Goal: Task Accomplishment & Management: Manage account settings

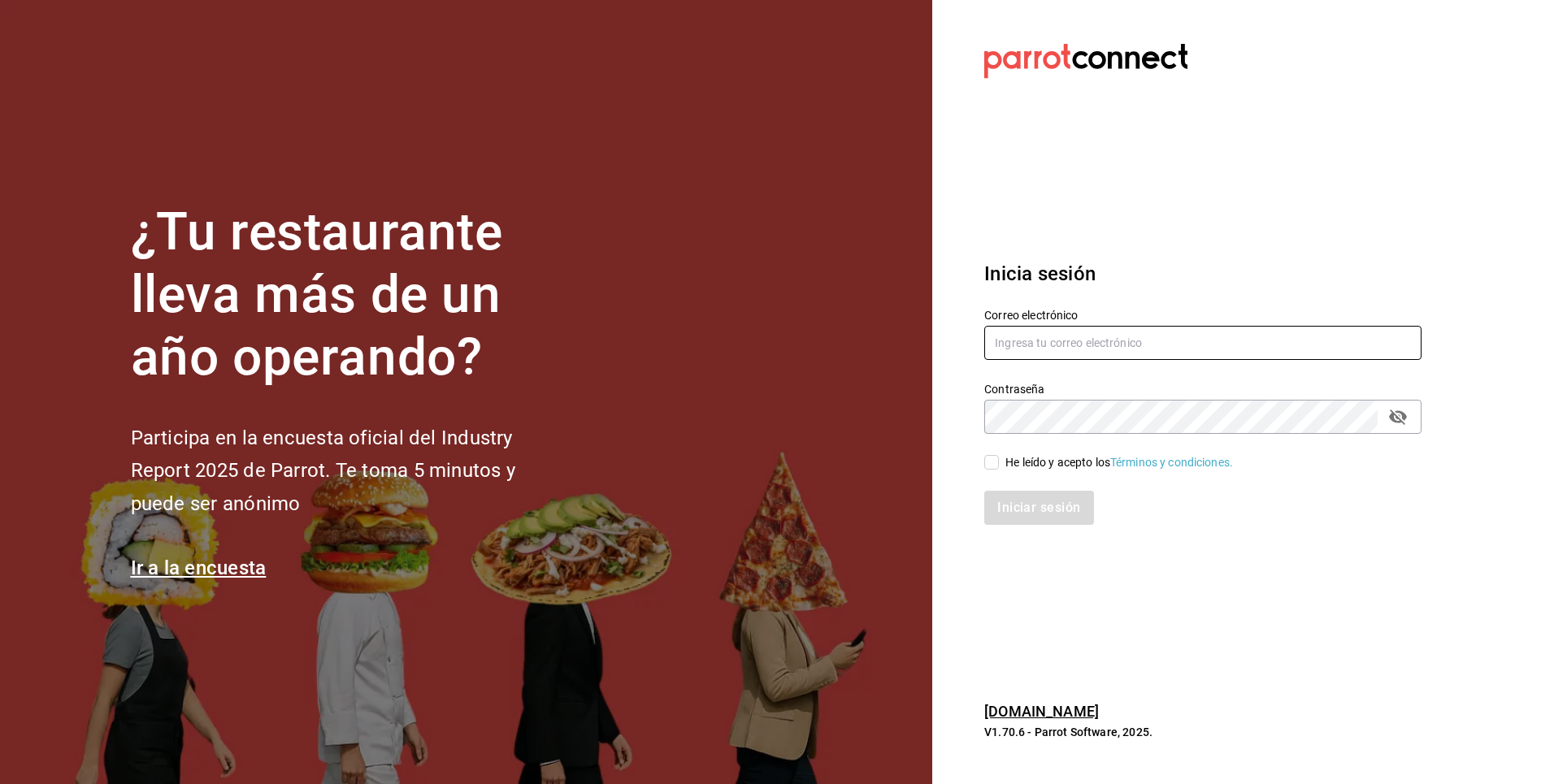
type input "[EMAIL_ADDRESS][DOMAIN_NAME]"
click at [1007, 459] on div "He leído y acepto los Términos y condiciones." at bounding box center [1118, 463] width 227 height 17
click at [999, 459] on input "He leído y acepto los Términos y condiciones." at bounding box center [992, 463] width 15 height 15
checkbox input "true"
click at [1024, 485] on div "Iniciar sesión" at bounding box center [1193, 497] width 456 height 53
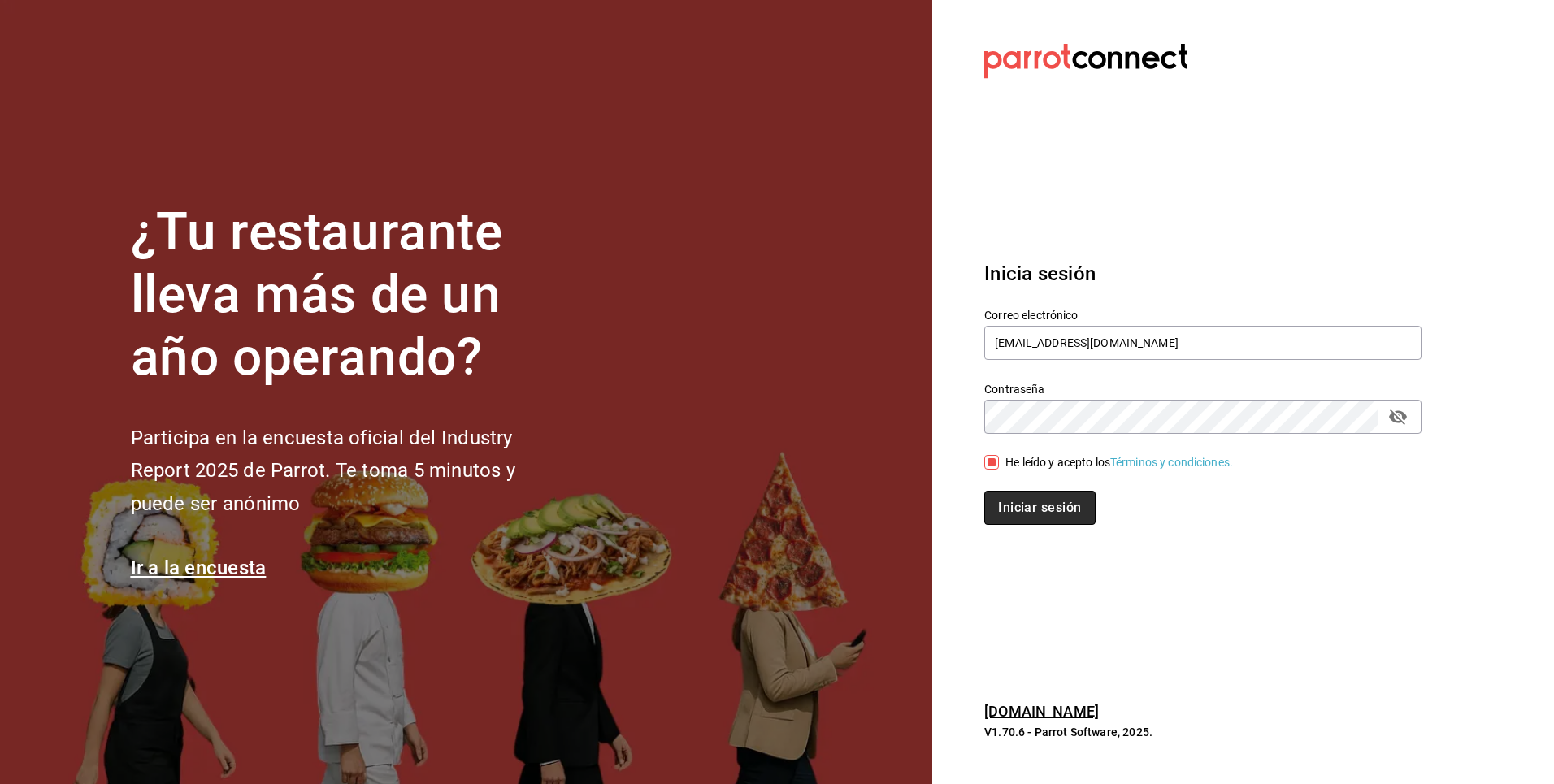
click at [1029, 510] on button "Iniciar sesión" at bounding box center [1040, 507] width 110 height 35
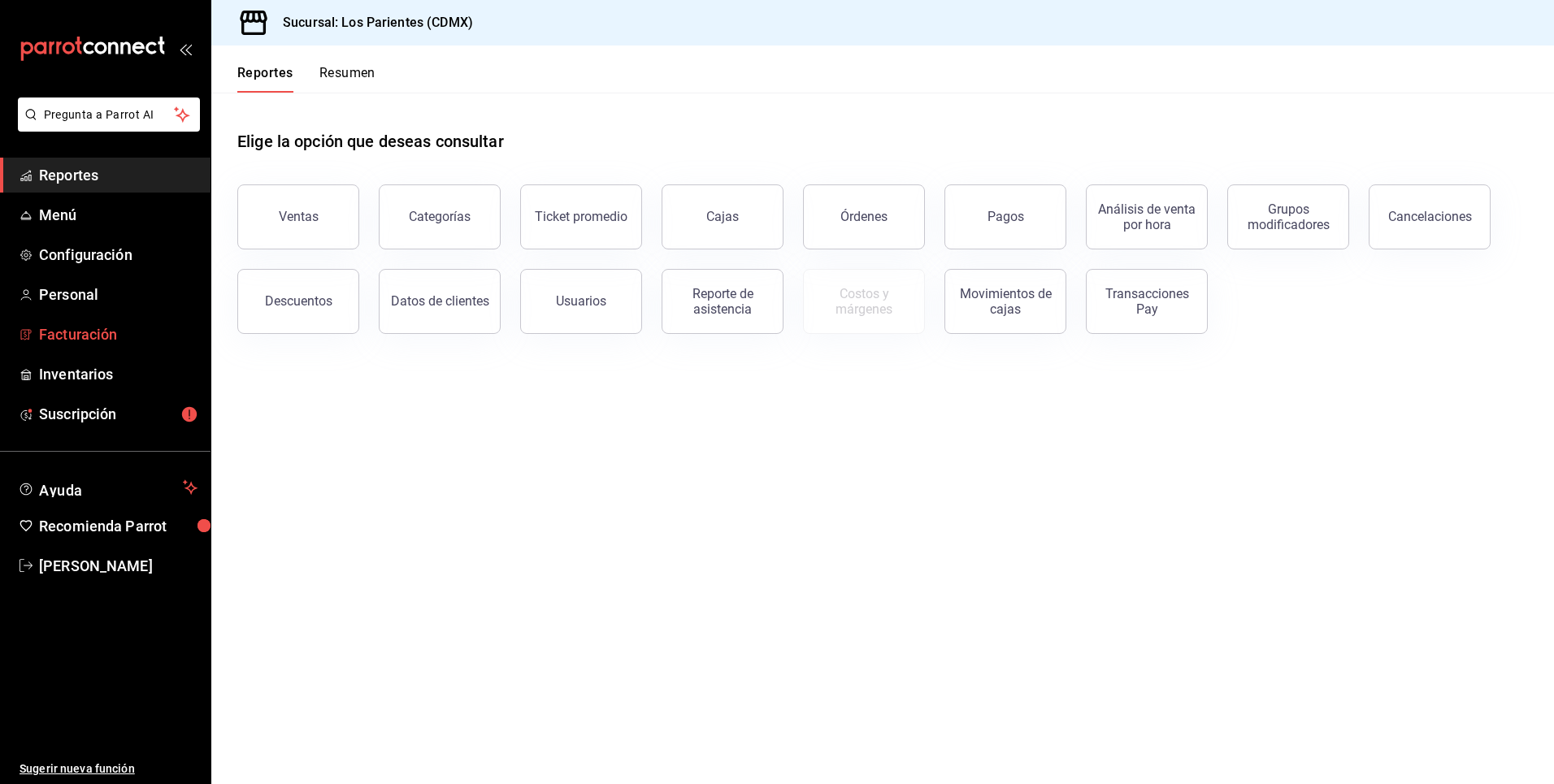
click at [106, 336] on span "Facturación" at bounding box center [118, 334] width 158 height 21
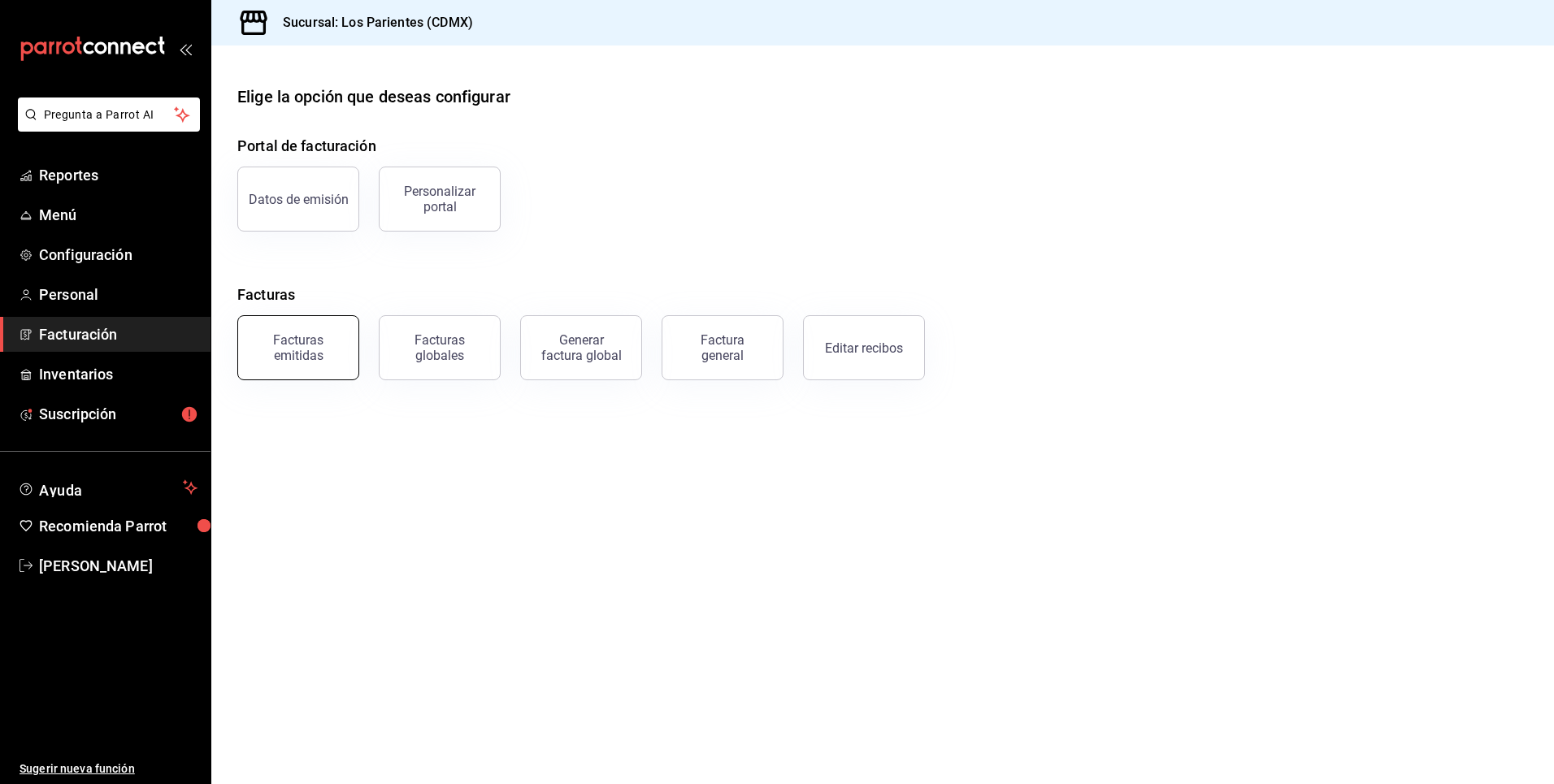
click at [338, 343] on div "Facturas emitidas" at bounding box center [298, 347] width 101 height 31
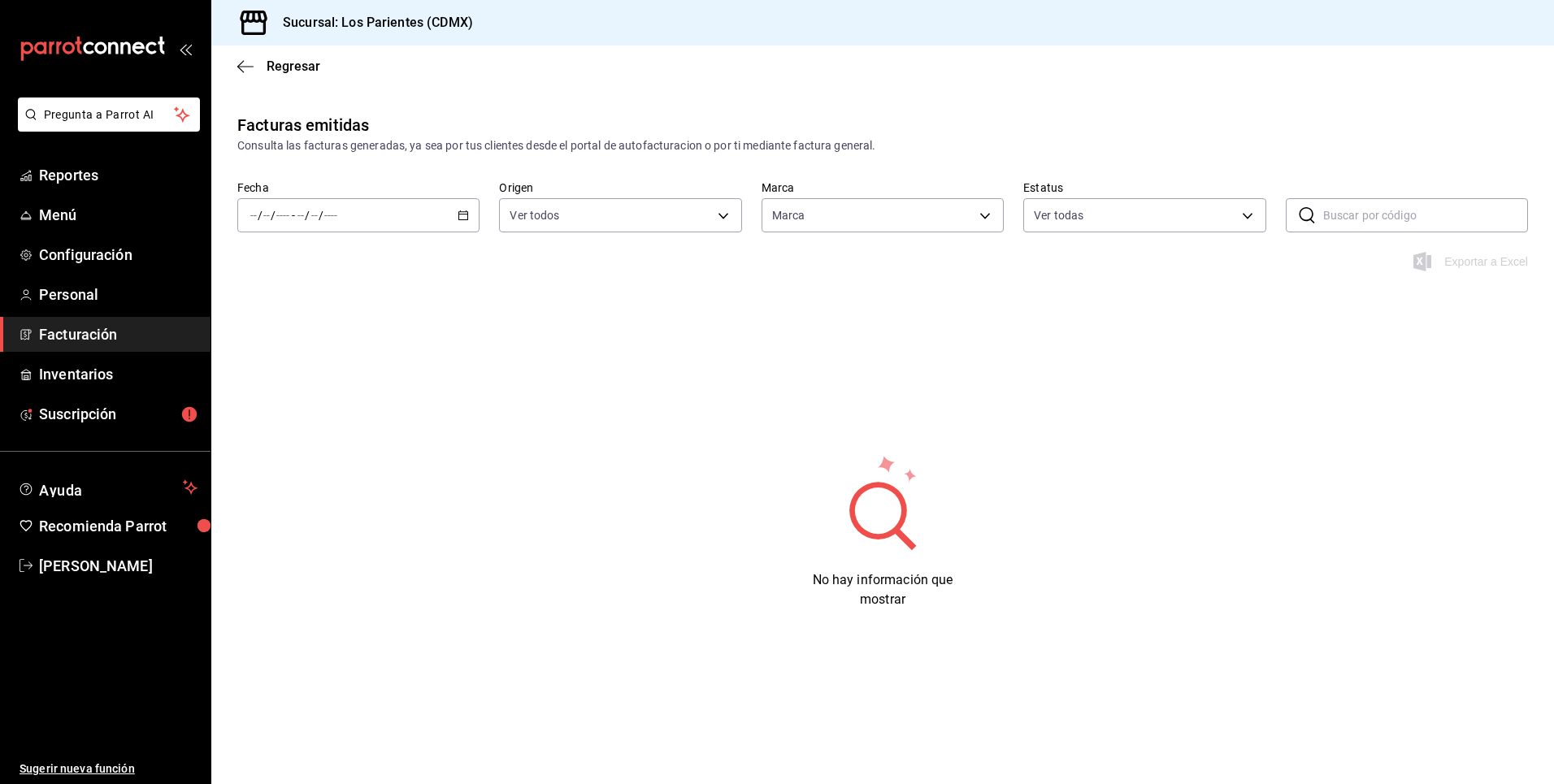
type input "218efea8-b89a-47a4-b29f-5c45bfdf5bde"
click at [459, 217] on icon "button" at bounding box center [463, 215] width 11 height 11
click at [327, 369] on span "Mes actual" at bounding box center [314, 374] width 126 height 17
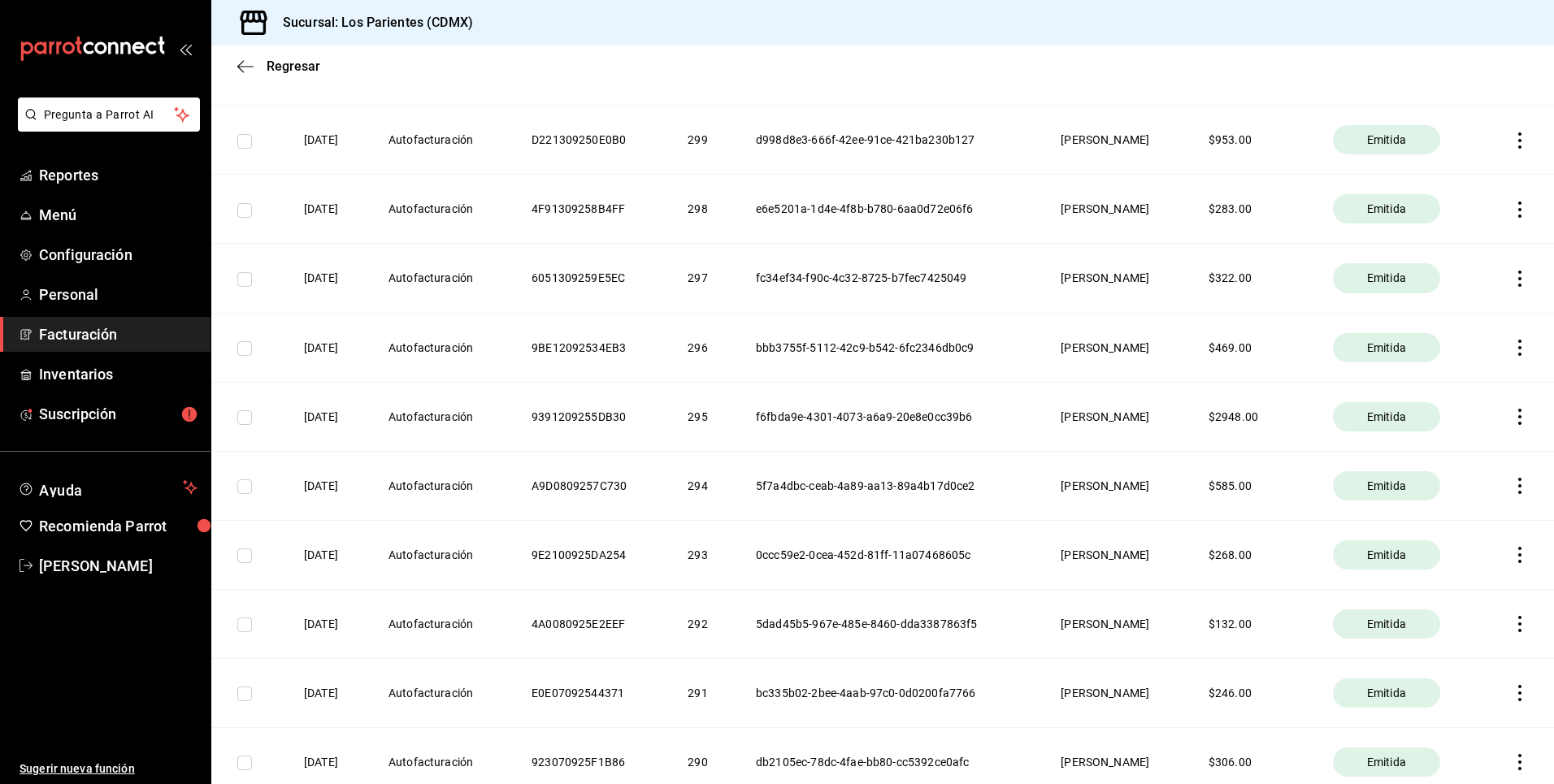
scroll to position [958, 0]
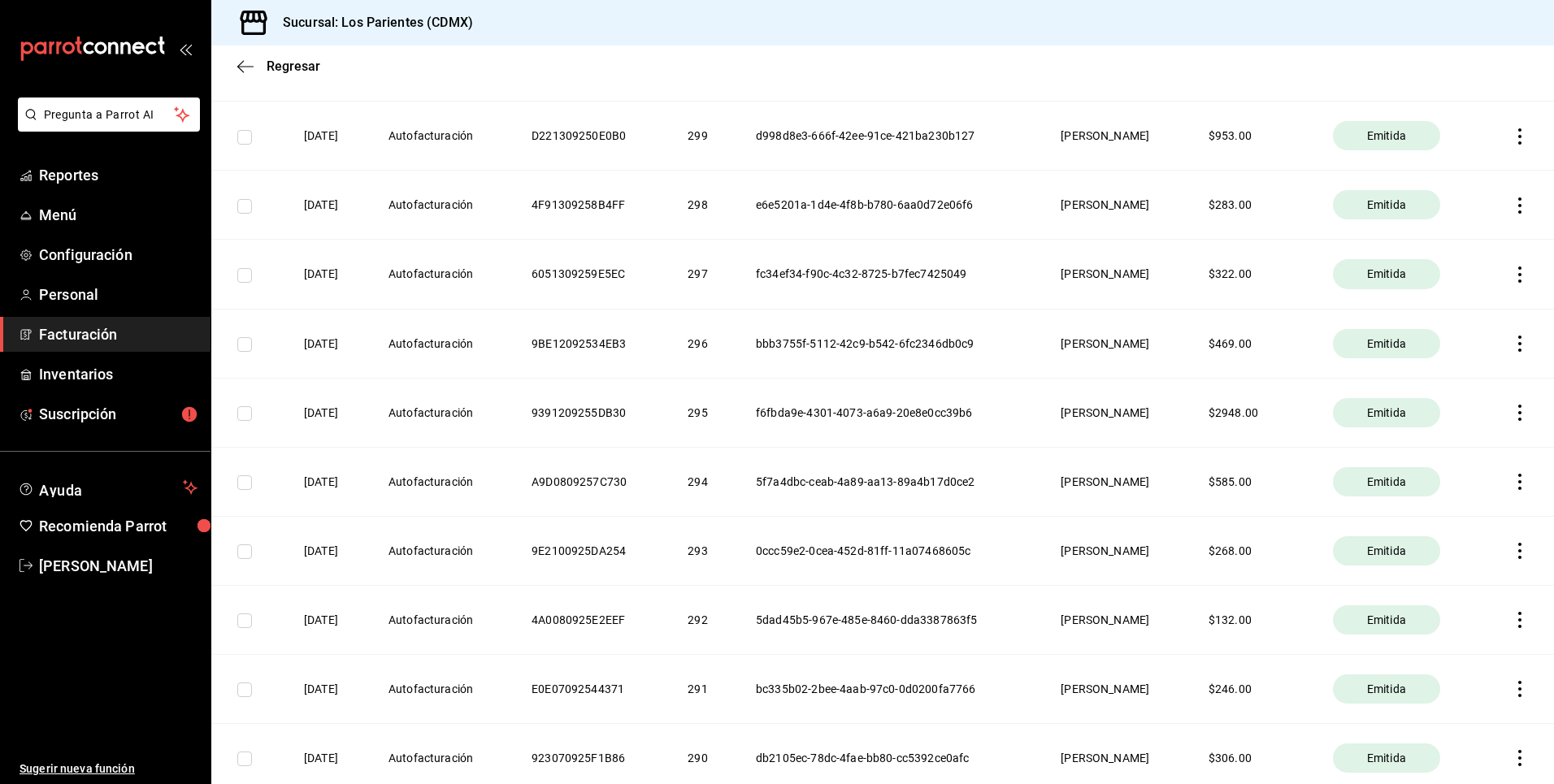
click at [1518, 413] on icon "button" at bounding box center [1519, 412] width 3 height 16
click at [536, 427] on div at bounding box center [777, 392] width 1554 height 784
click at [245, 413] on input "checkbox" at bounding box center [245, 414] width 15 height 15
checkbox input "true"
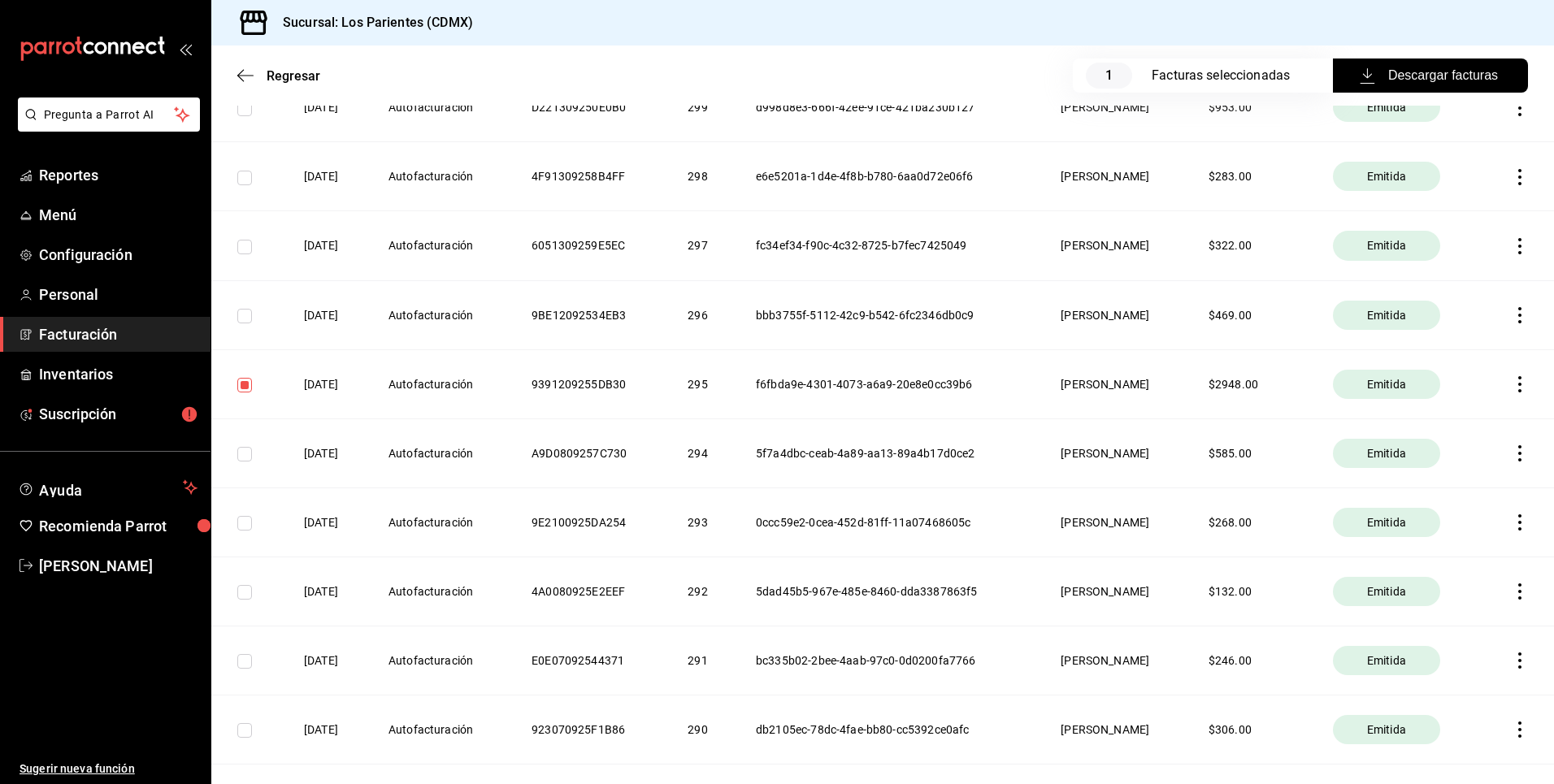
scroll to position [956, 0]
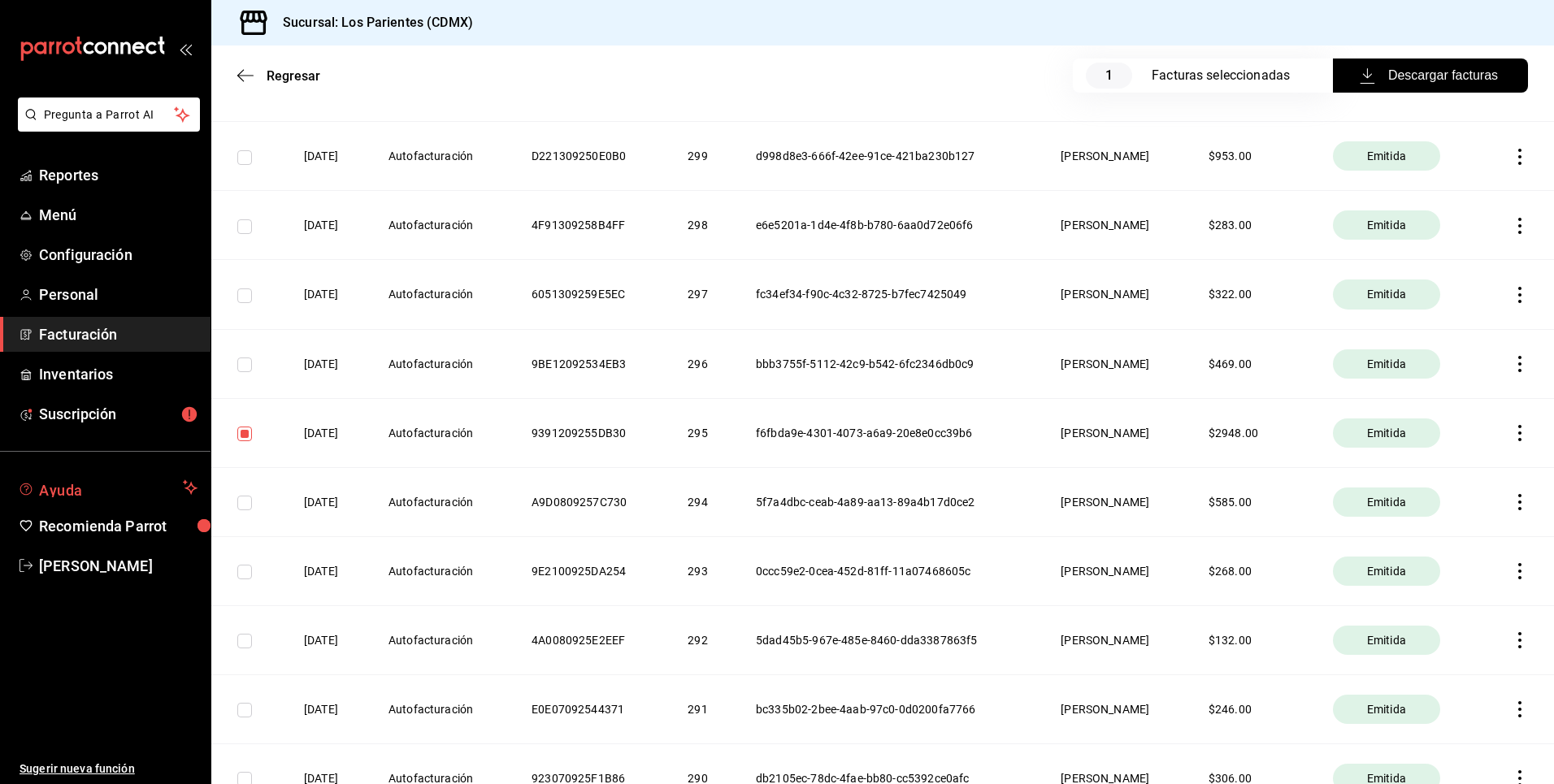
click at [165, 493] on span "Ayuda" at bounding box center [108, 487] width 137 height 20
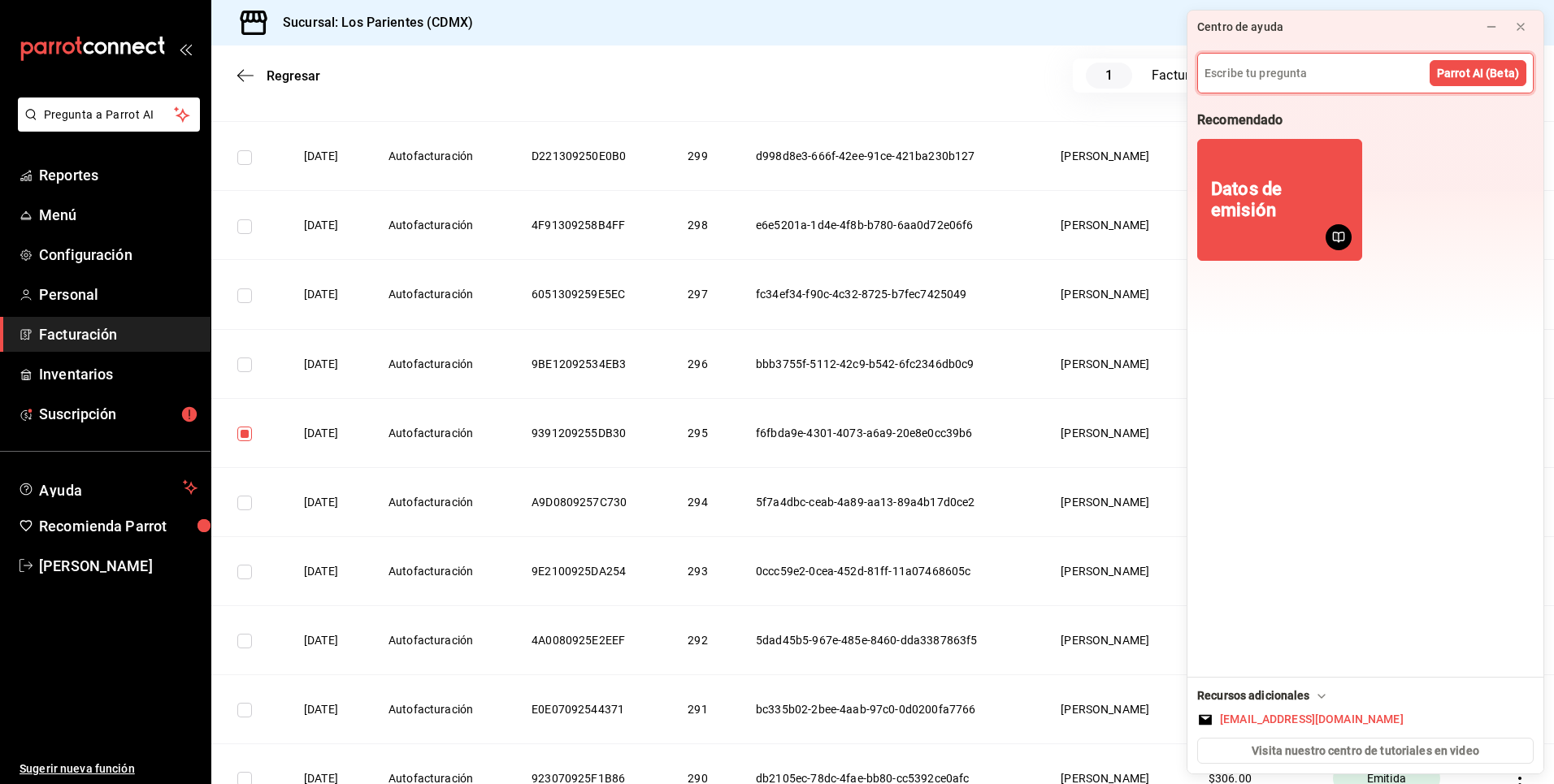
click at [1264, 78] on input at bounding box center [1365, 73] width 335 height 39
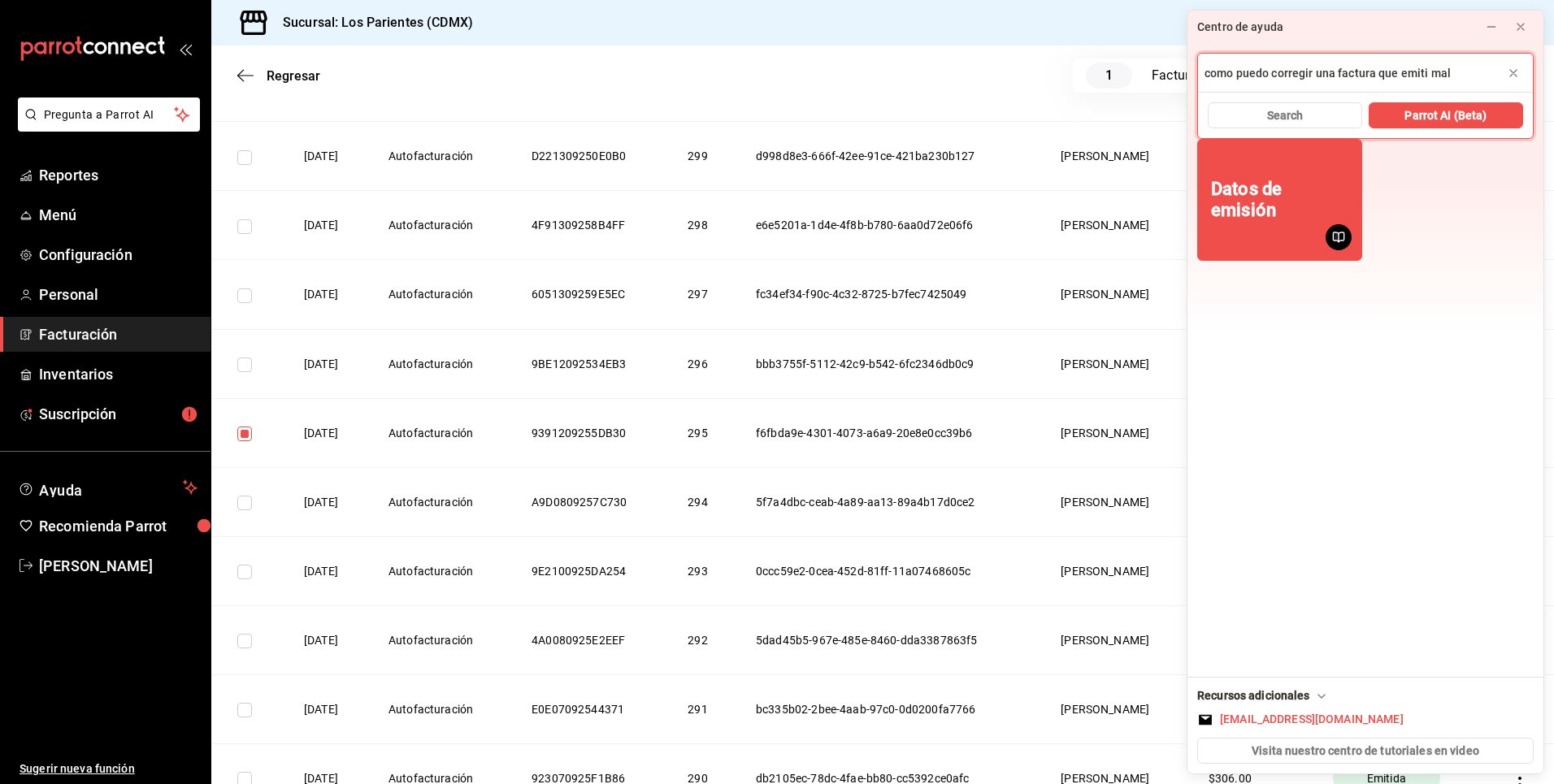
type input "como puedo corregir una factura que emiti mal"
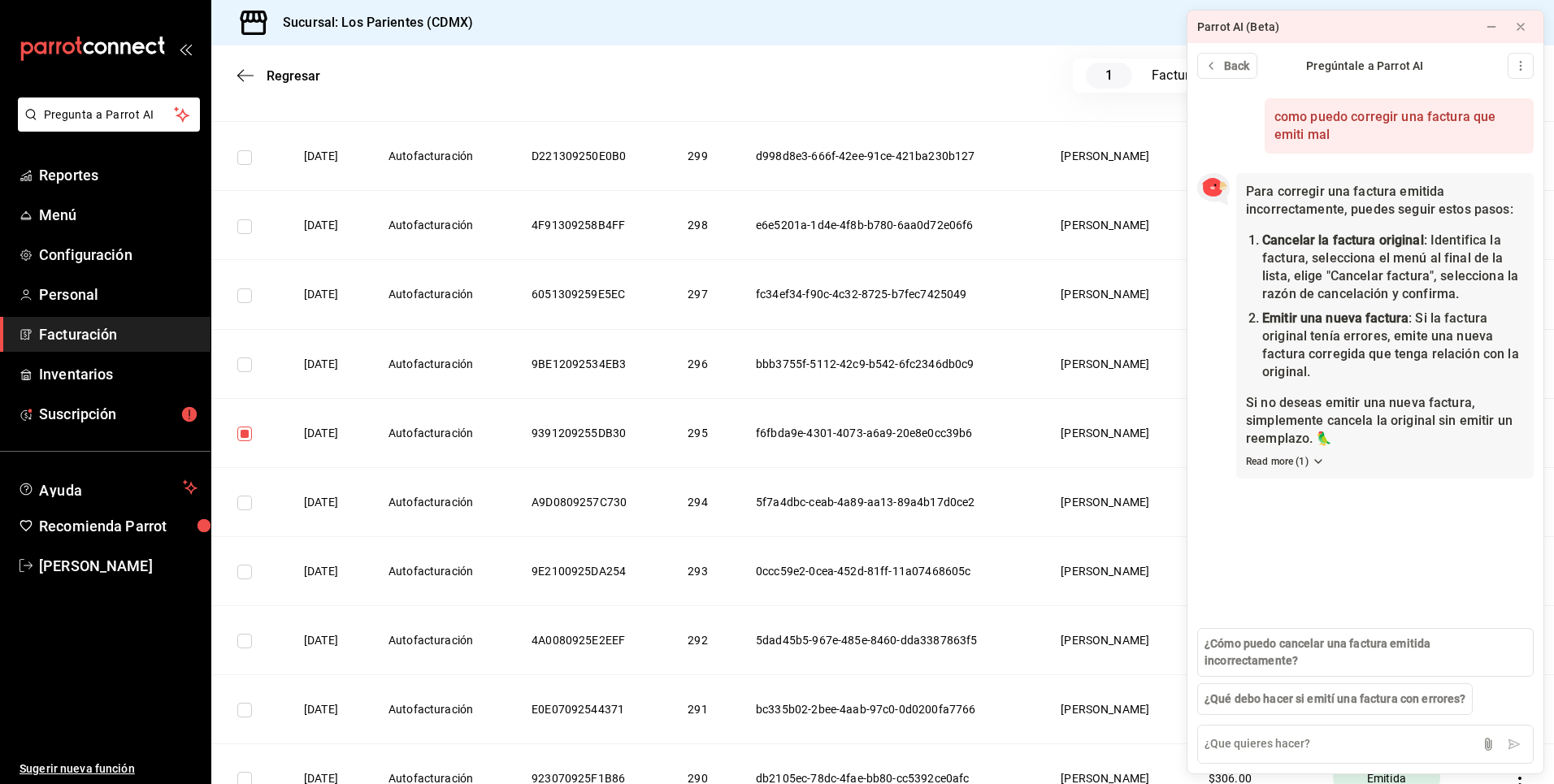
click at [929, 95] on div "Regresar 1 Facturas seleccionadas Descargar facturas" at bounding box center [883, 76] width 1343 height 60
click at [983, 430] on th "f6fbda9e-4301-4073-a6a9-20e8e0cc39b6" at bounding box center [888, 433] width 305 height 69
click at [1489, 34] on div at bounding box center [1491, 26] width 13 height 16
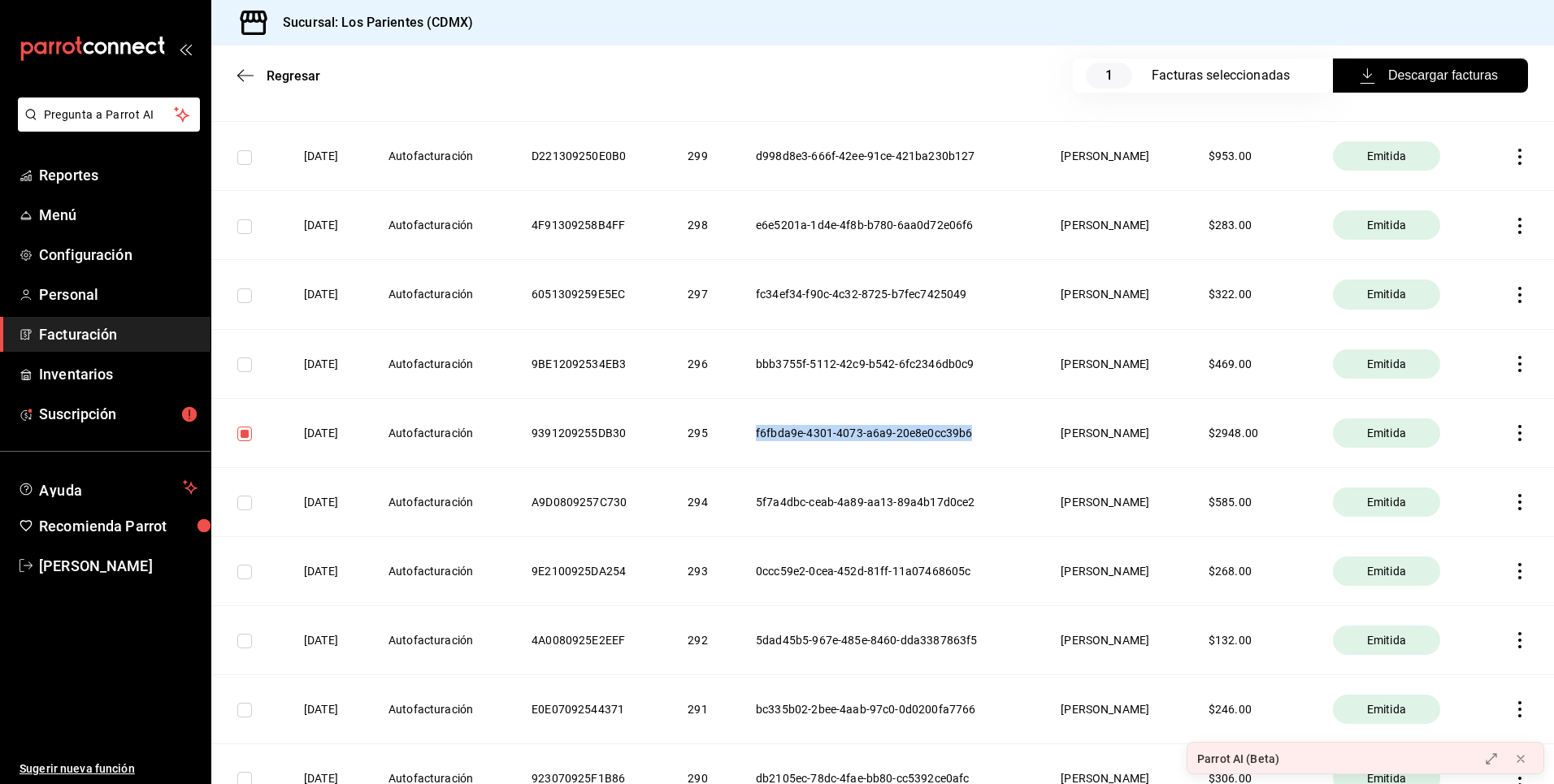
drag, startPoint x: 970, startPoint y: 435, endPoint x: 752, endPoint y: 436, distance: 218.0
click at [752, 436] on th "f6fbda9e-4301-4073-a6a9-20e8e0cc39b6" at bounding box center [888, 433] width 305 height 69
copy th "f6fbda9e-4301-4073-a6a9-20e8e0cc39b6"
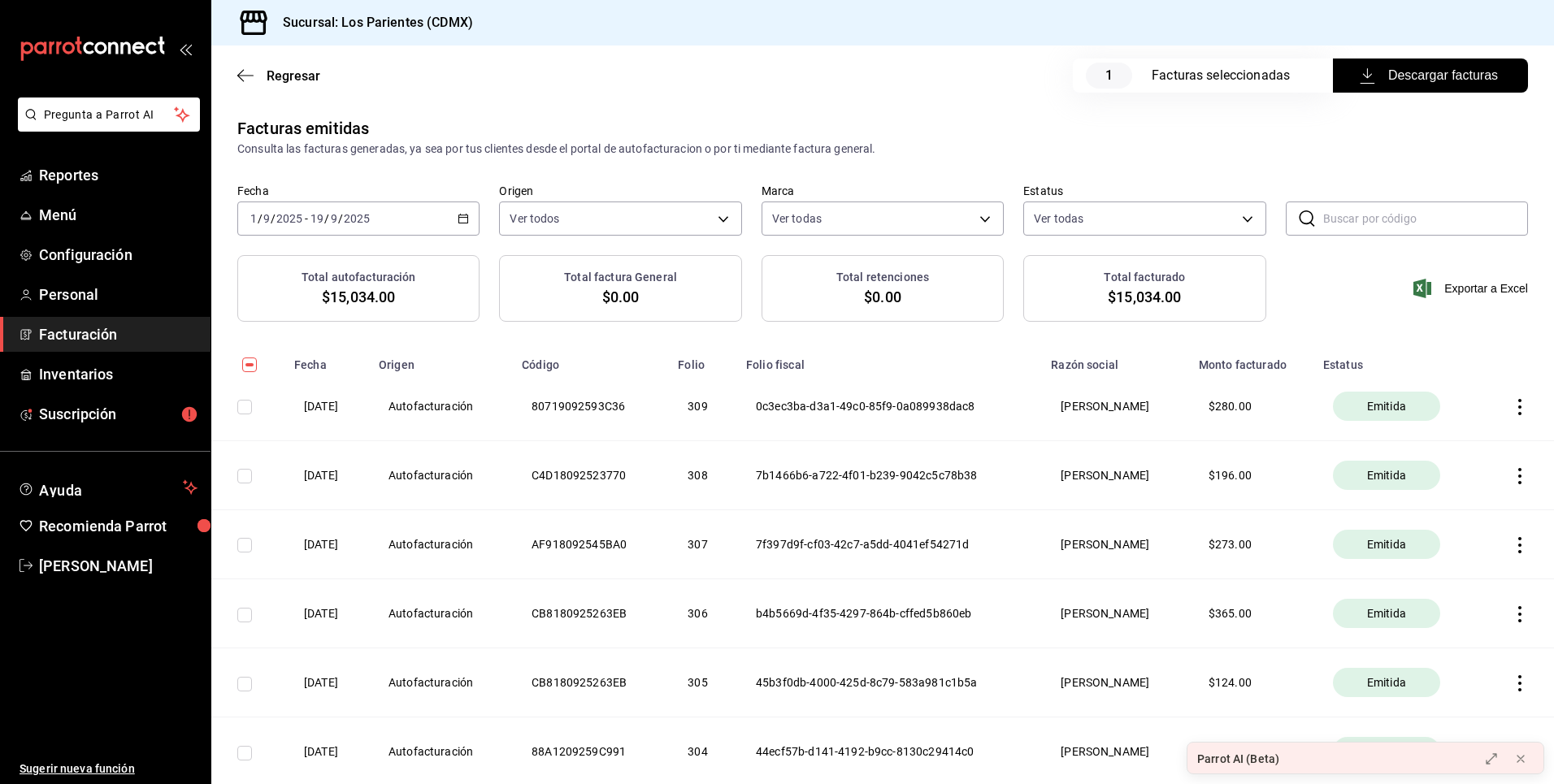
scroll to position [0, 0]
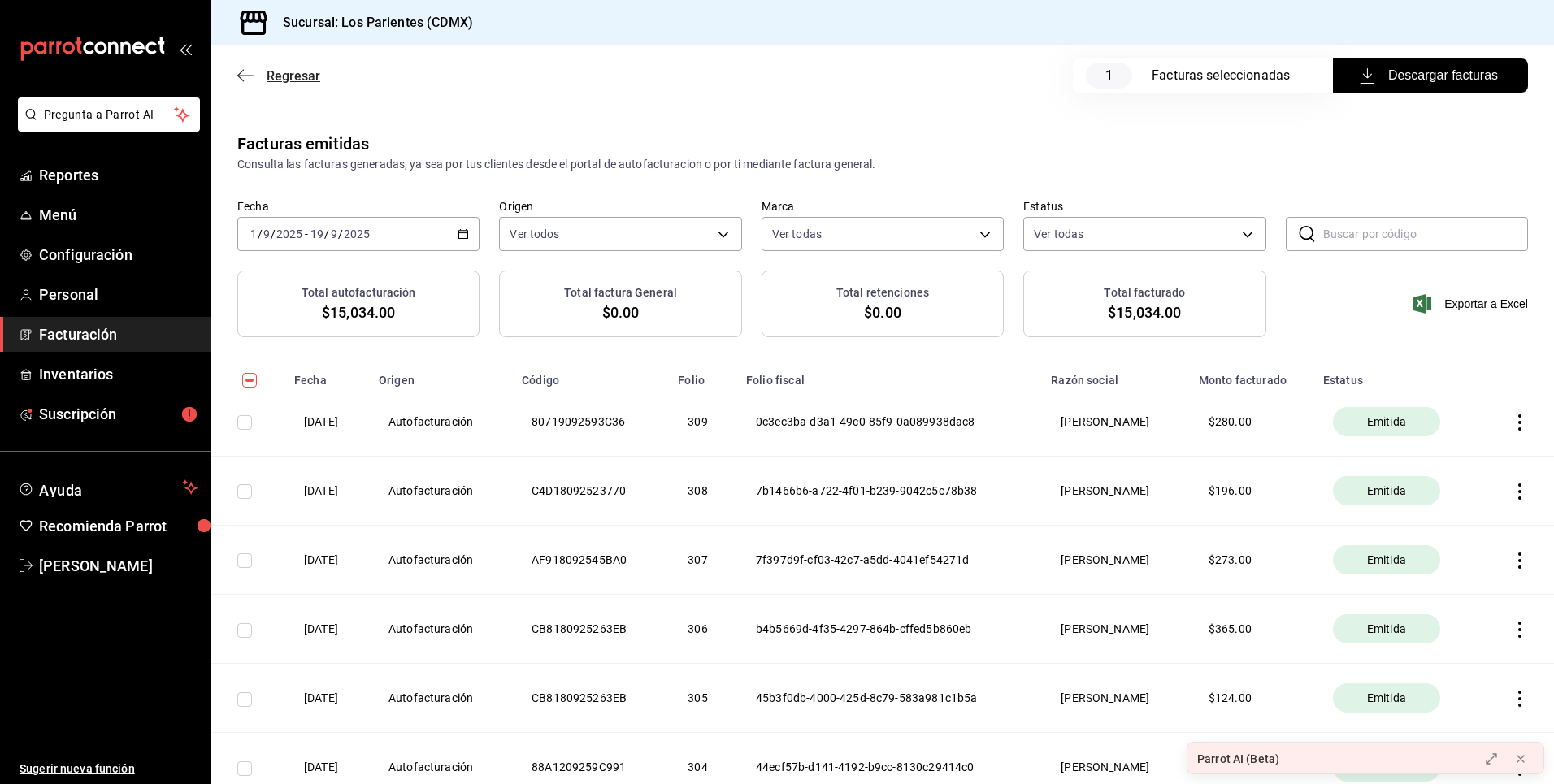
click at [260, 78] on span "Regresar" at bounding box center [279, 76] width 83 height 16
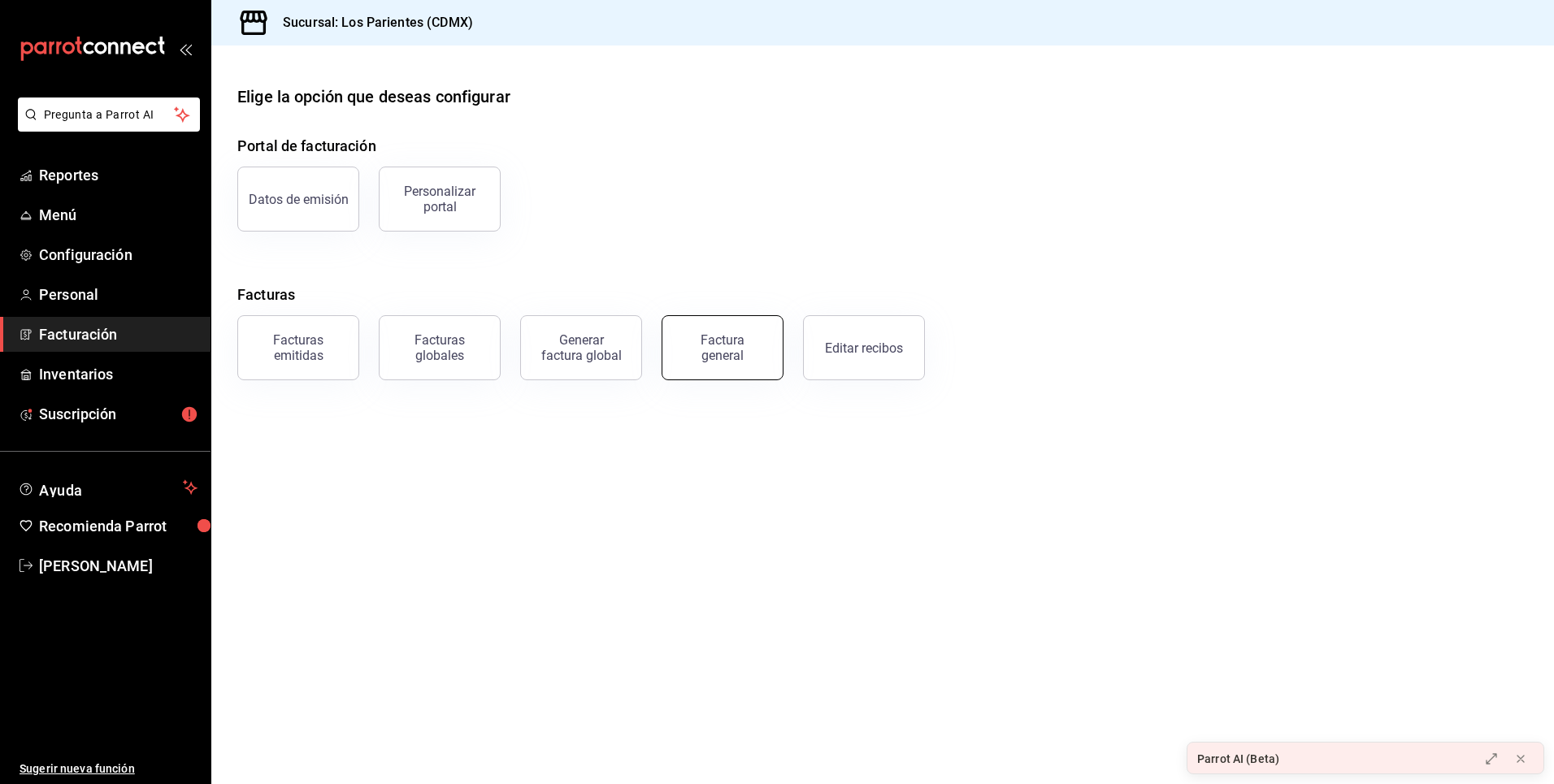
click at [760, 349] on button "Factura general" at bounding box center [723, 348] width 122 height 65
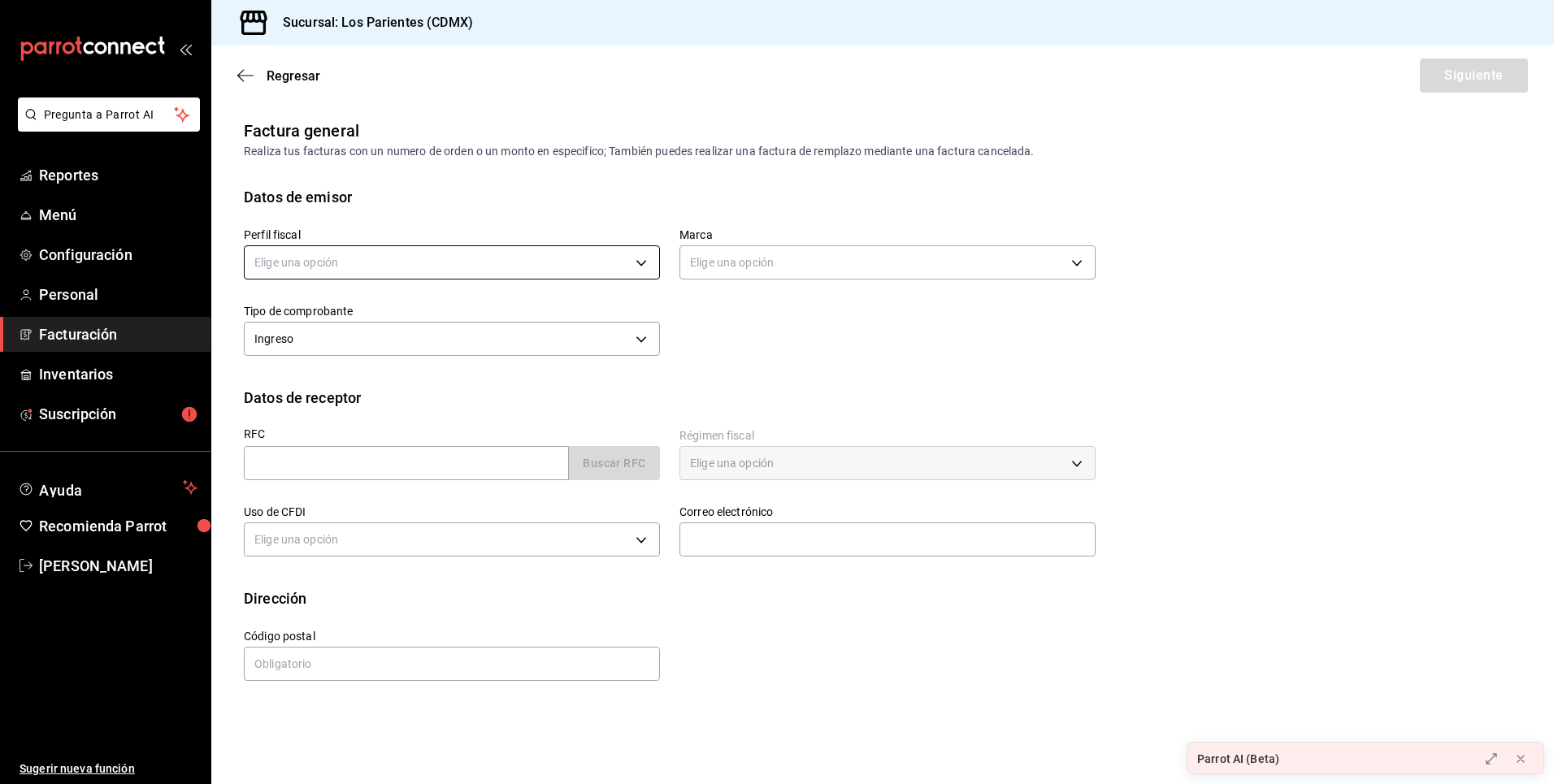
click at [597, 264] on body "Pregunta a Parrot AI Reportes Menú Configuración Personal Facturación Inventari…" at bounding box center [777, 392] width 1554 height 784
click at [567, 338] on li "[PERSON_NAME]" at bounding box center [452, 345] width 414 height 30
type input "bab29986-f525-43ee-82a6-d2b1163dbe8b"
type input "218efea8-b89a-47a4-b29f-5c45bfdf5bde"
click at [547, 465] on input "text" at bounding box center [407, 463] width 325 height 35
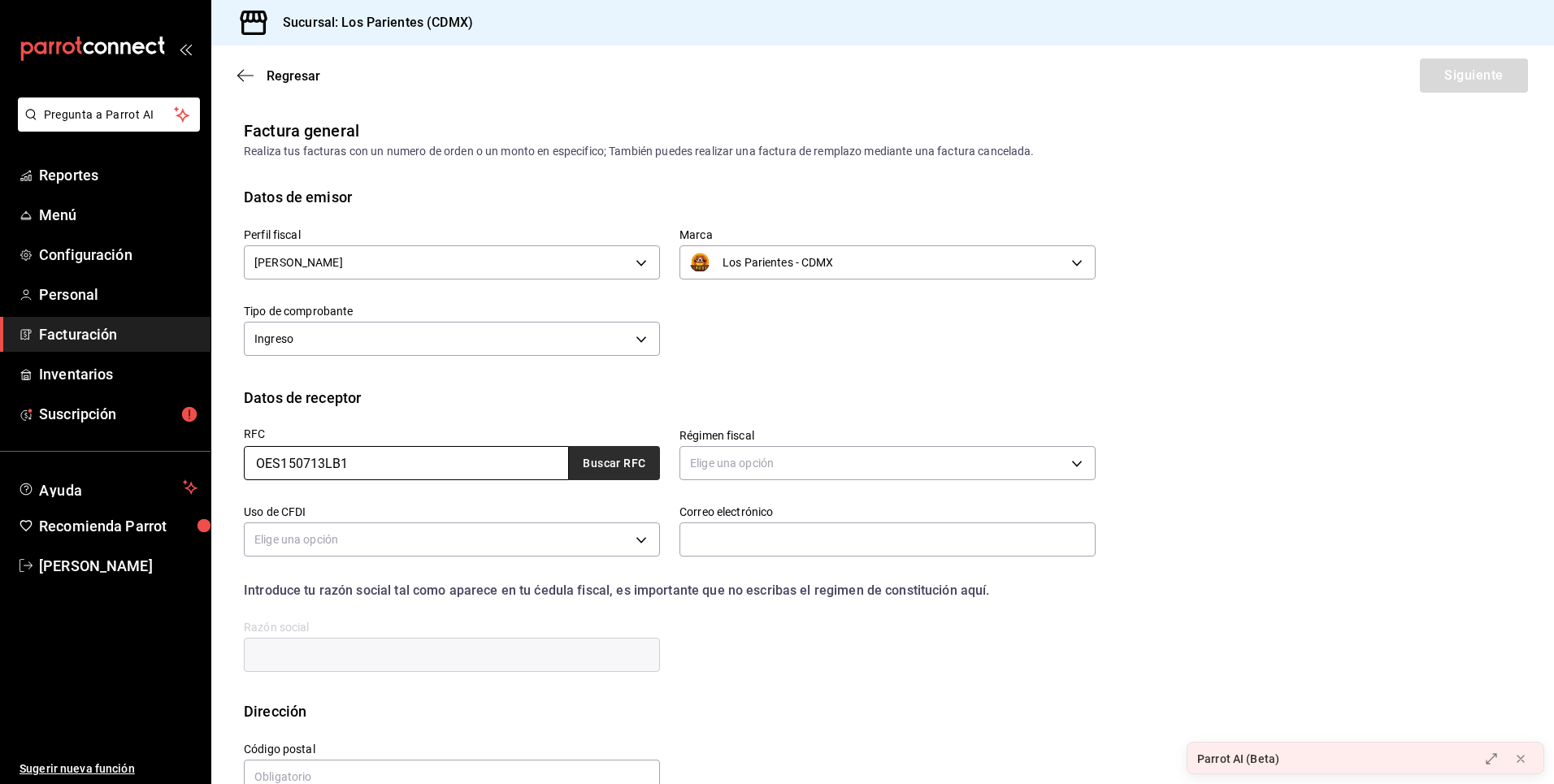
type input "OES150713LB1"
click at [625, 459] on button "Buscar RFC" at bounding box center [613, 463] width 91 height 35
click at [867, 462] on body "Pregunta a Parrot AI Reportes Menú Configuración Personal Facturación Inventari…" at bounding box center [777, 392] width 1554 height 784
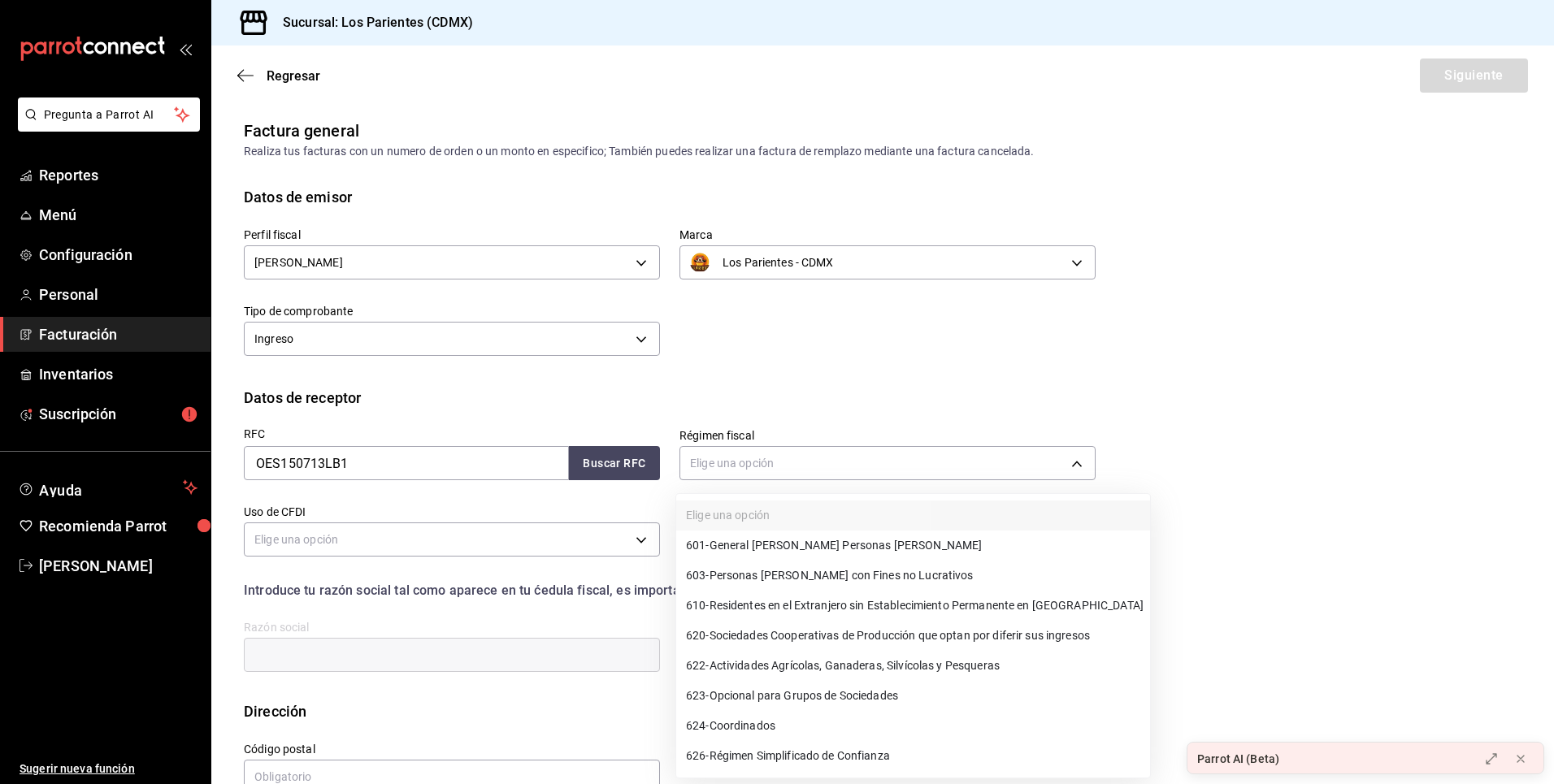
click at [853, 545] on span "601 - General de Ley Personas Morales" at bounding box center [834, 546] width 295 height 17
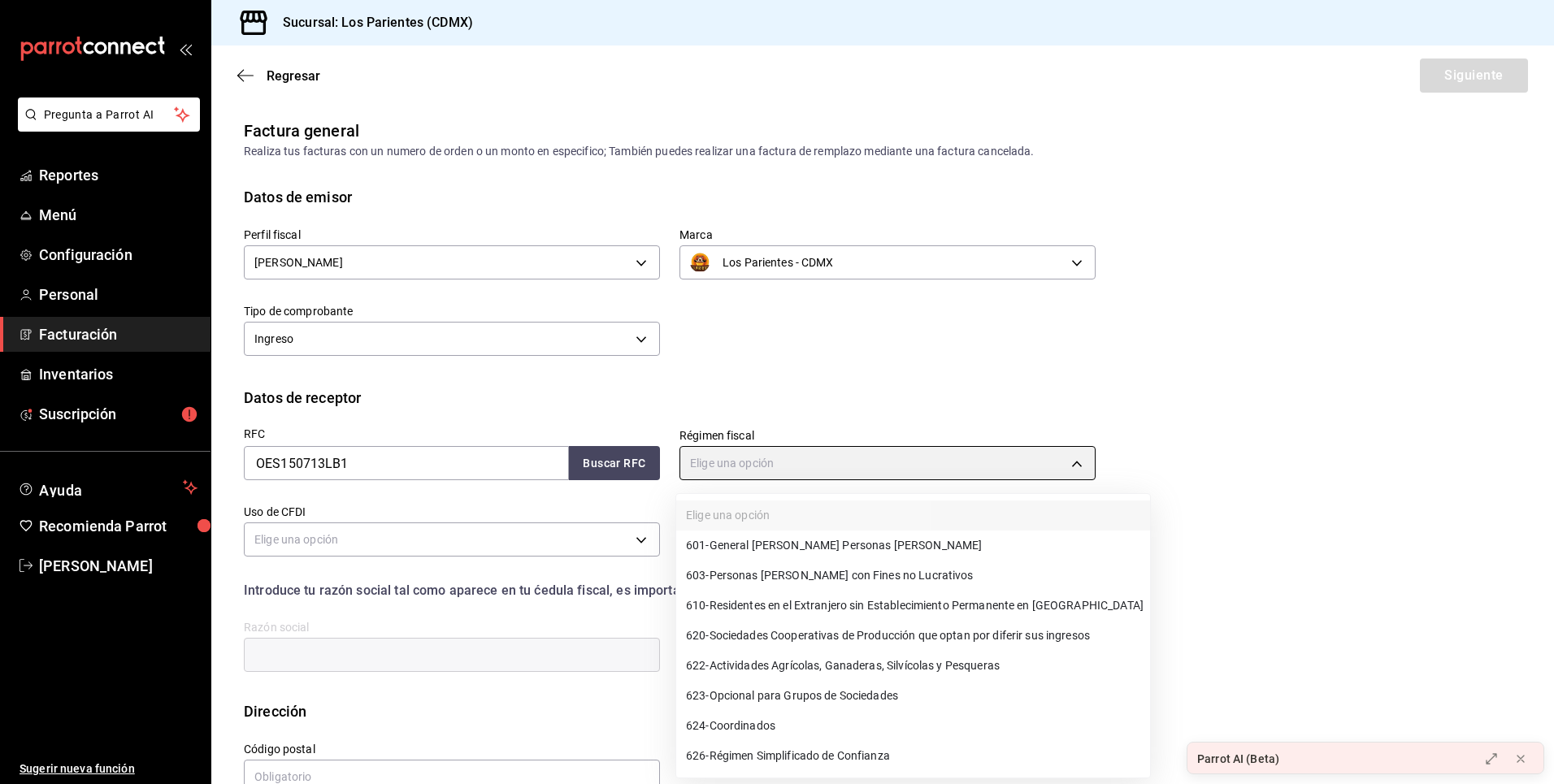
type input "601"
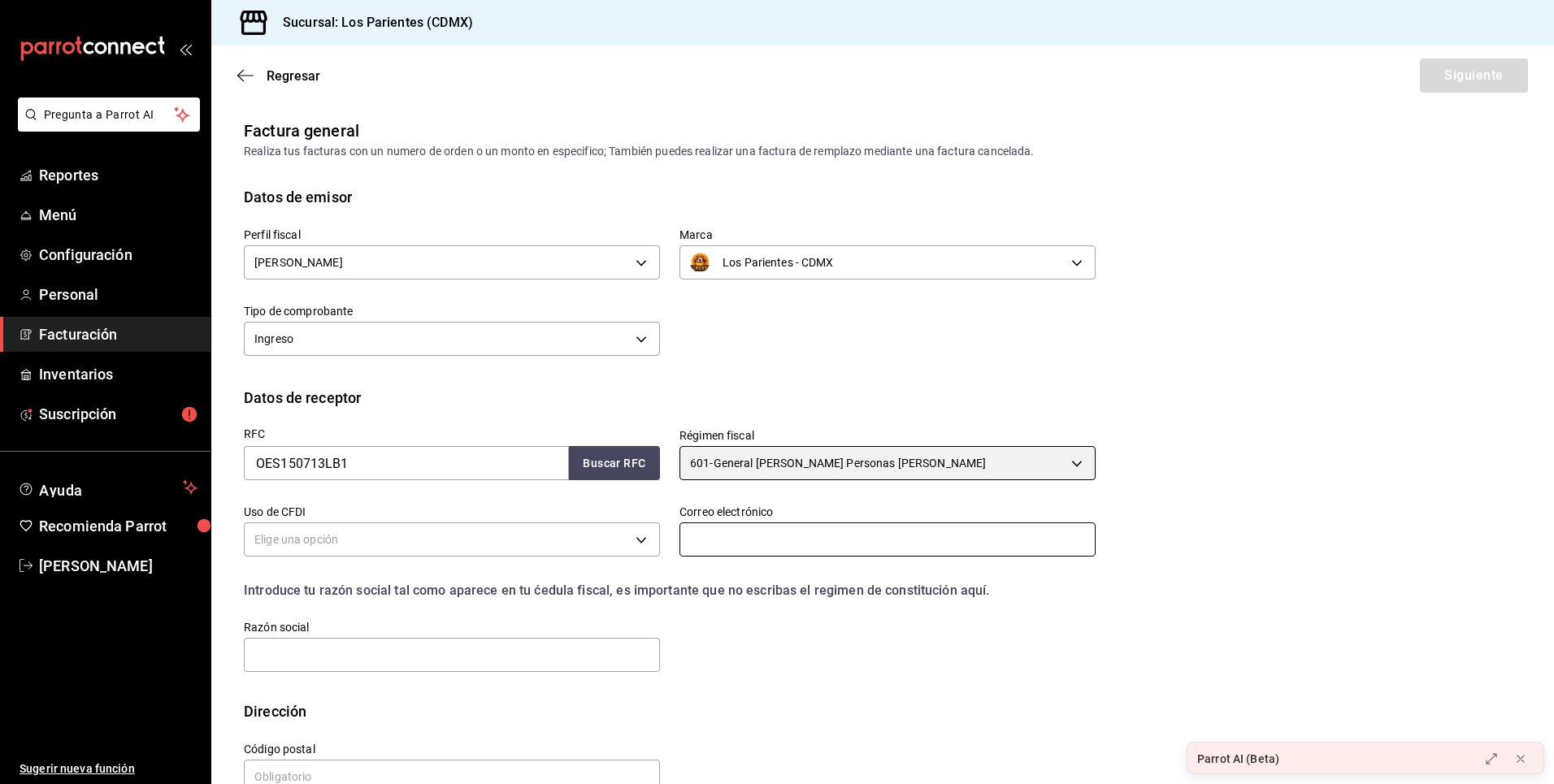
scroll to position [38, 0]
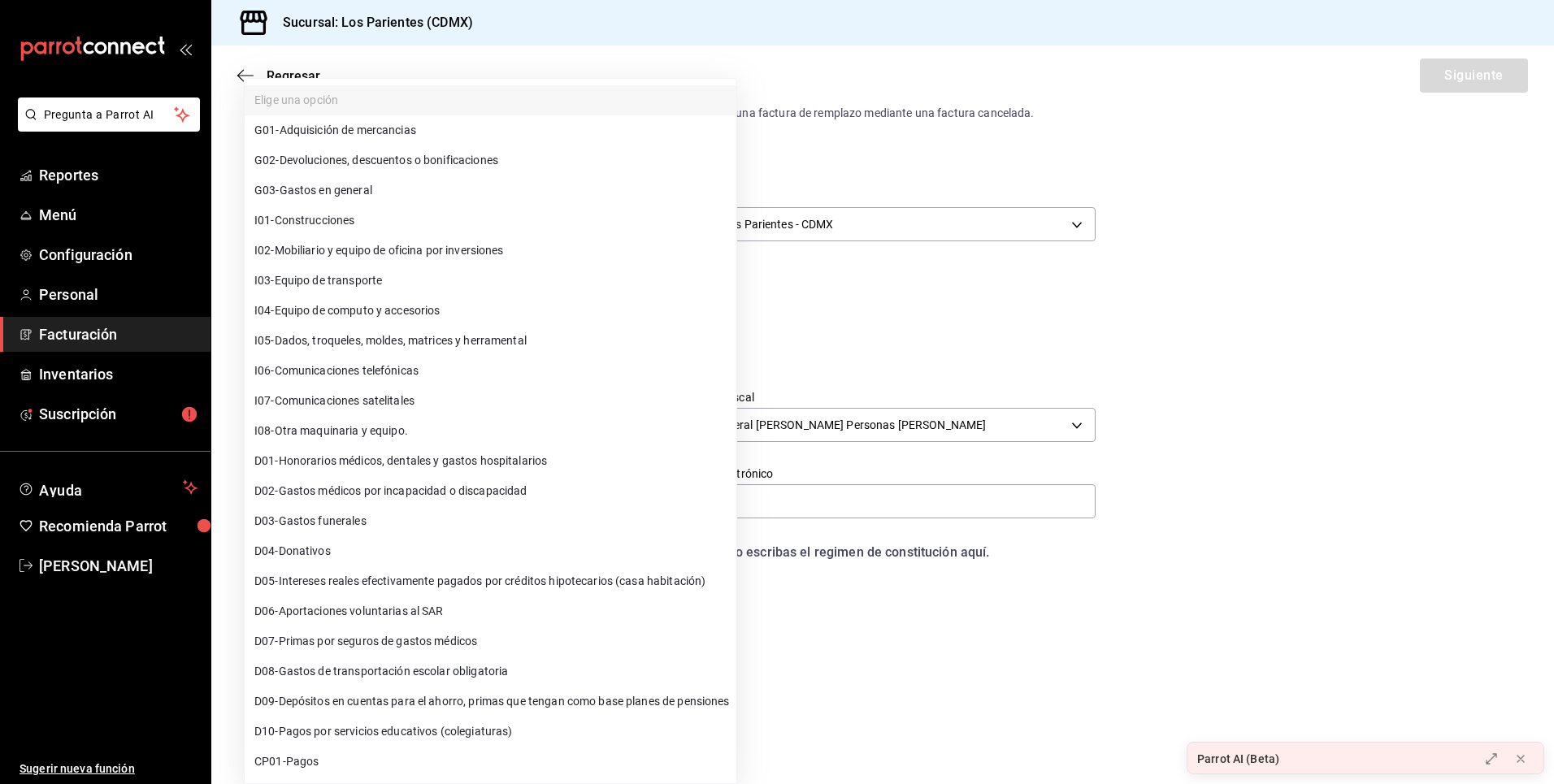
click at [632, 495] on body "Pregunta a Parrot AI Reportes Menú Configuración Personal Facturación Inventari…" at bounding box center [777, 392] width 1554 height 784
click at [437, 188] on li "G03 - Gastos en general" at bounding box center [491, 191] width 492 height 30
type input "G03"
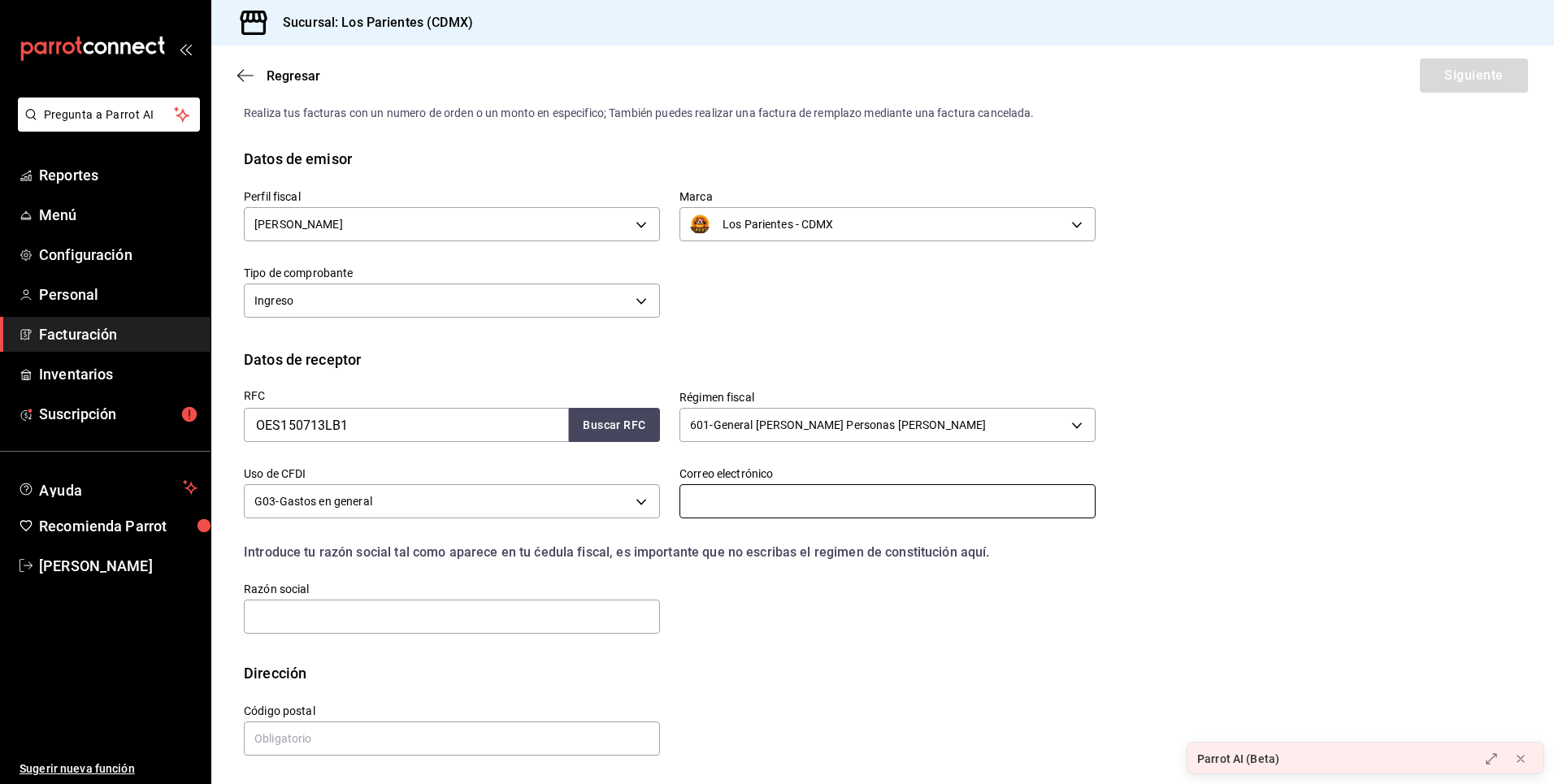
click at [881, 493] on input "text" at bounding box center [887, 501] width 416 height 35
click at [1178, 479] on div "RFC OES150713LB1 Buscar RFC Régimen fiscal 601 - General de Ley Personas Morale…" at bounding box center [883, 516] width 1277 height 292
click at [587, 625] on input "text" at bounding box center [452, 616] width 416 height 35
type input "OPTIMIZACION DE ESPACIOS"
type input "45133"
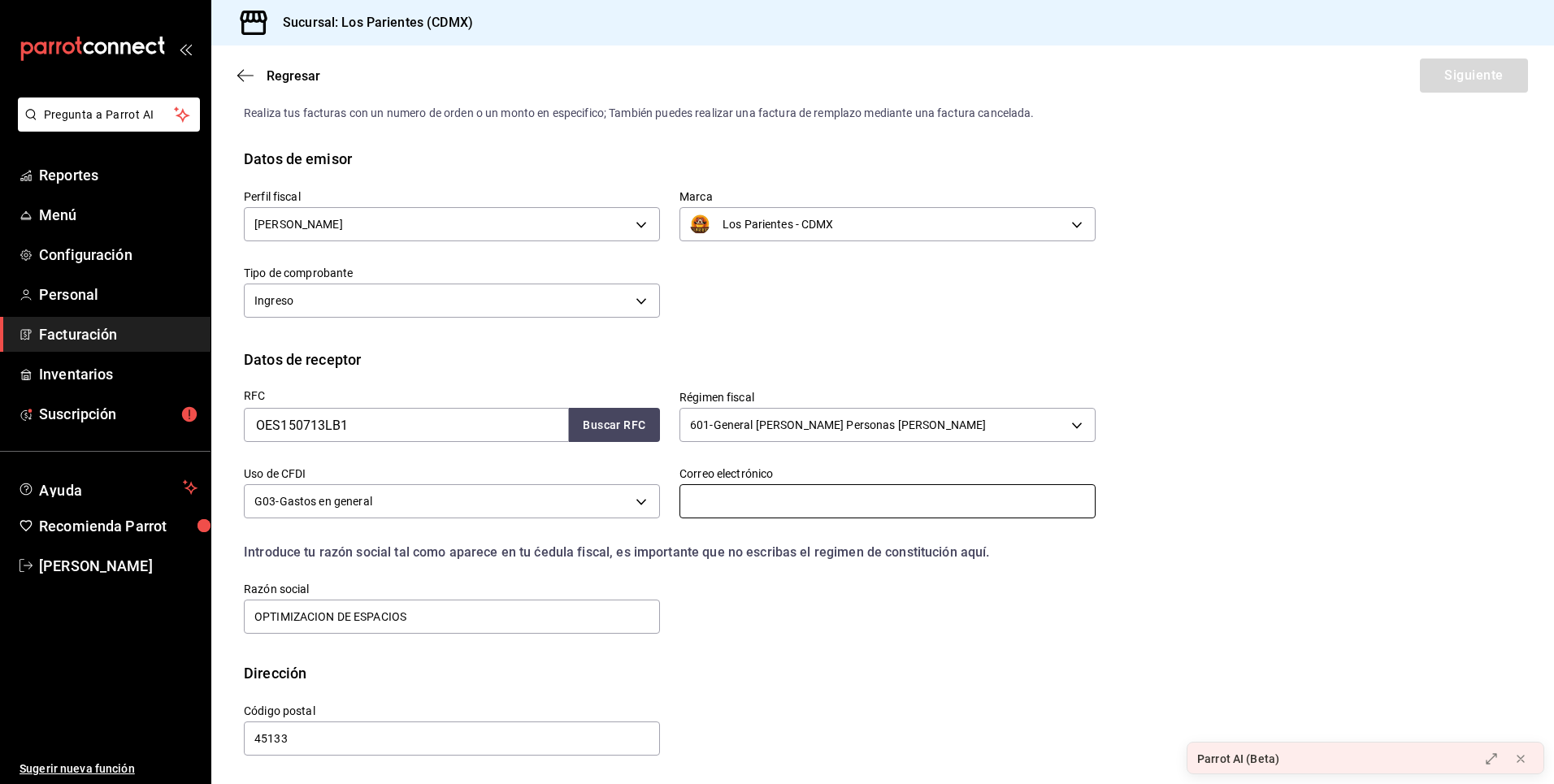
click at [1004, 493] on input "text" at bounding box center [887, 501] width 416 height 35
click at [1439, 84] on div "Regresar Siguiente" at bounding box center [883, 76] width 1343 height 60
click at [866, 529] on div "Introduce tu razón social tal como aparece en tu ćedula fiscal, es importante q…" at bounding box center [660, 543] width 871 height 39
click at [841, 520] on div "Correo electrónico" at bounding box center [878, 485] width 436 height 77
click at [822, 515] on input "text" at bounding box center [887, 501] width 416 height 35
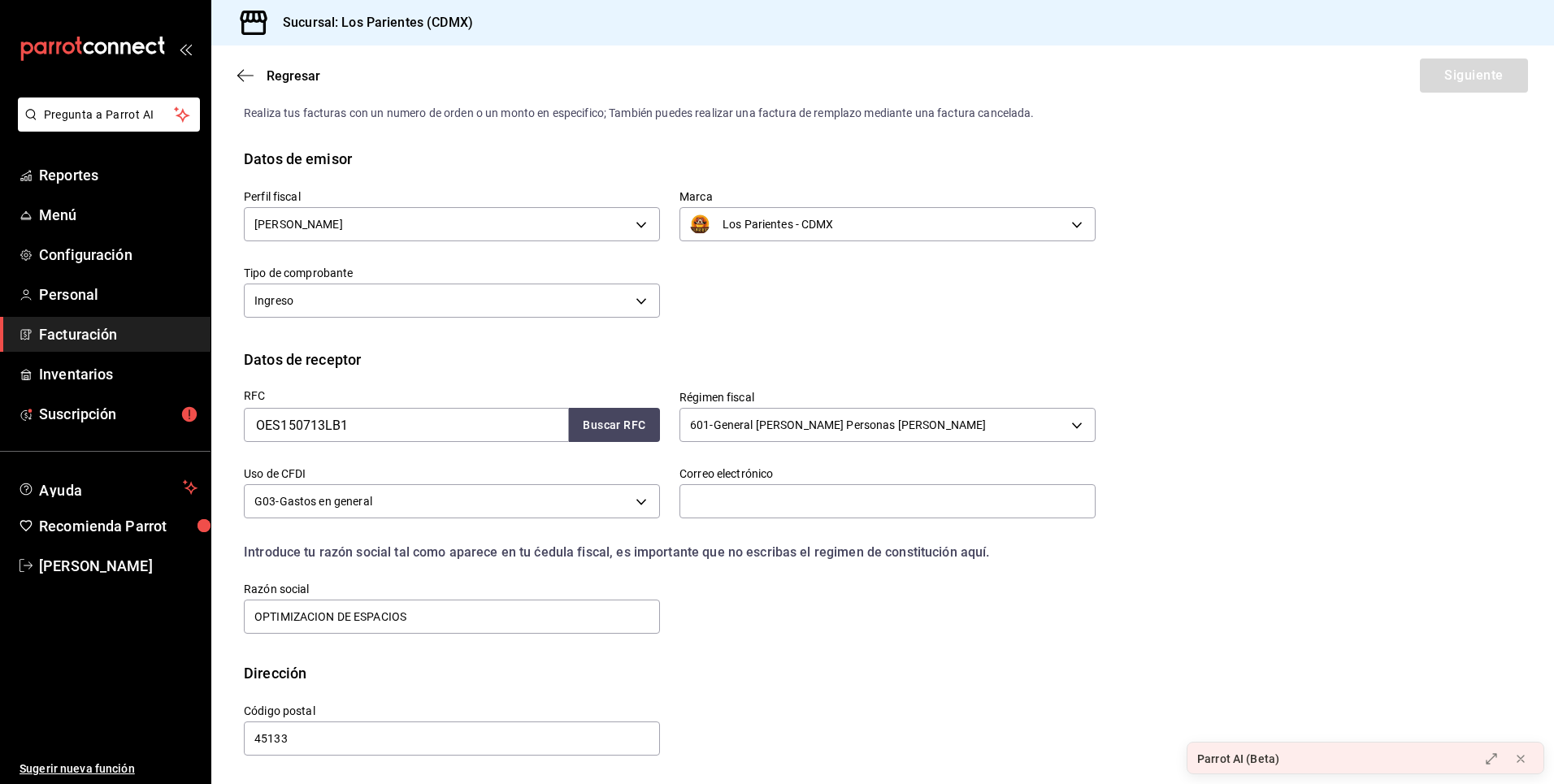
click at [970, 121] on div "Realiza tus facturas con un numero de orden o un monto en especifico; También p…" at bounding box center [883, 113] width 1277 height 17
click at [635, 435] on button "Buscar RFC" at bounding box center [613, 424] width 91 height 35
click at [1498, 764] on button at bounding box center [1491, 759] width 26 height 26
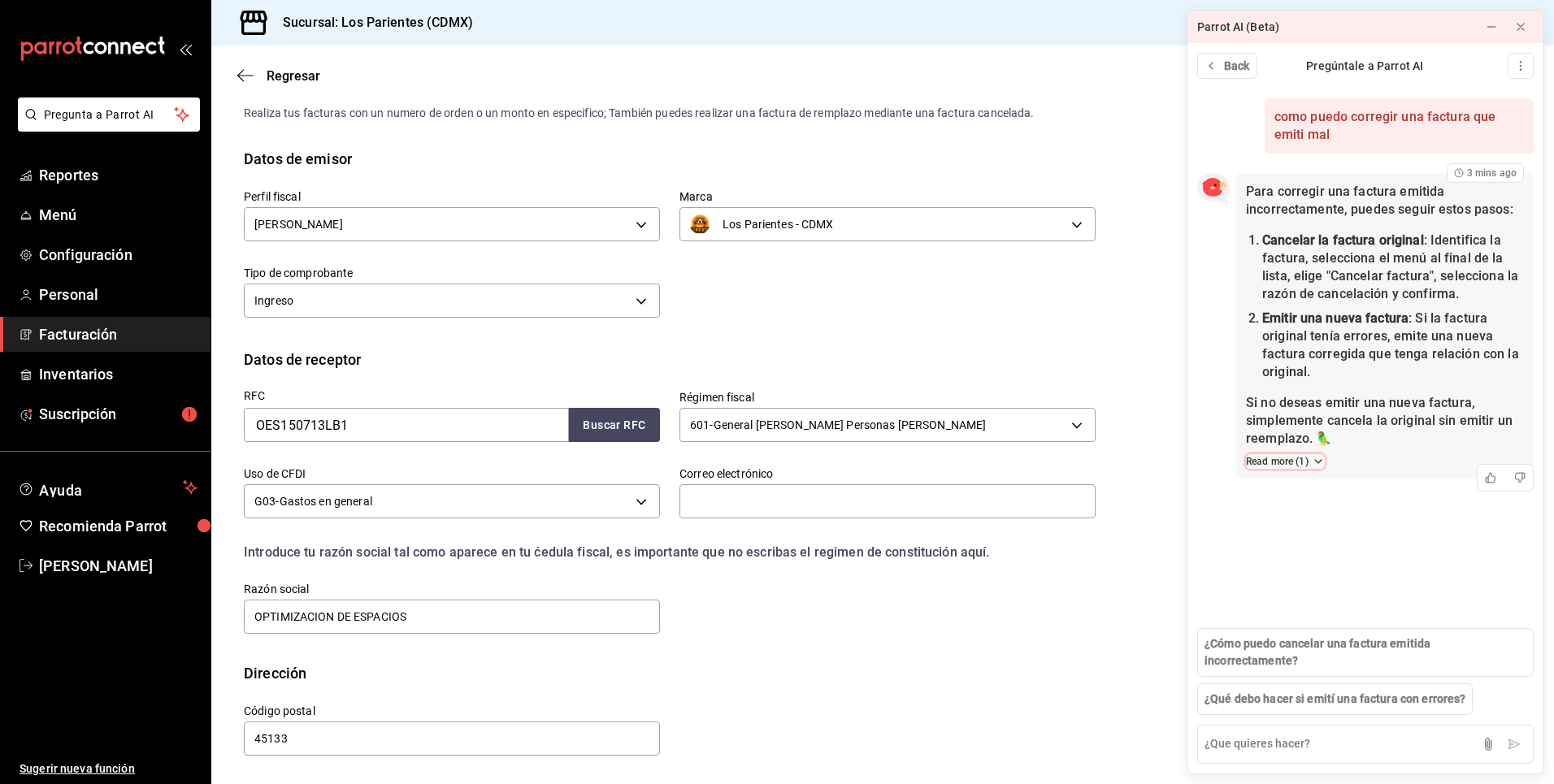
click at [1321, 463] on icon at bounding box center [1318, 462] width 13 height 13
click at [1321, 463] on icon at bounding box center [1317, 461] width 7 height 3
click at [253, 78] on span "Regresar" at bounding box center [279, 76] width 83 height 16
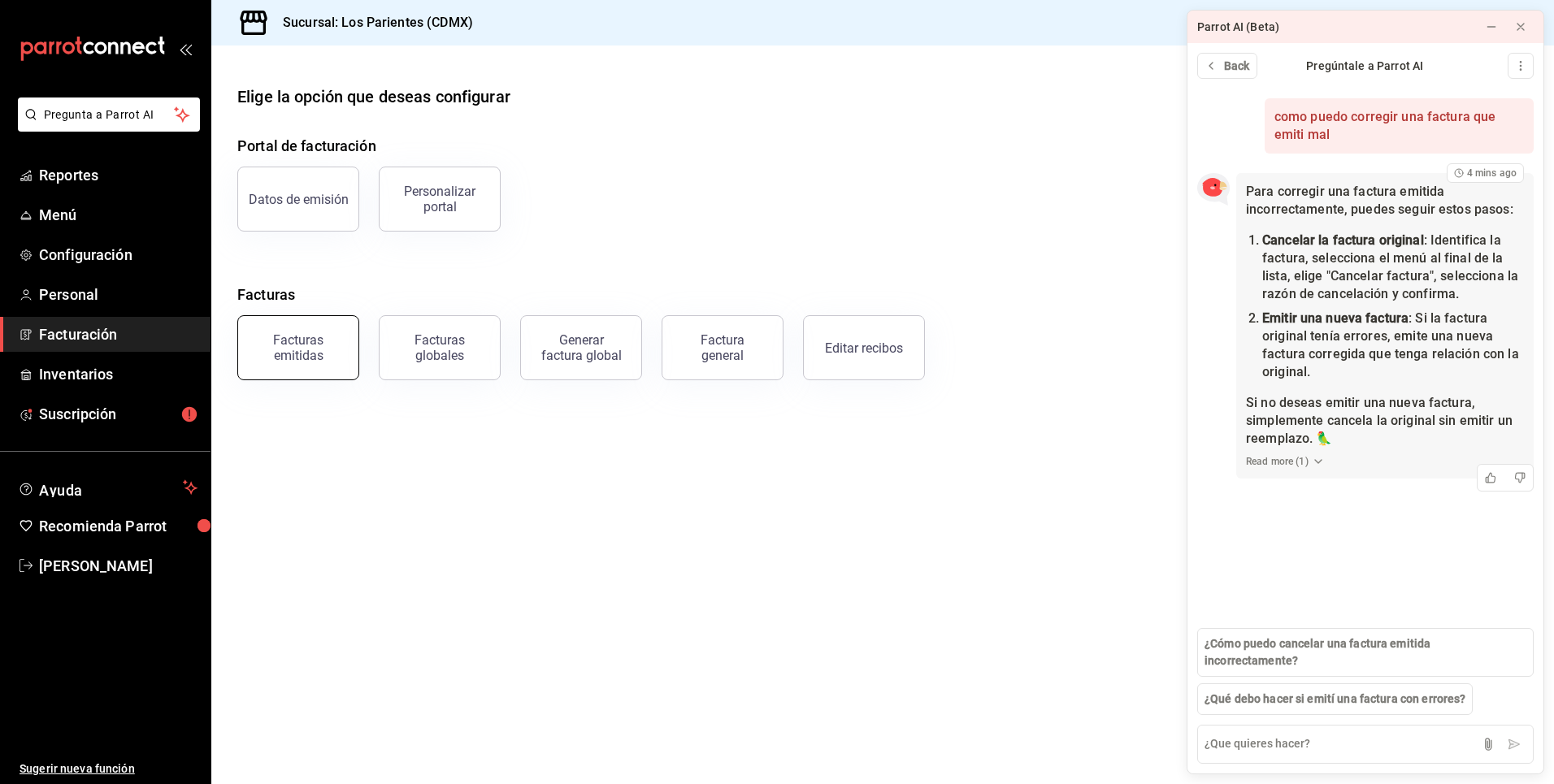
click at [333, 360] on div "Facturas emitidas" at bounding box center [298, 347] width 101 height 31
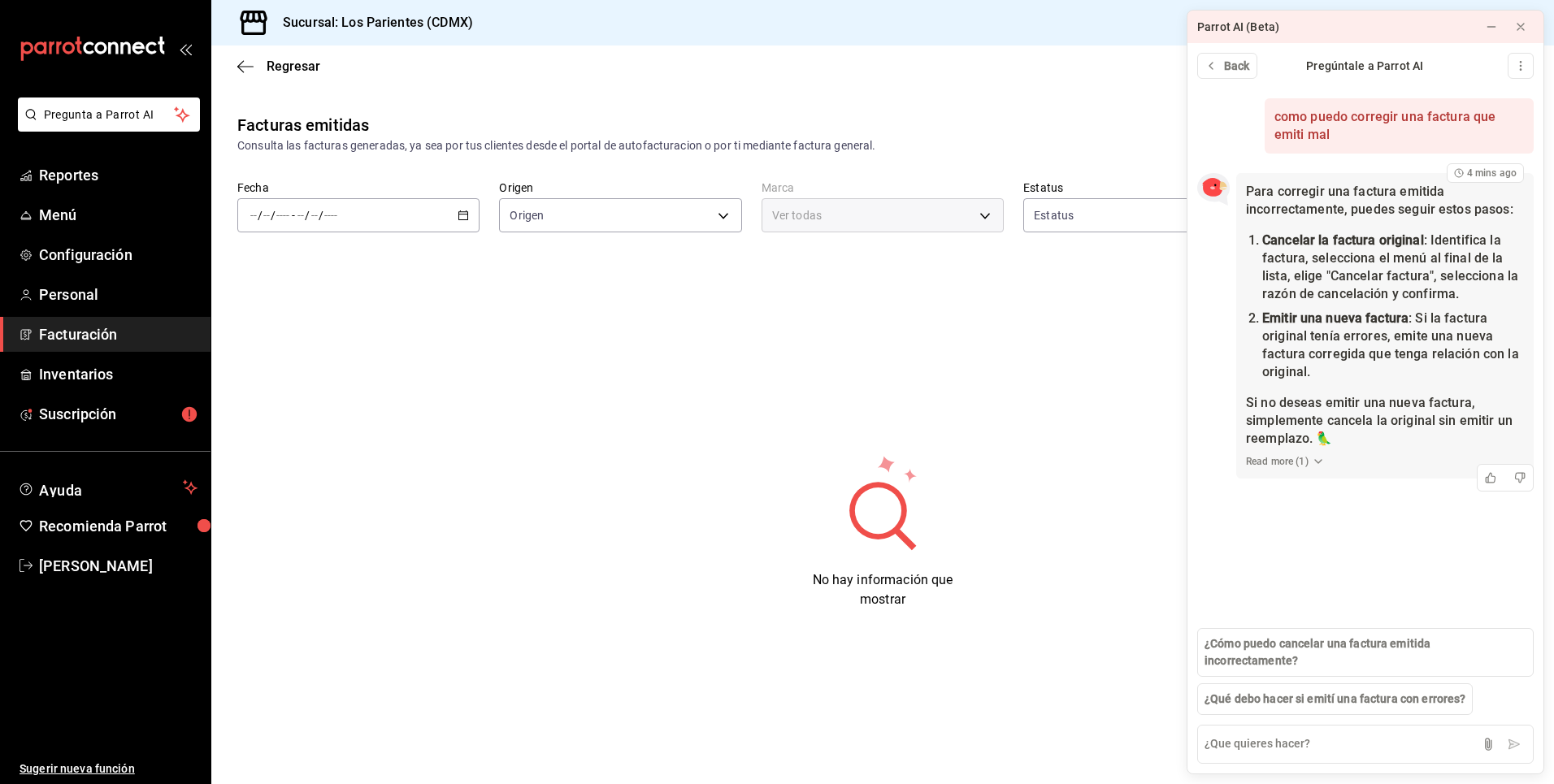
type input "ORDER_INVOICE,GENERAL_INVOICE"
type input "ACTIVE,PENDING_CANCELLATION,CANCELLED,PRE_CANCELLED"
type input "218efea8-b89a-47a4-b29f-5c45bfdf5bde"
click at [466, 219] on icon "button" at bounding box center [463, 215] width 11 height 11
click at [323, 385] on li "Mes actual" at bounding box center [314, 374] width 152 height 36
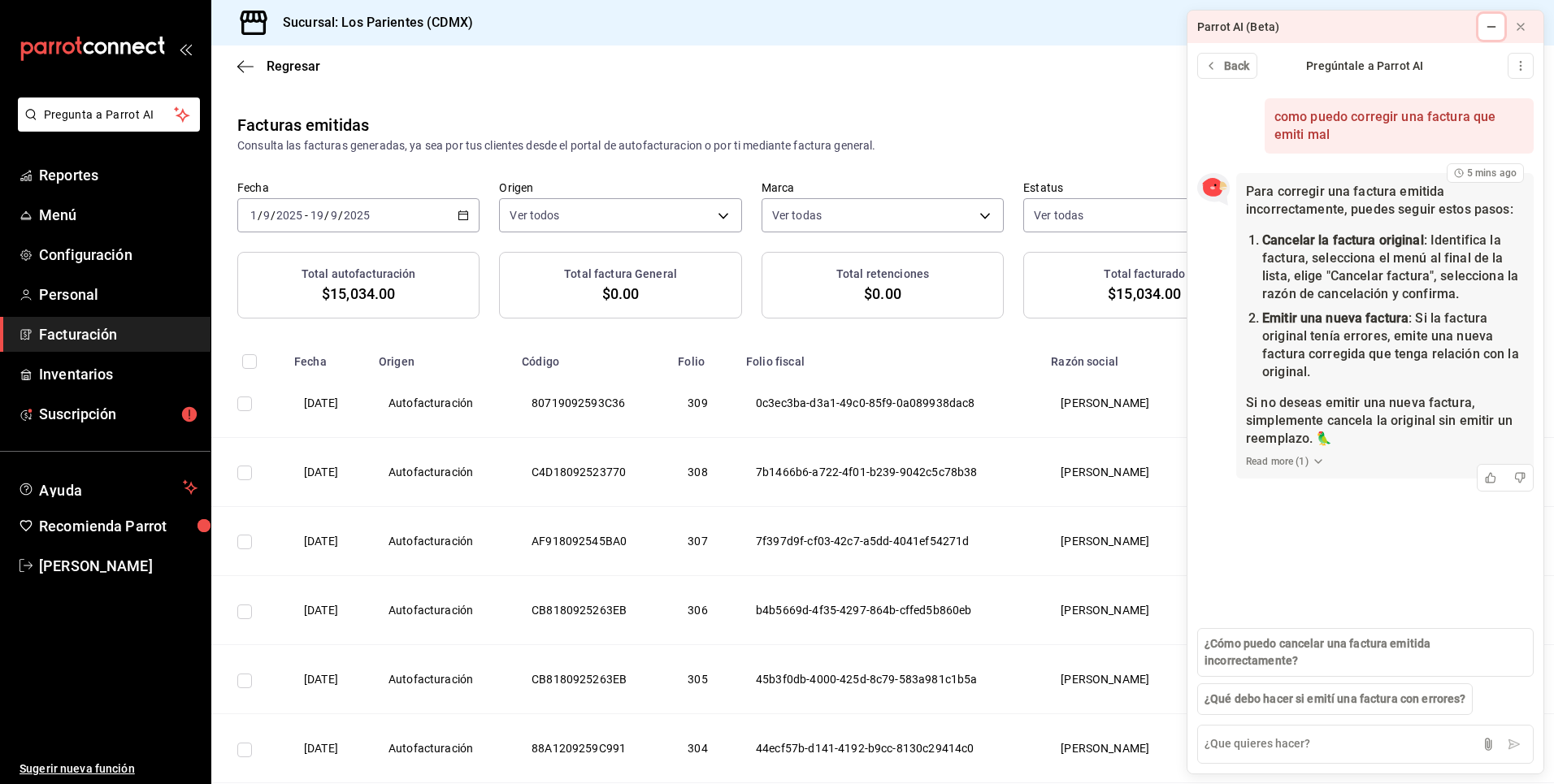
click at [1489, 32] on icon at bounding box center [1491, 27] width 13 height 13
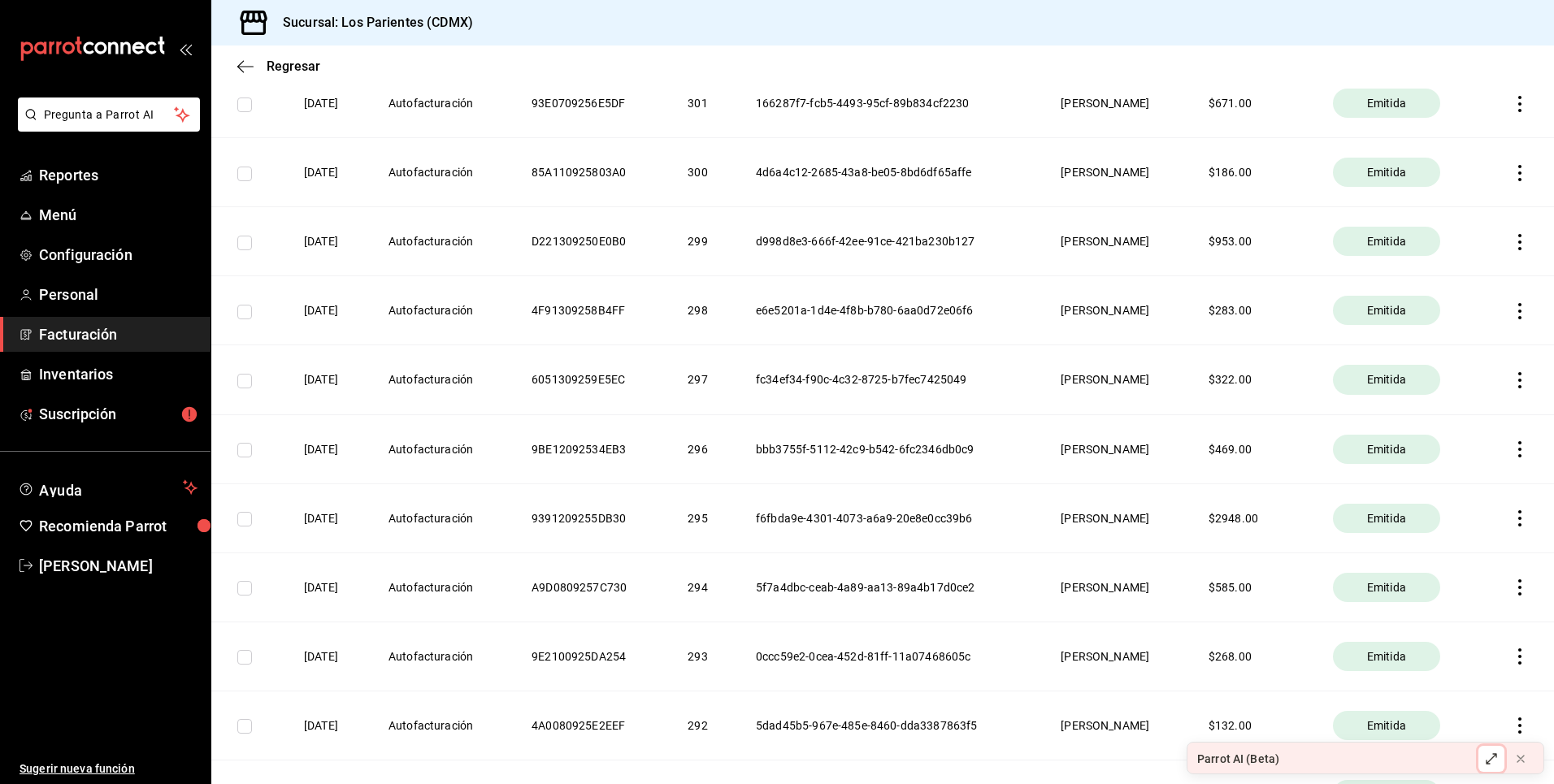
scroll to position [854, 0]
click at [241, 517] on input "checkbox" at bounding box center [245, 518] width 15 height 15
checkbox input "true"
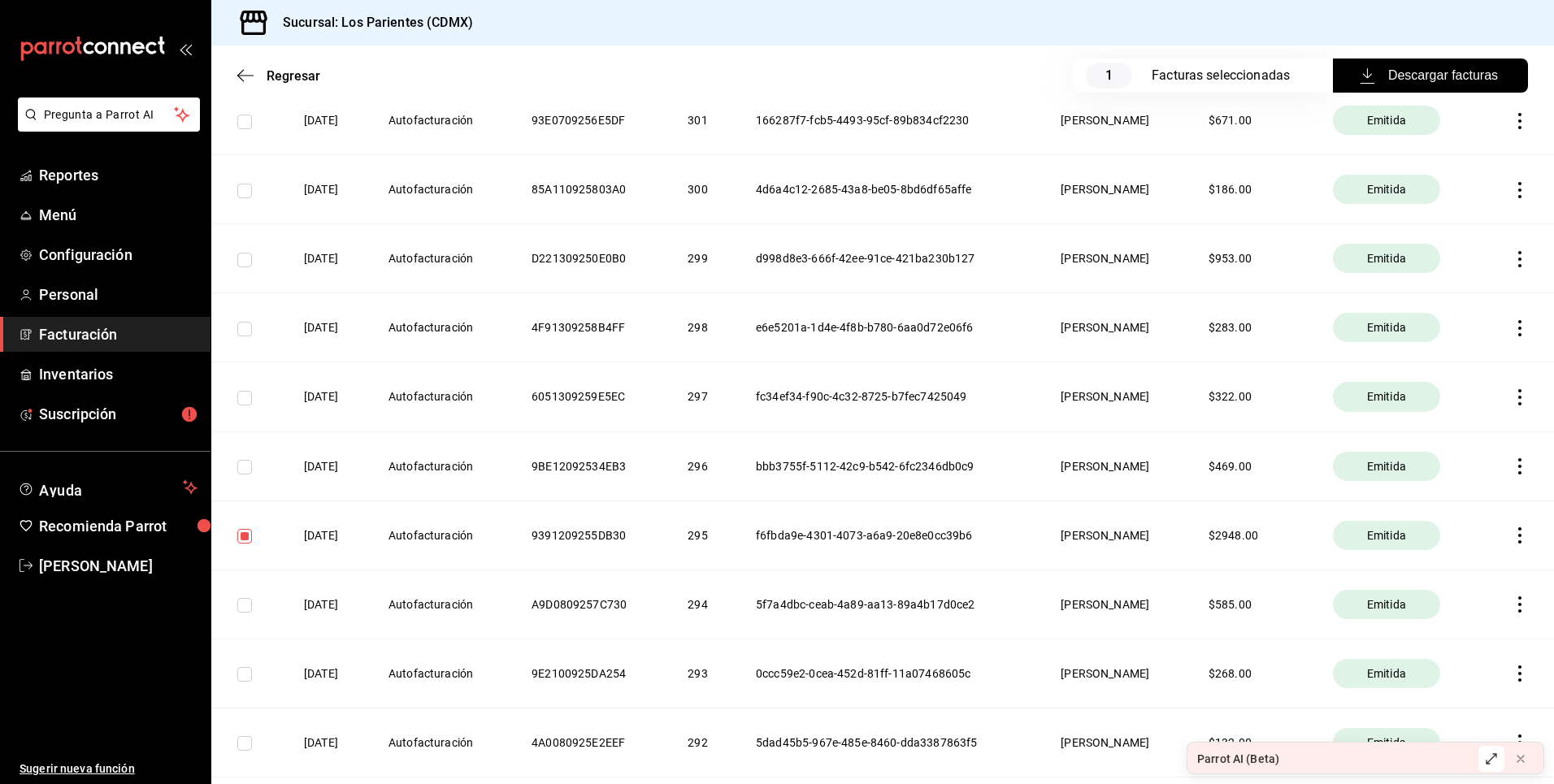
scroll to position [873, 0]
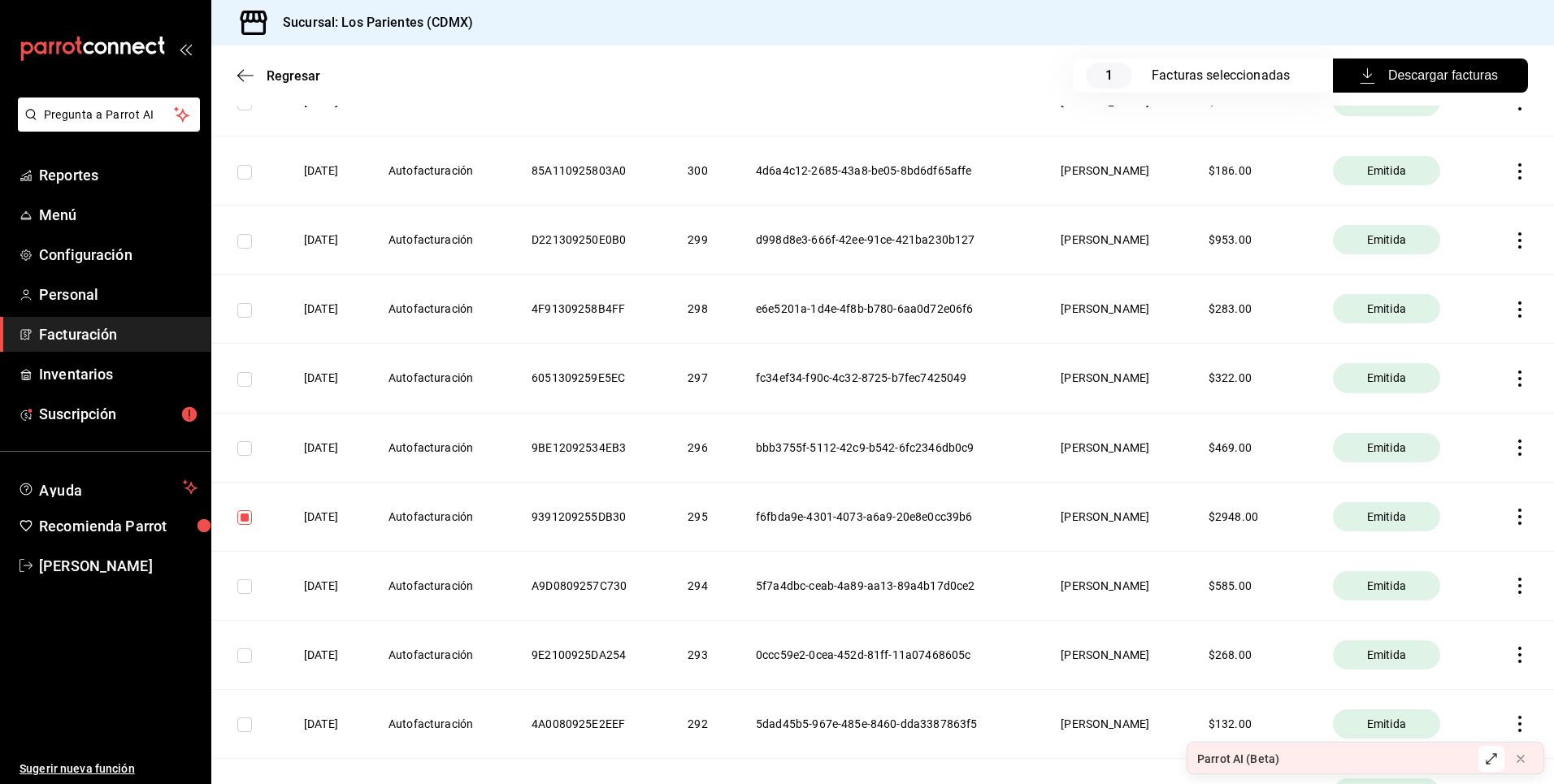
click at [1512, 520] on icon "button" at bounding box center [1519, 516] width 16 height 16
click at [1459, 556] on div "Cancelar factura" at bounding box center [1434, 558] width 84 height 13
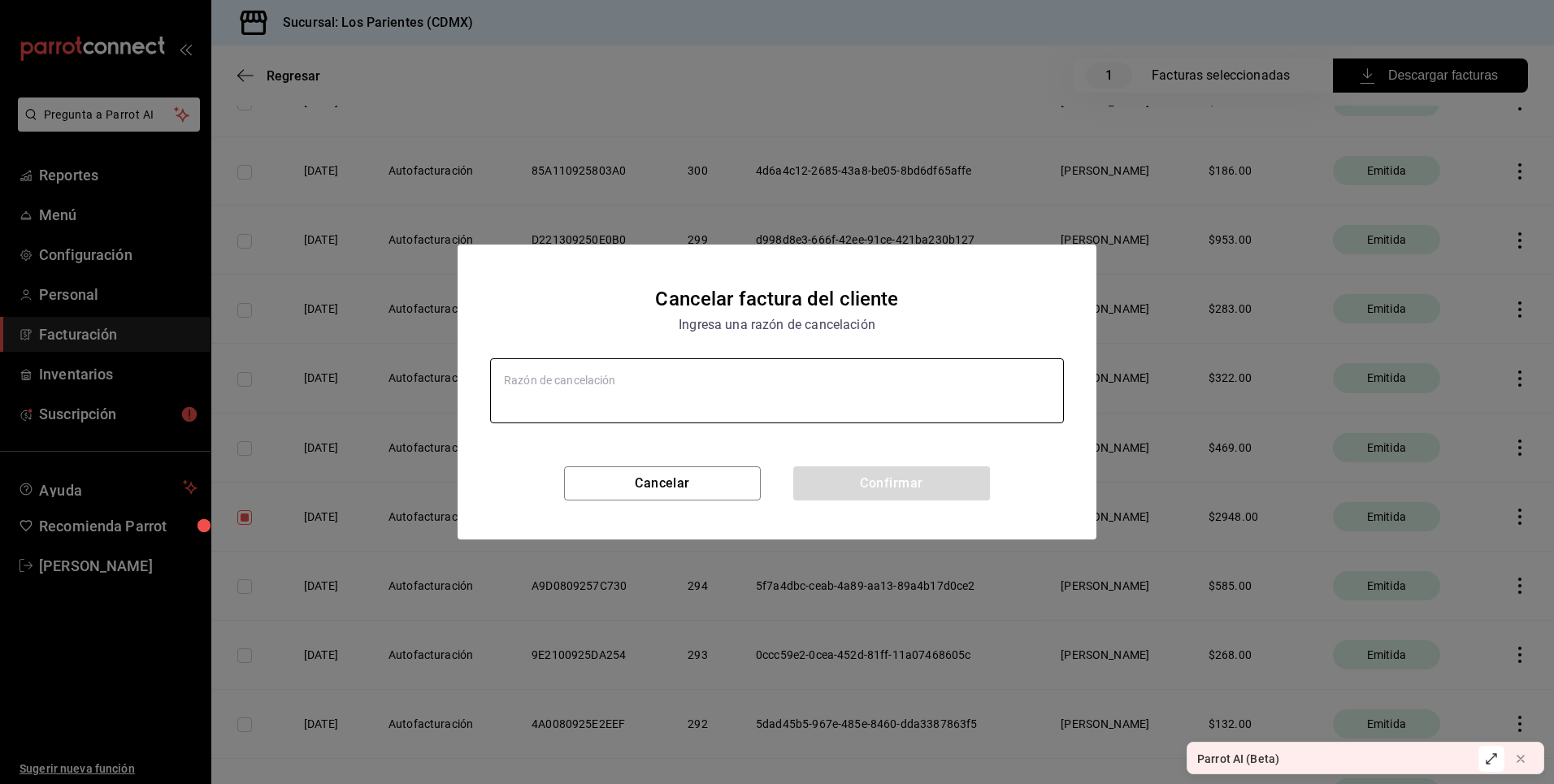
type textarea "x"
click at [684, 373] on textarea at bounding box center [777, 391] width 574 height 65
click at [730, 380] on textarea at bounding box center [777, 391] width 574 height 65
type textarea "F"
type textarea "x"
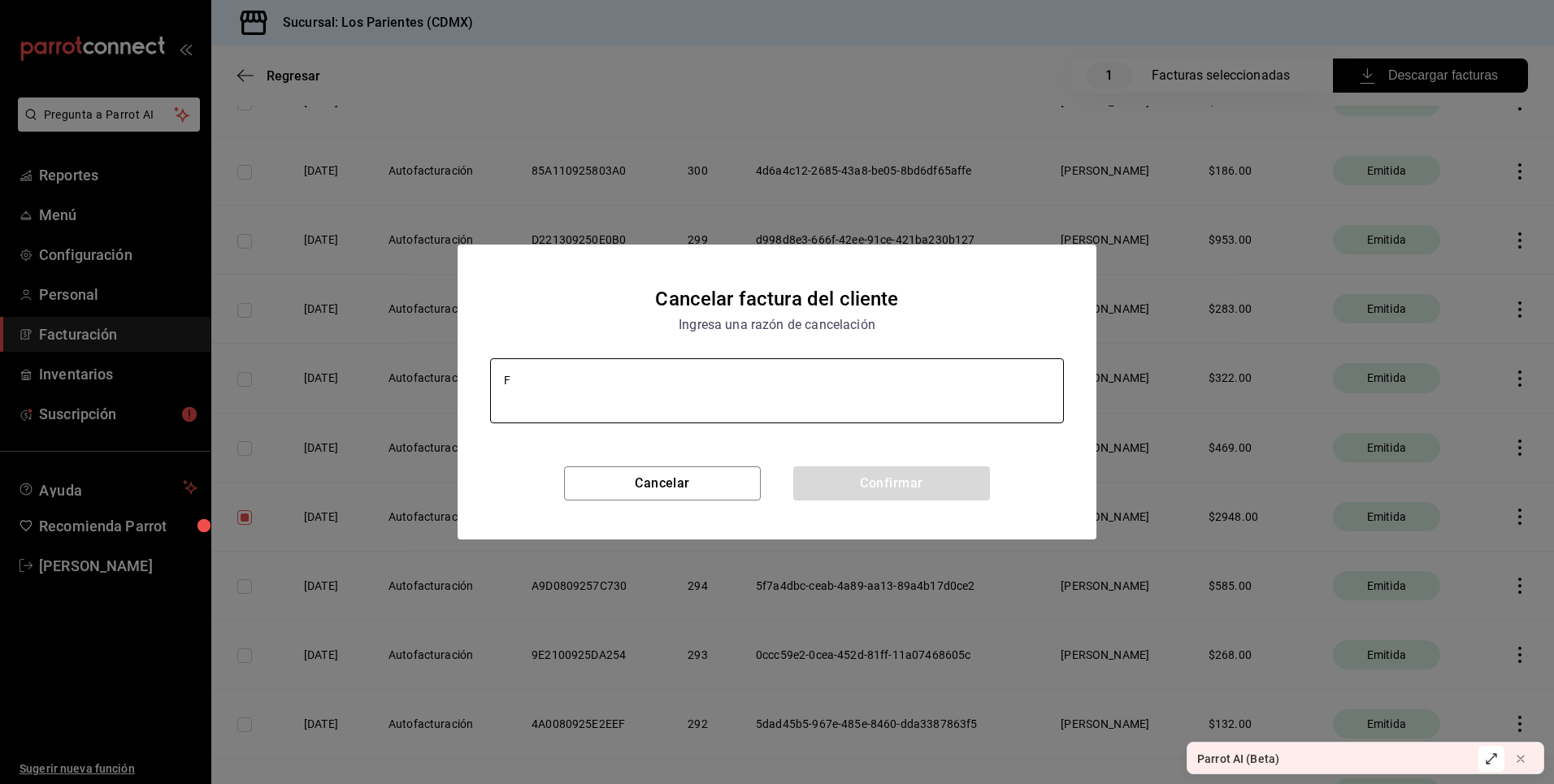
type textarea "FA"
type textarea "x"
type textarea "FAC"
type textarea "x"
type textarea "FACT"
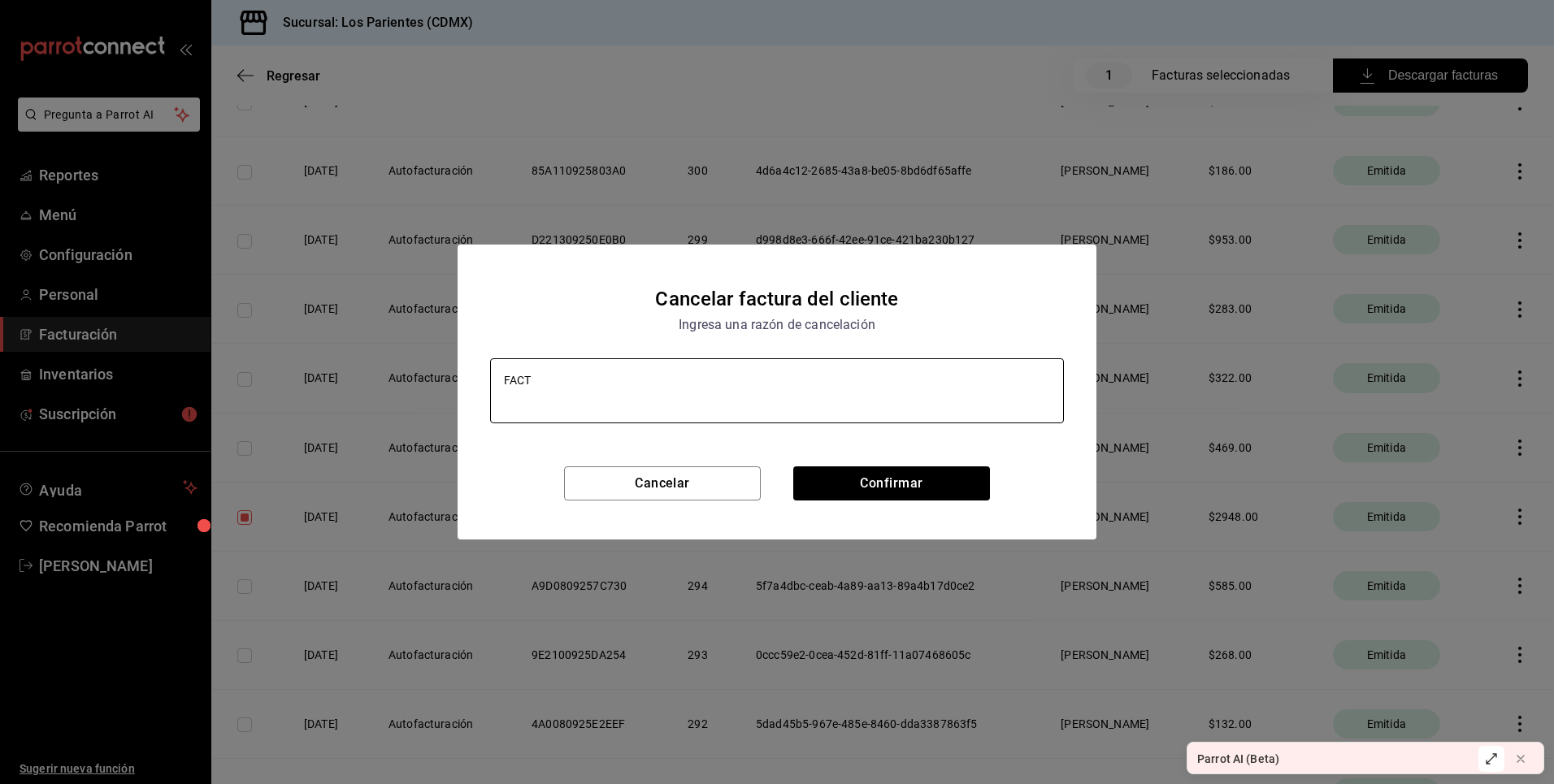
type textarea "x"
type textarea "FACTU"
type textarea "x"
type textarea "FACTUR"
type textarea "x"
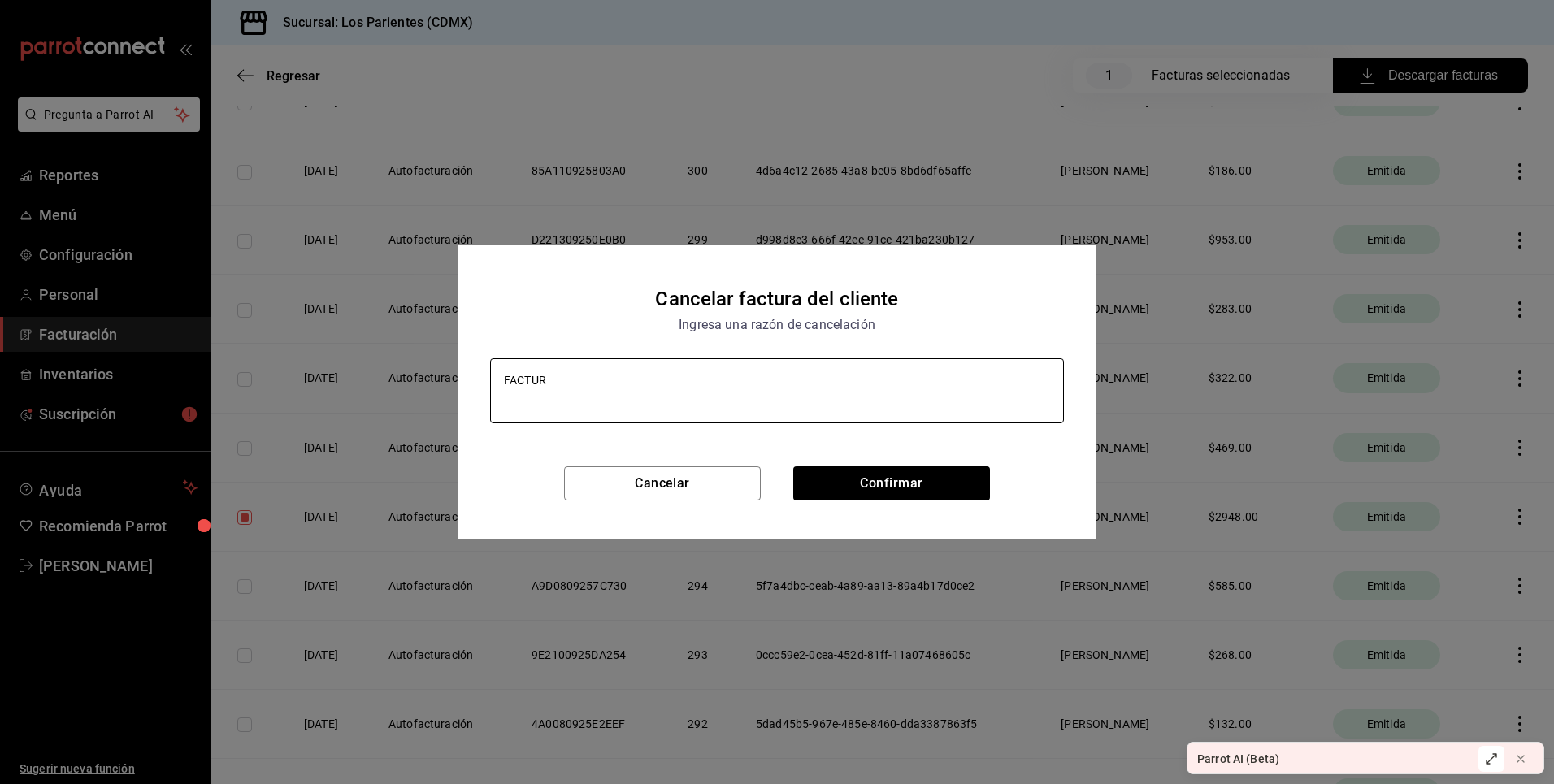
type textarea "FACTURA"
type textarea "x"
type textarea "FACTURA"
type textarea "x"
type textarea "FACTURA E"
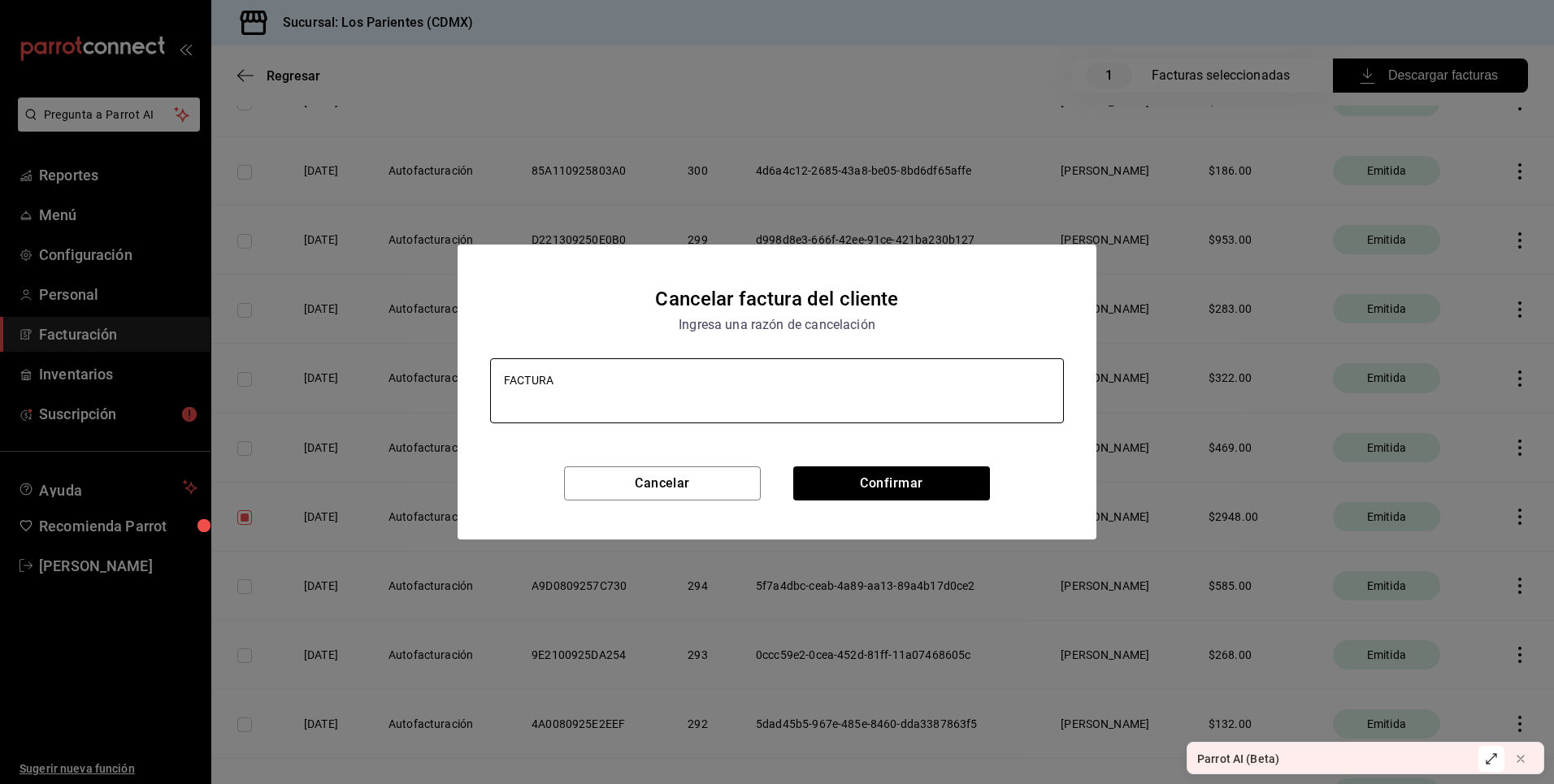
type textarea "x"
type textarea "FACTURA EM"
type textarea "x"
type textarea "FACTURA EMI"
type textarea "x"
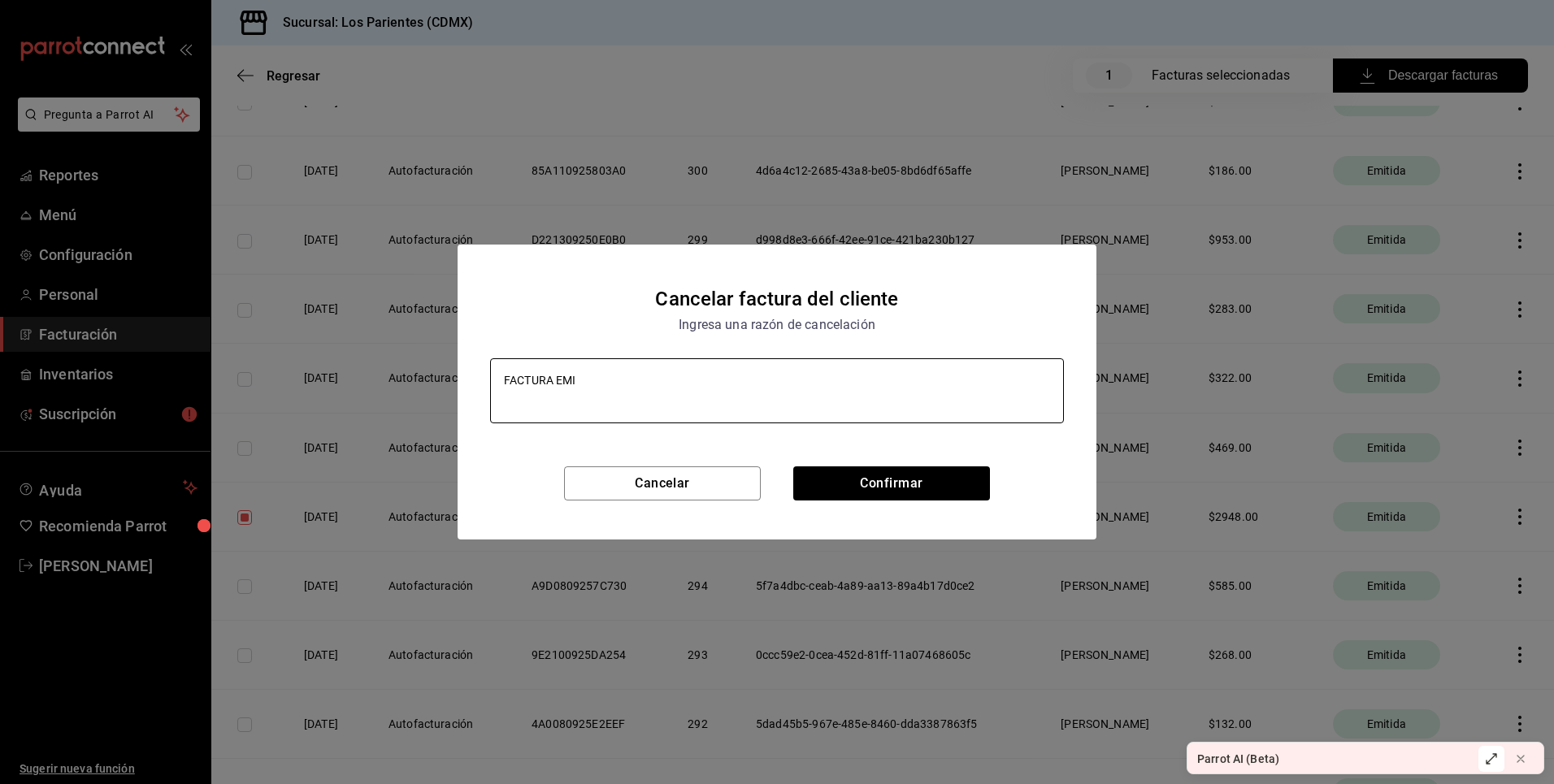
type textarea "FACTURA EMIT"
type textarea "x"
type textarea "FACTURA EMITI"
type textarea "x"
type textarea "FACTURA EMITID"
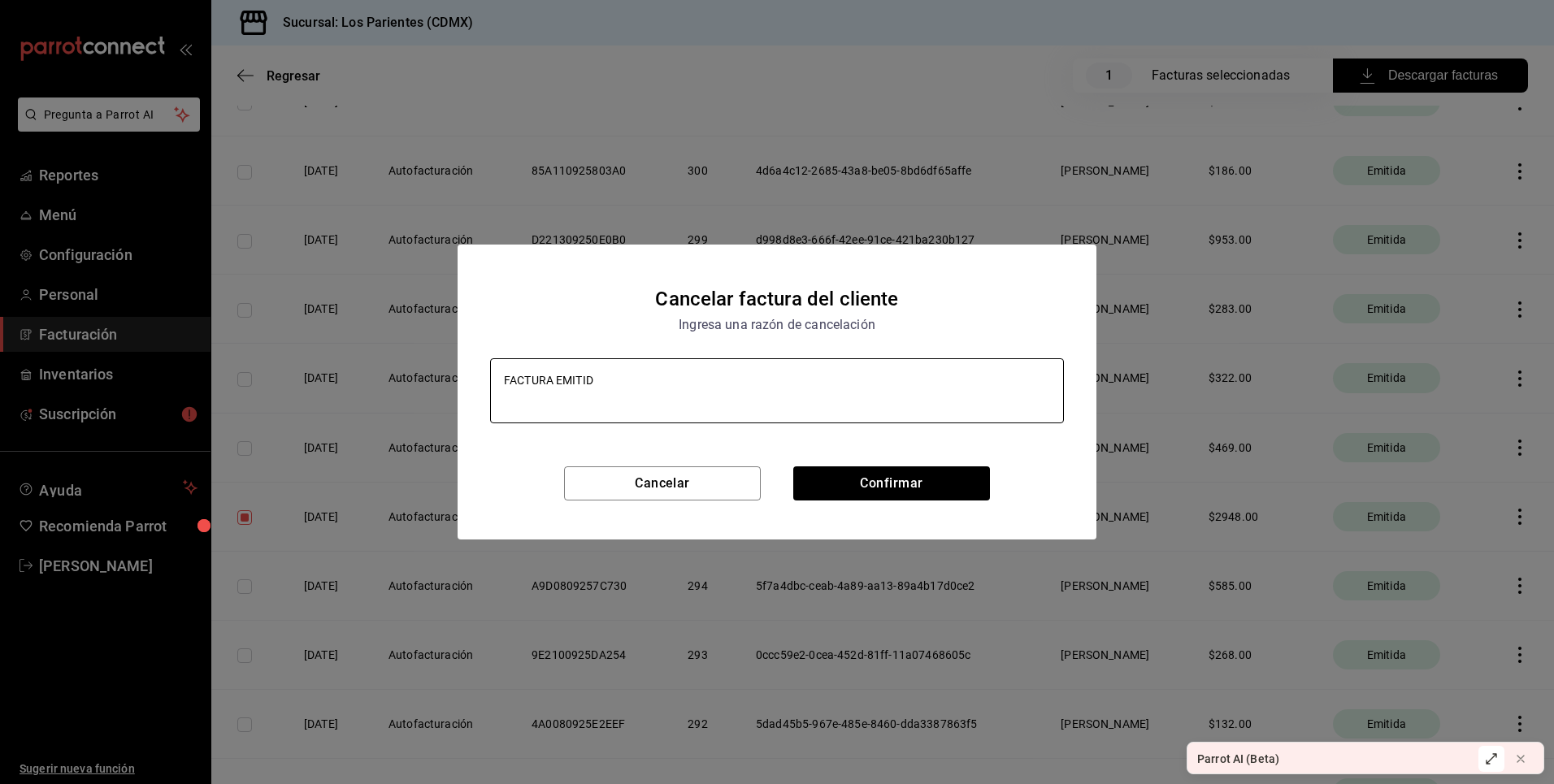
type textarea "x"
type textarea "FACTURA EMITIDA"
type textarea "x"
type textarea "FACTURA EMITIDA"
type textarea "x"
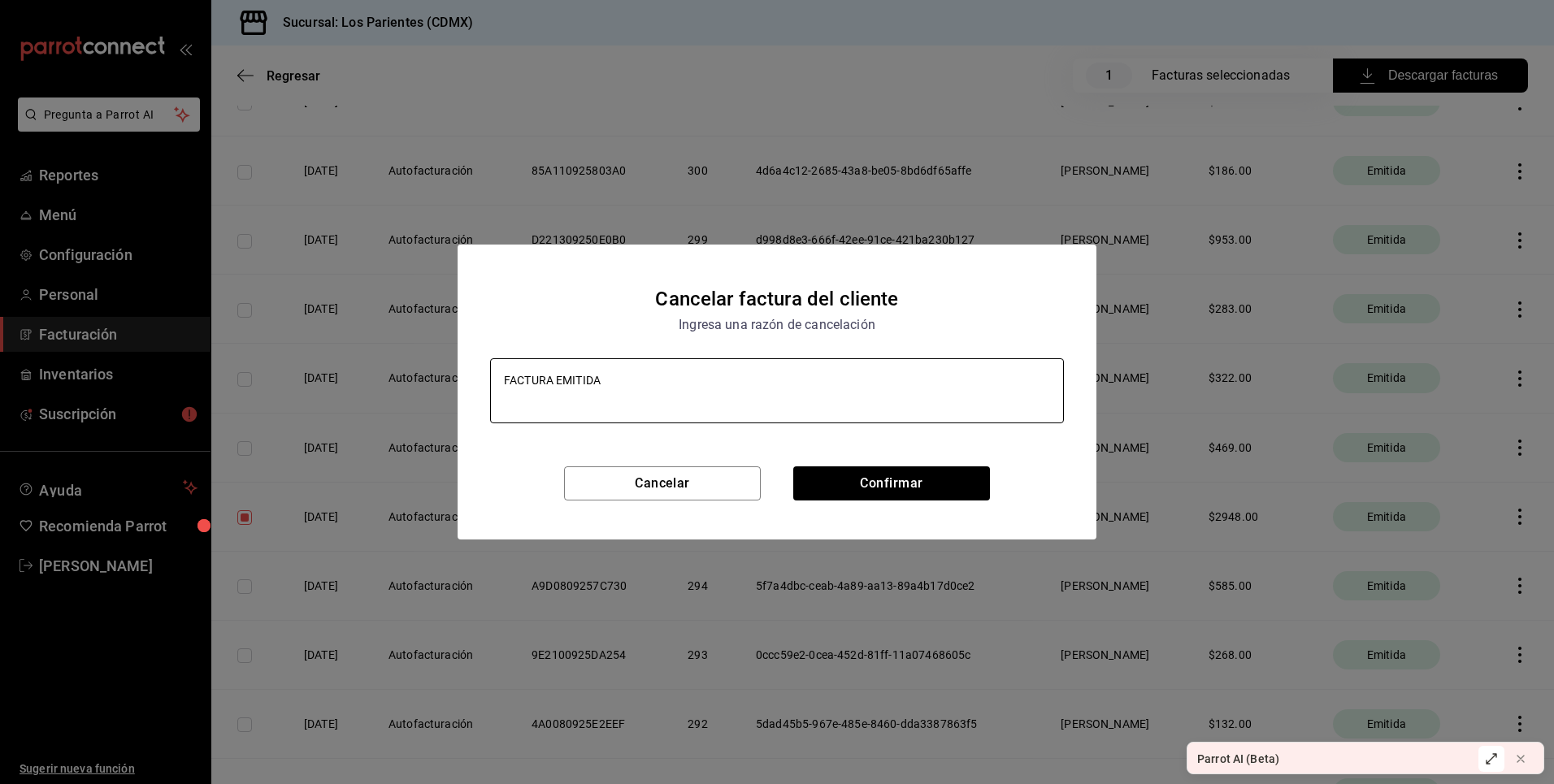
type textarea "FACTURA EMITIDA C"
type textarea "x"
type textarea "FACTURA EMITIDA CO"
type textarea "x"
type textarea "FACTURA EMITIDA CON"
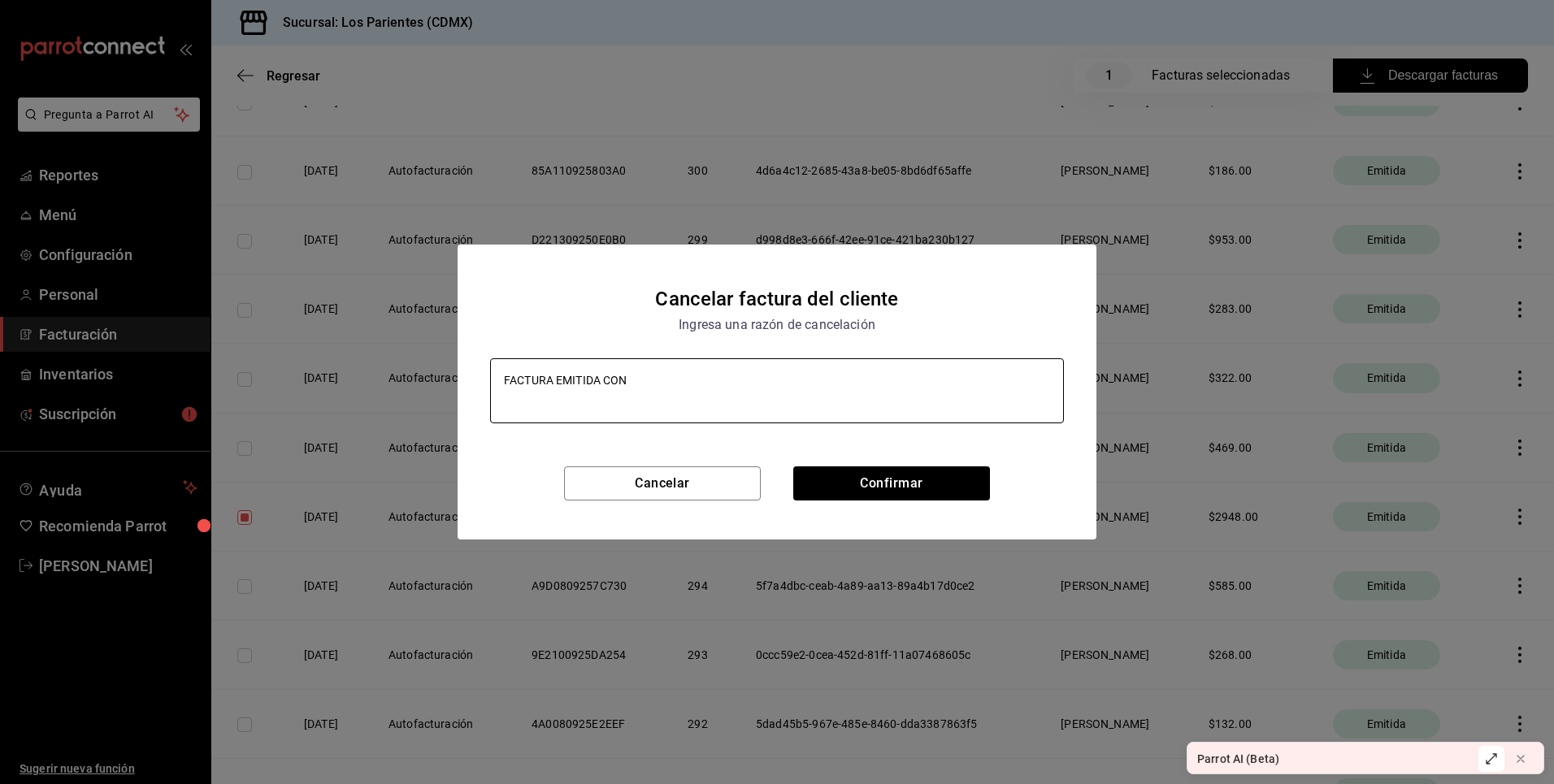
type textarea "x"
type textarea "FACTURA EMITIDA CON E"
type textarea "x"
type textarea "FACTURA EMITIDA CON ER"
type textarea "x"
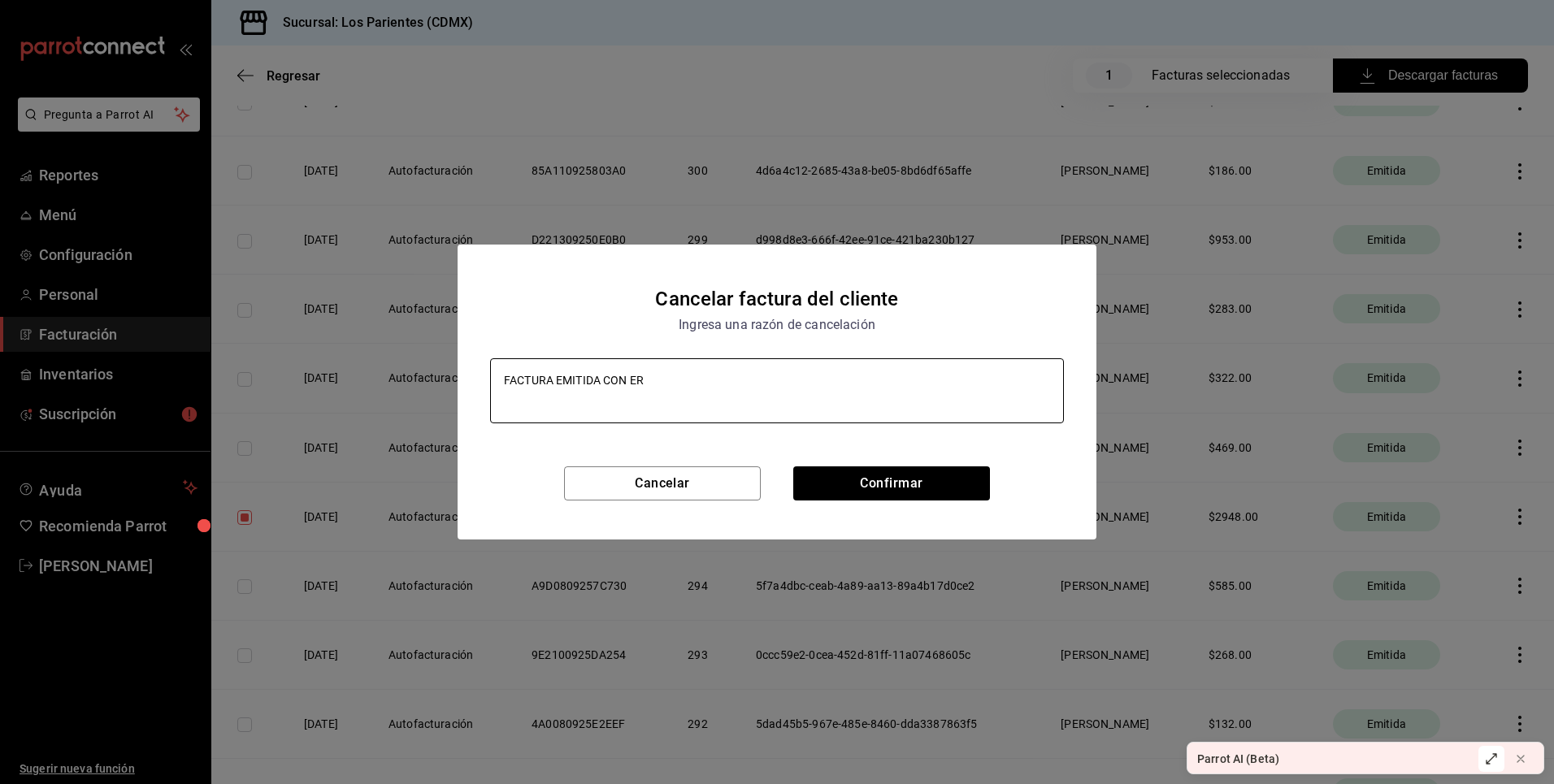
type textarea "FACTURA EMITIDA CON ERR"
type textarea "x"
type textarea "FACTURA EMITIDA CON ERRO"
type textarea "x"
type textarea "FACTURA EMITIDA CON ERROR"
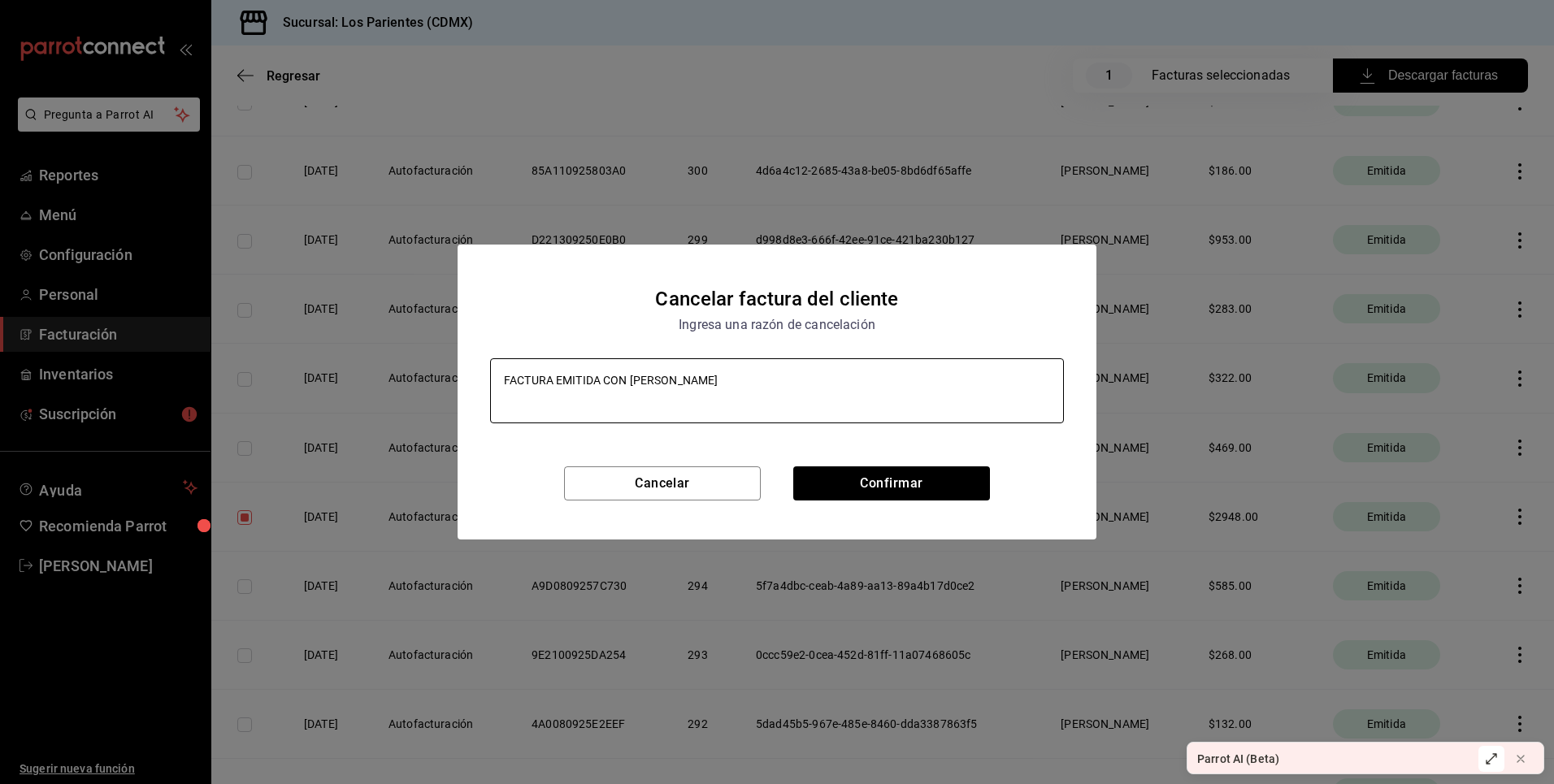
type textarea "x"
type textarea "FACTURA EMITIDA CON ERRORE"
type textarea "x"
type textarea "FACTURA EMITIDA CON ERRORES"
type textarea "x"
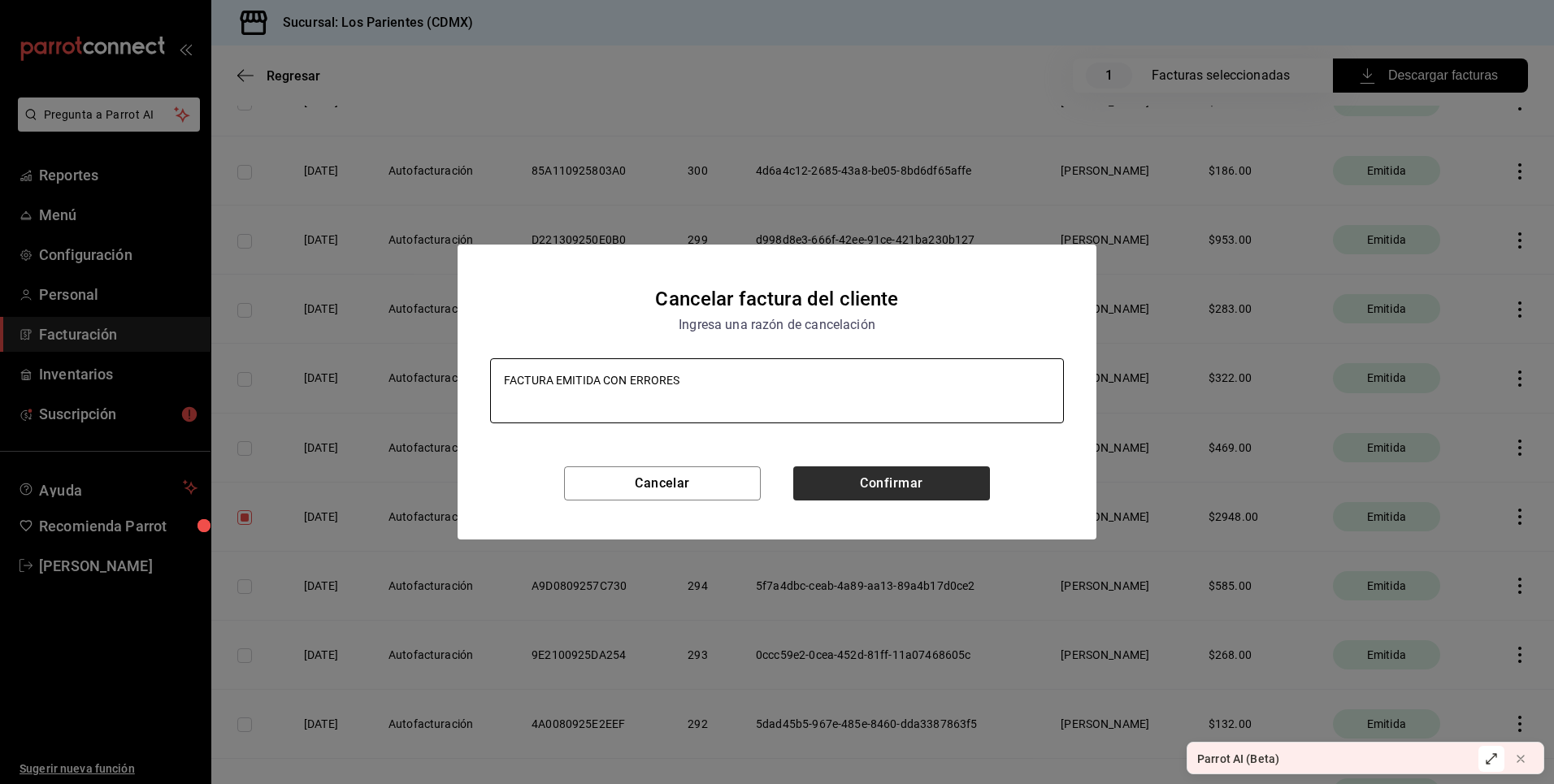
type textarea "FACTURA EMITIDA CON ERRORES"
click at [887, 493] on button "Confirmar" at bounding box center [891, 483] width 196 height 35
type textarea "x"
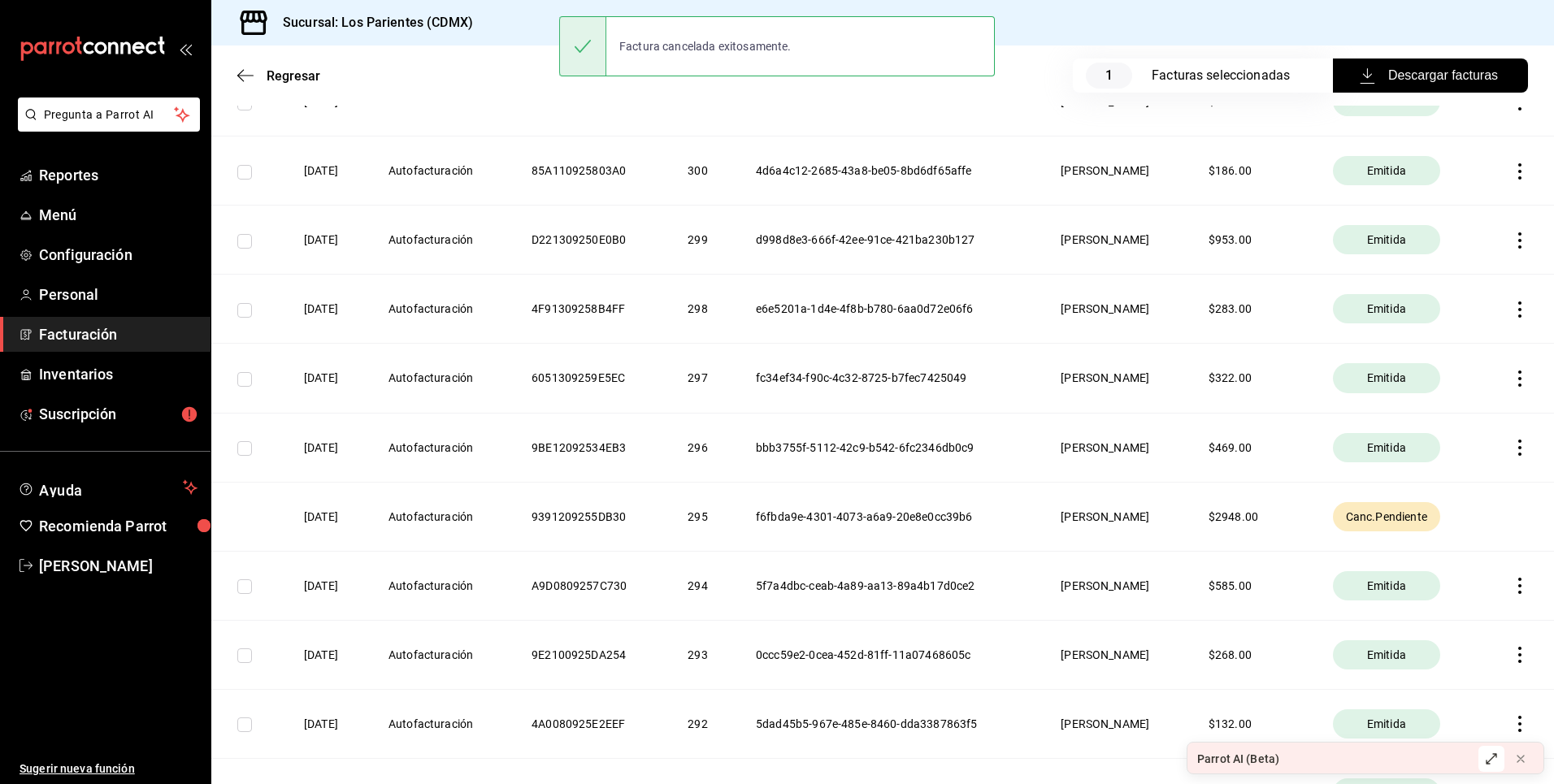
click at [1417, 520] on span "Canc.Pendiente" at bounding box center [1386, 516] width 94 height 16
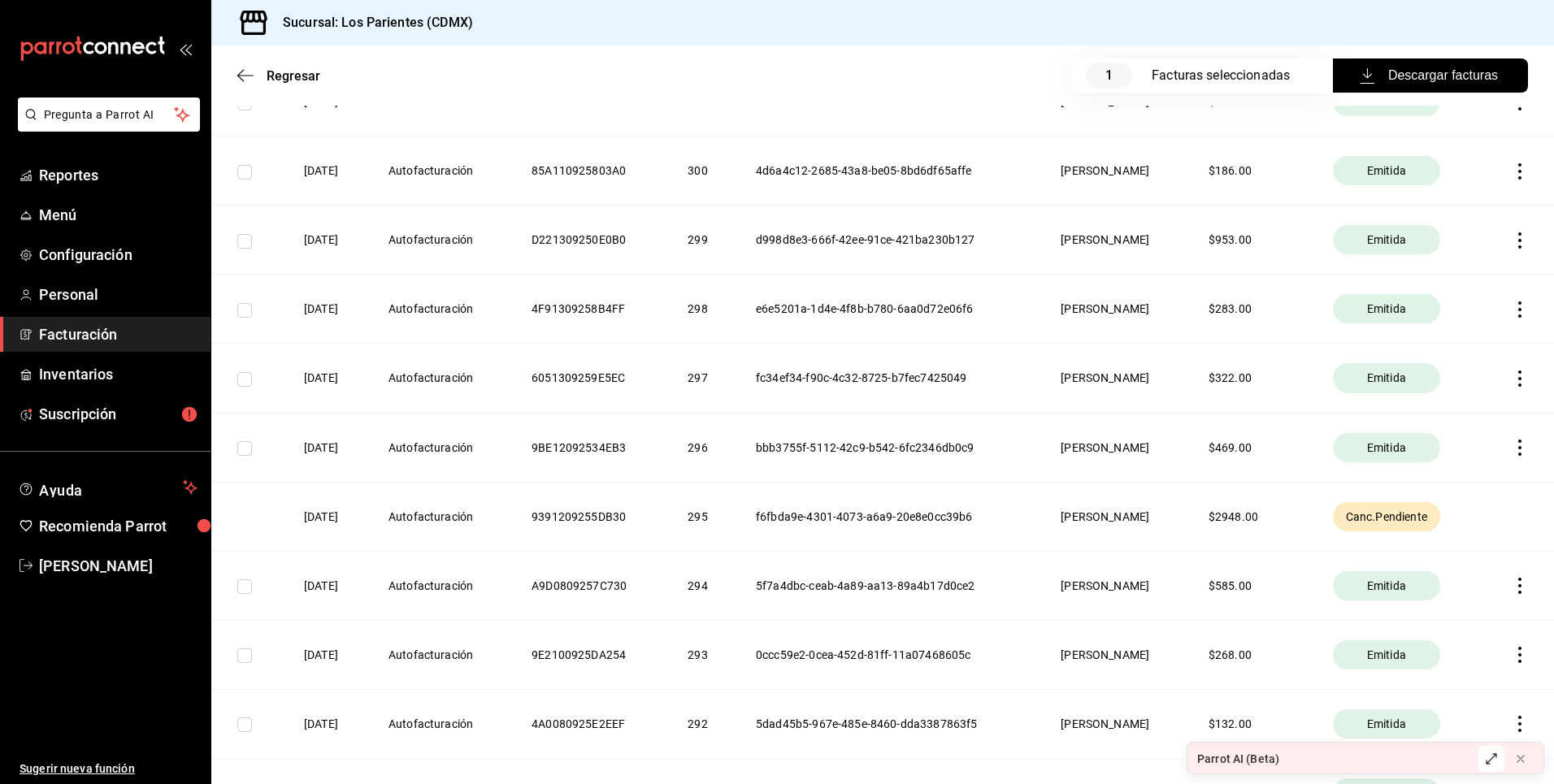
click at [486, 522] on th "Autofacturación" at bounding box center [440, 516] width 143 height 69
click at [1420, 510] on span "Canc.Pendiente" at bounding box center [1386, 516] width 94 height 16
click at [1427, 519] on span "Canc.Pendiente" at bounding box center [1386, 516] width 94 height 16
click at [704, 520] on th "295" at bounding box center [701, 516] width 68 height 69
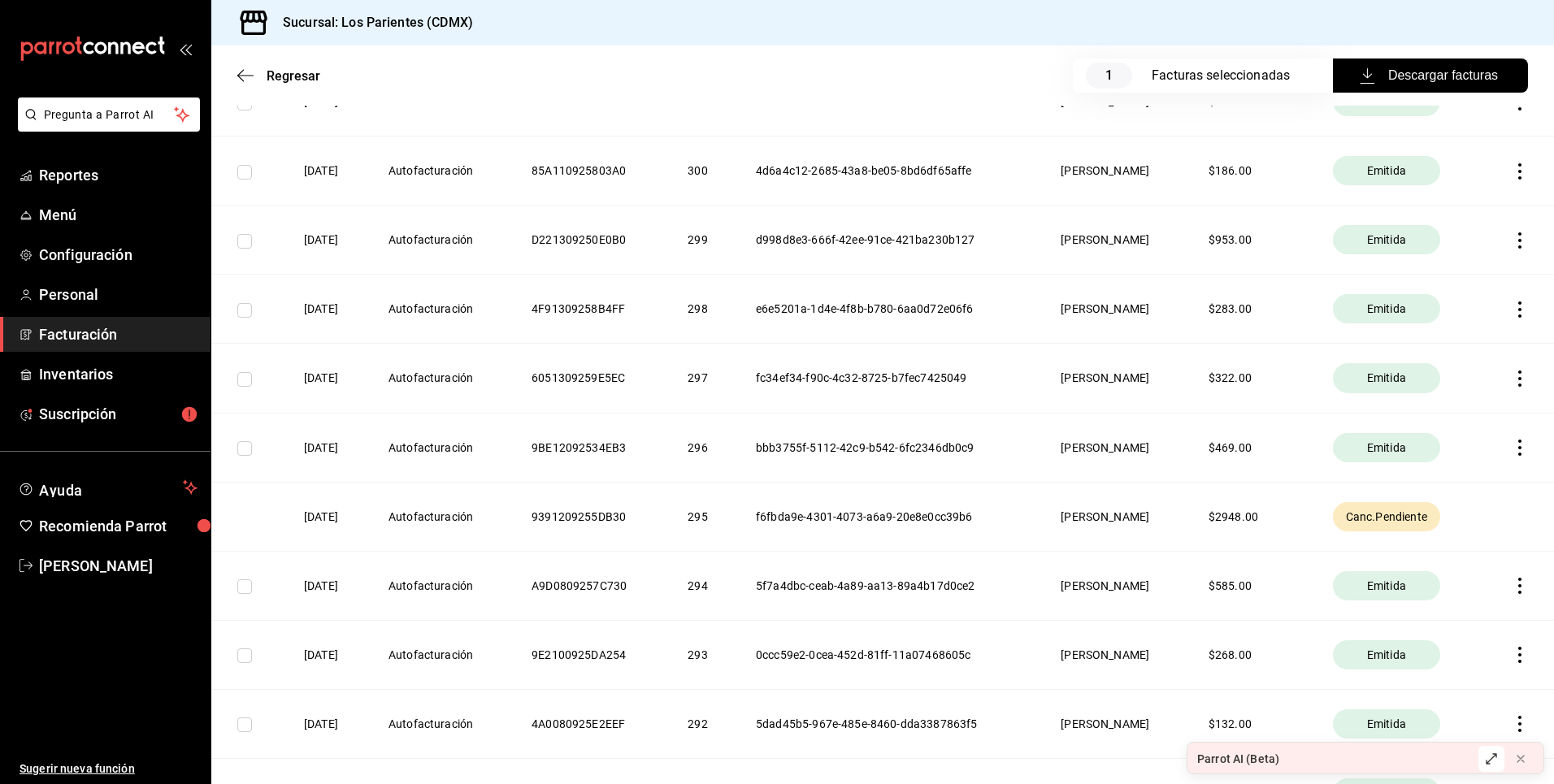
click at [1402, 520] on span "Canc.Pendiente" at bounding box center [1386, 516] width 94 height 16
click at [1515, 512] on th at bounding box center [1518, 516] width 71 height 69
drag, startPoint x: 823, startPoint y: 518, endPoint x: 808, endPoint y: 518, distance: 15.0
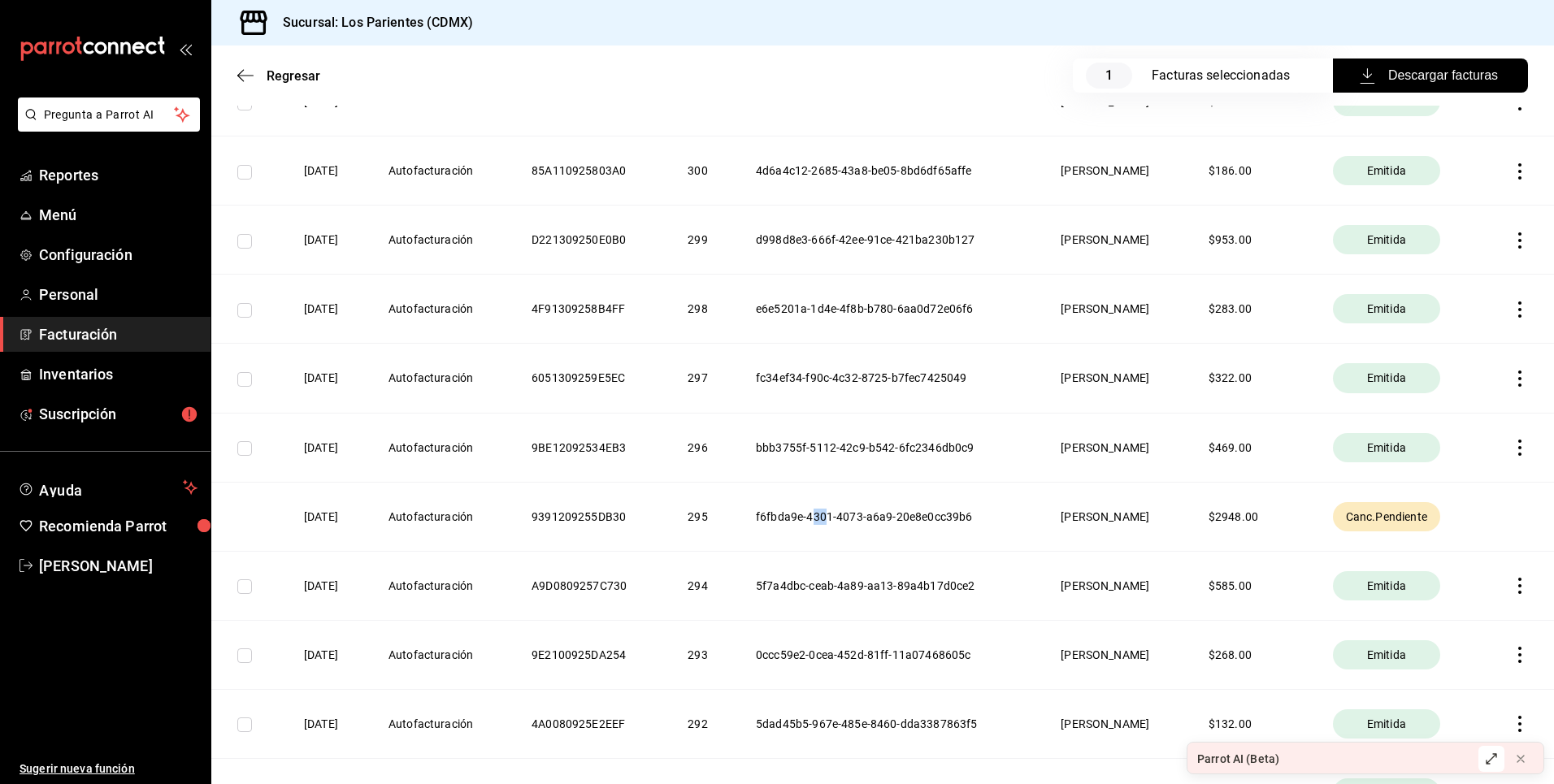
click at [808, 518] on th "f6fbda9e-4301-4073-a6a9-20e8e0cc39b6" at bounding box center [888, 516] width 305 height 69
click at [933, 520] on th "f6fbda9e-4301-4073-a6a9-20e8e0cc39b6" at bounding box center [888, 516] width 305 height 69
click at [1404, 521] on span "Canc.Pendiente" at bounding box center [1386, 516] width 94 height 16
click at [285, 74] on span "Regresar" at bounding box center [293, 76] width 53 height 16
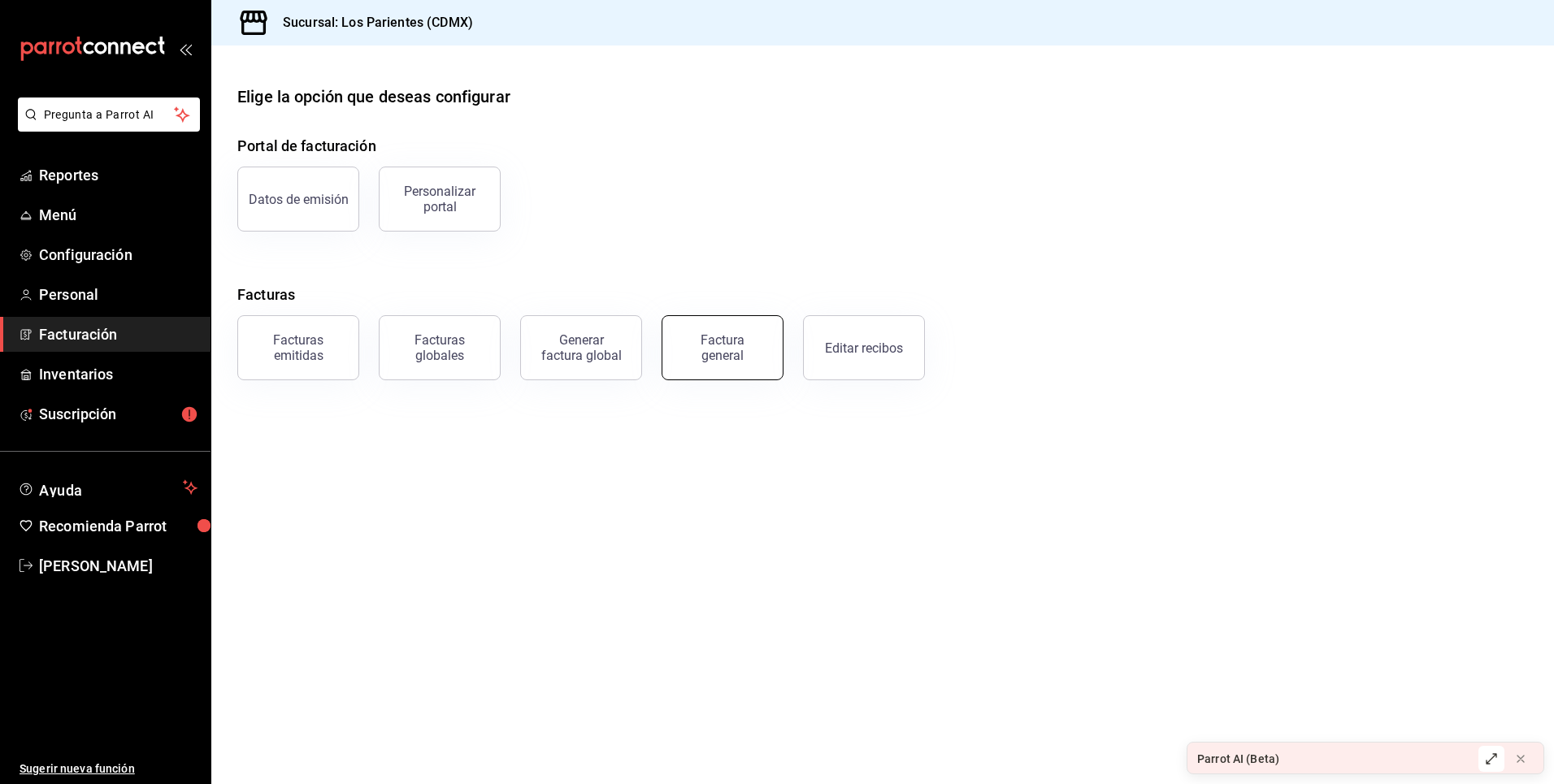
click at [731, 357] on div "Factura general" at bounding box center [722, 347] width 81 height 31
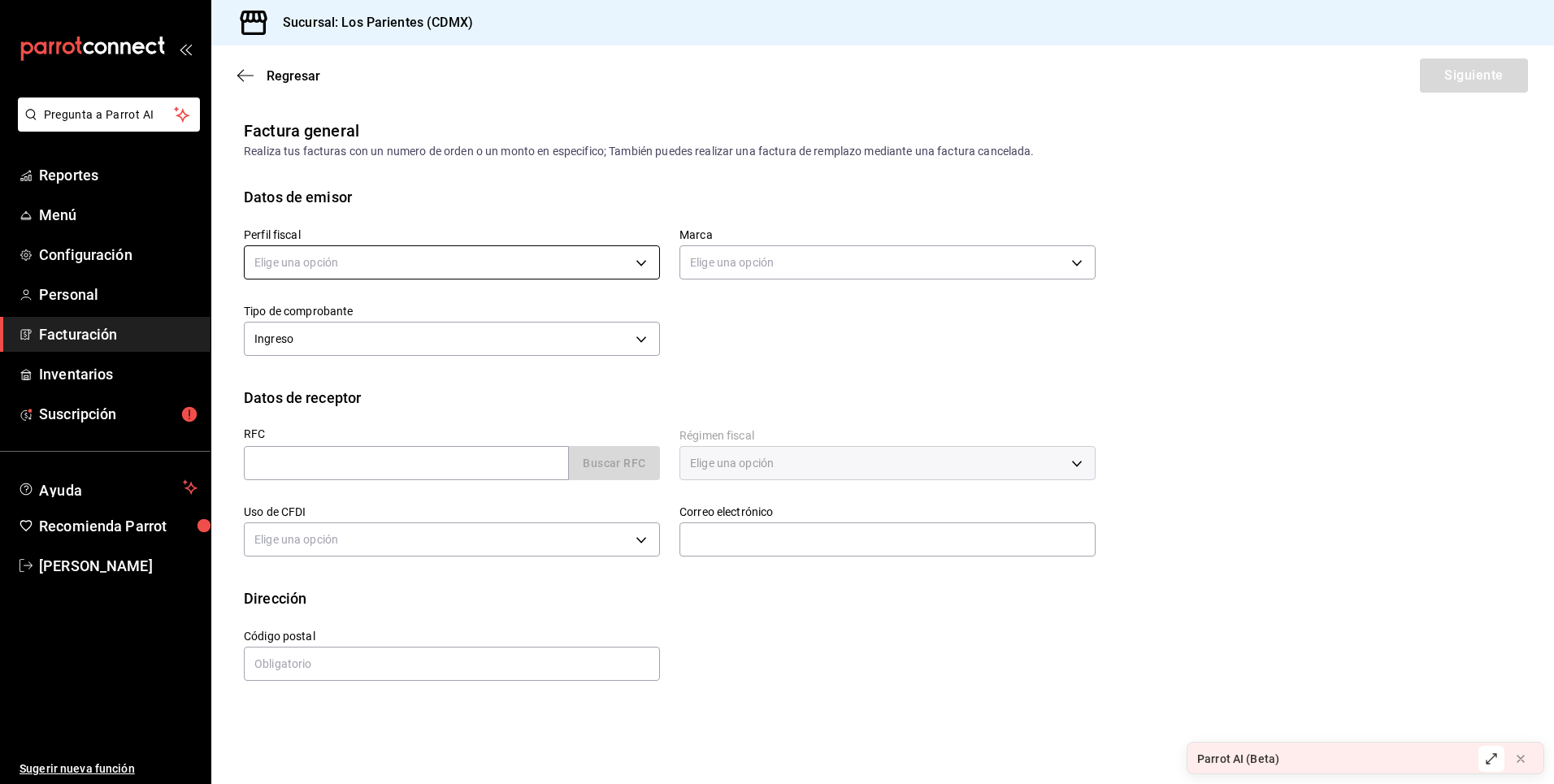
click at [613, 272] on body "Pregunta a Parrot AI Reportes Menú Configuración Personal Facturación Inventari…" at bounding box center [777, 392] width 1554 height 784
click at [509, 358] on li "[PERSON_NAME]" at bounding box center [452, 345] width 414 height 30
type input "bab29986-f525-43ee-82a6-d2b1163dbe8b"
type input "218efea8-b89a-47a4-b29f-5c45bfdf5bde"
click at [509, 331] on li "[PERSON_NAME]" at bounding box center [400, 322] width 311 height 17
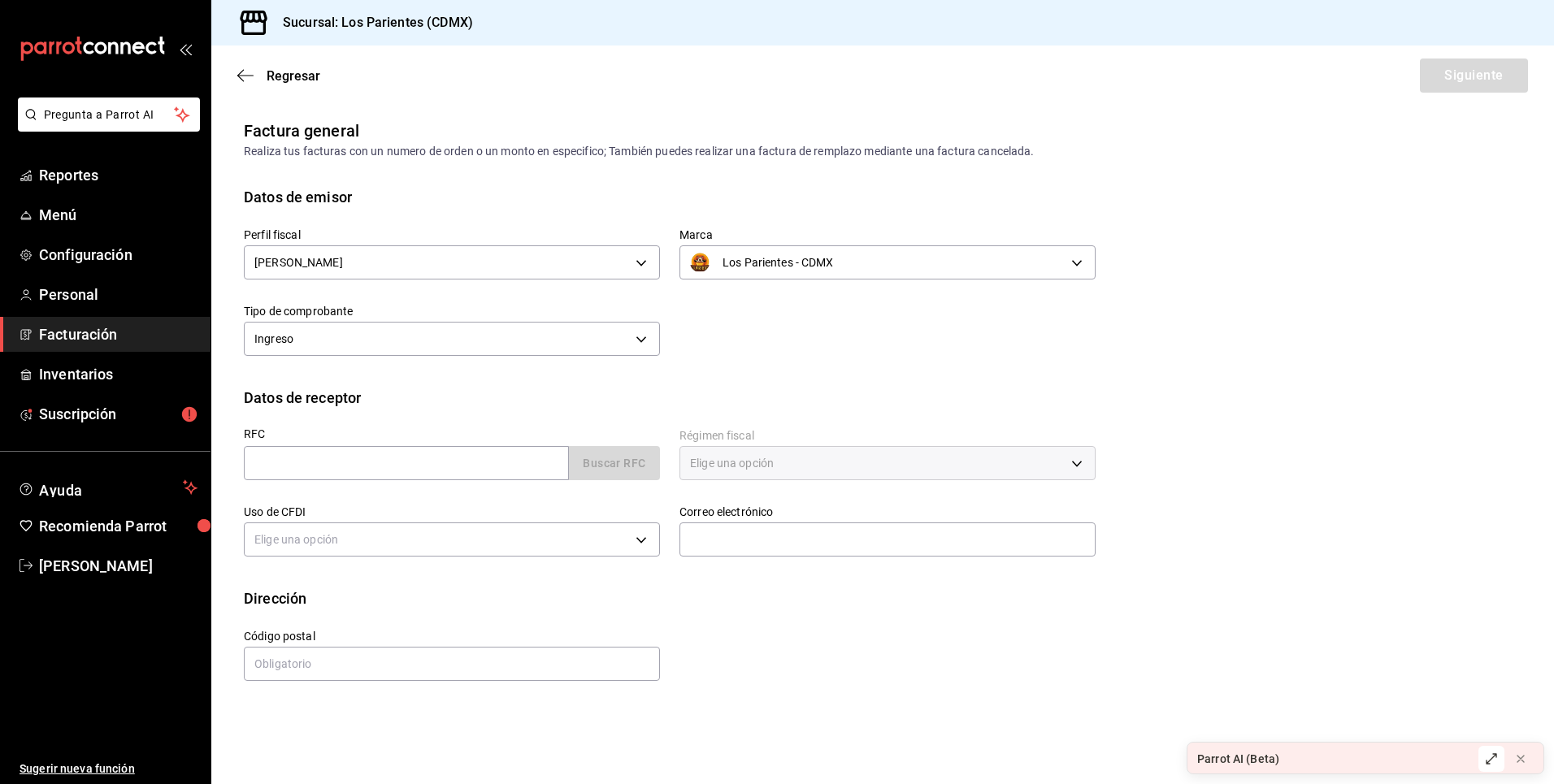
click at [517, 485] on div "Uso de CFDI Elige una opción" at bounding box center [442, 523] width 436 height 77
click at [486, 467] on input "text" at bounding box center [407, 463] width 325 height 35
type input "OES150713LB1"
type input "G03"
type input "45133"
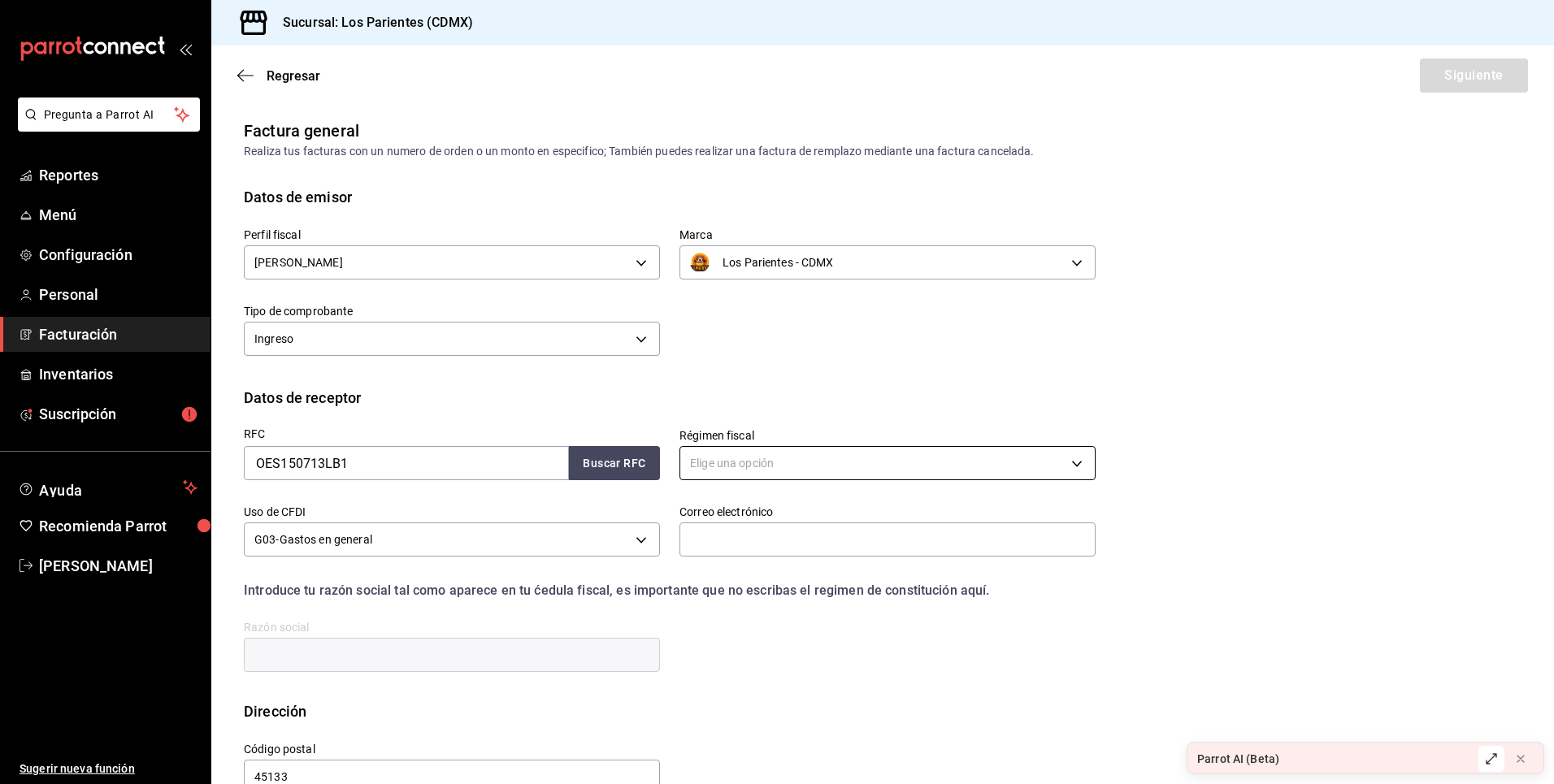
click at [906, 464] on body "Pregunta a Parrot AI Reportes Menú Configuración Personal Facturación Inventari…" at bounding box center [777, 392] width 1554 height 784
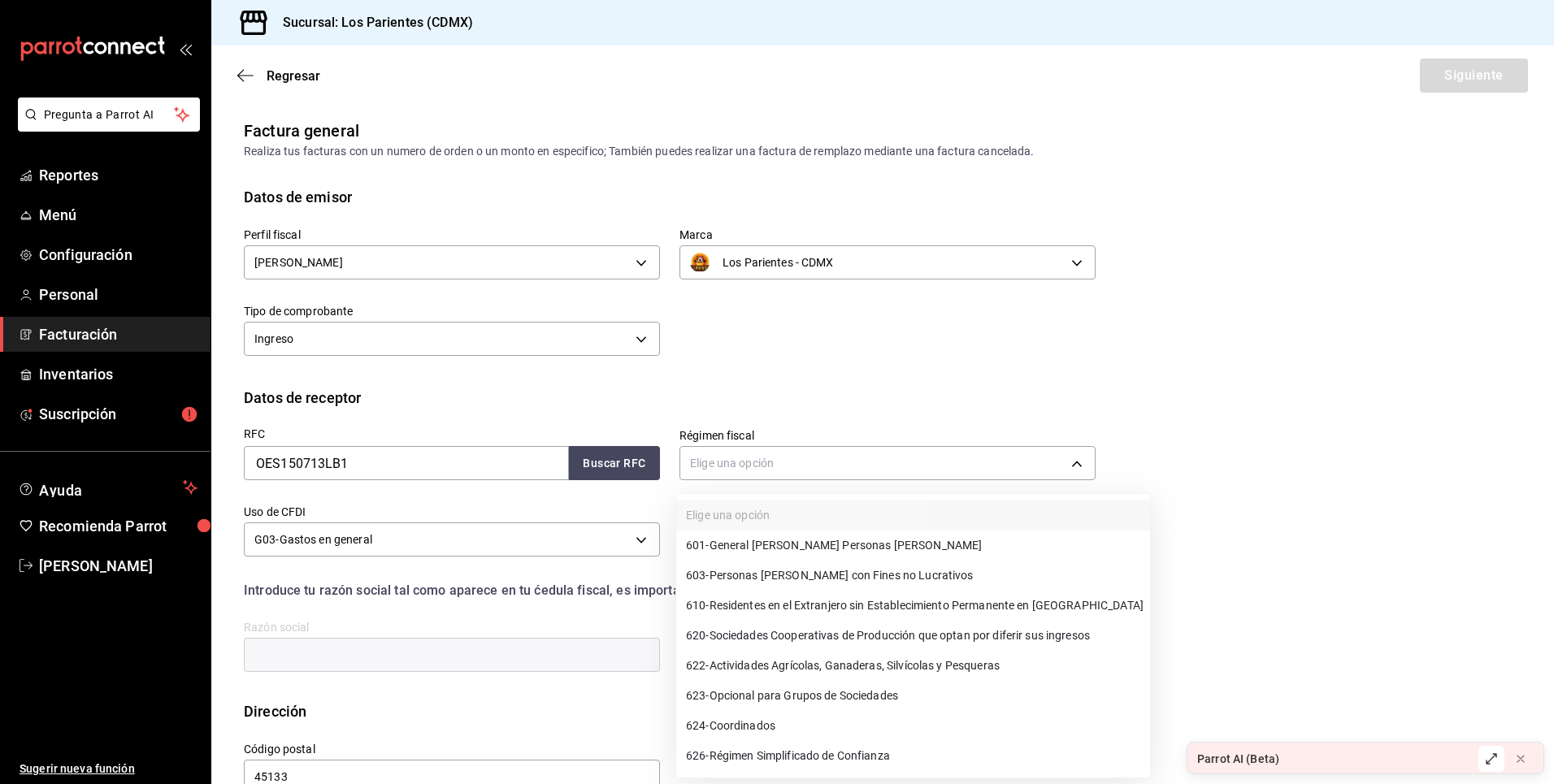
click at [844, 543] on span "601 - General de Ley Personas Morales" at bounding box center [834, 546] width 295 height 17
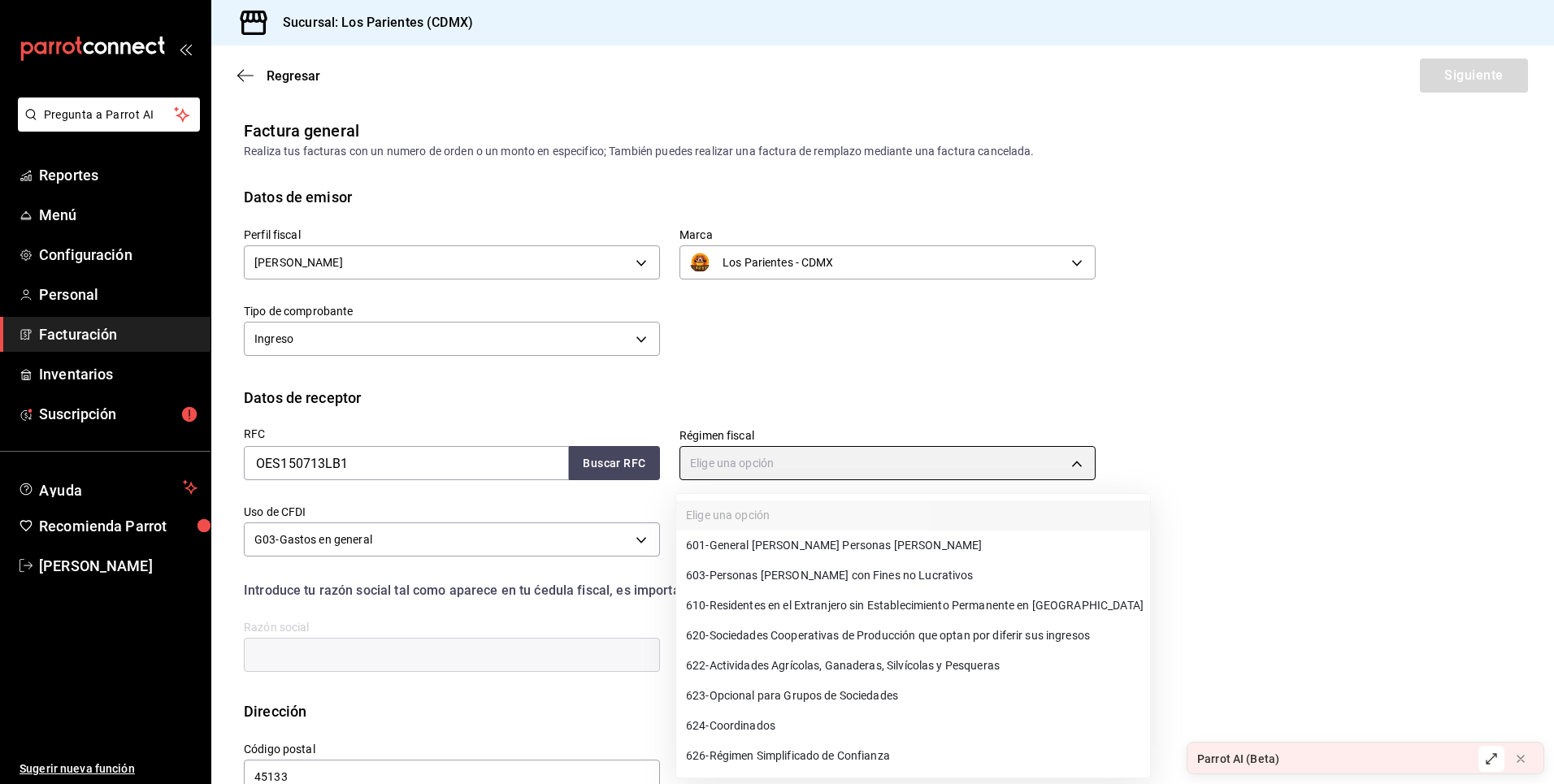
type input "601"
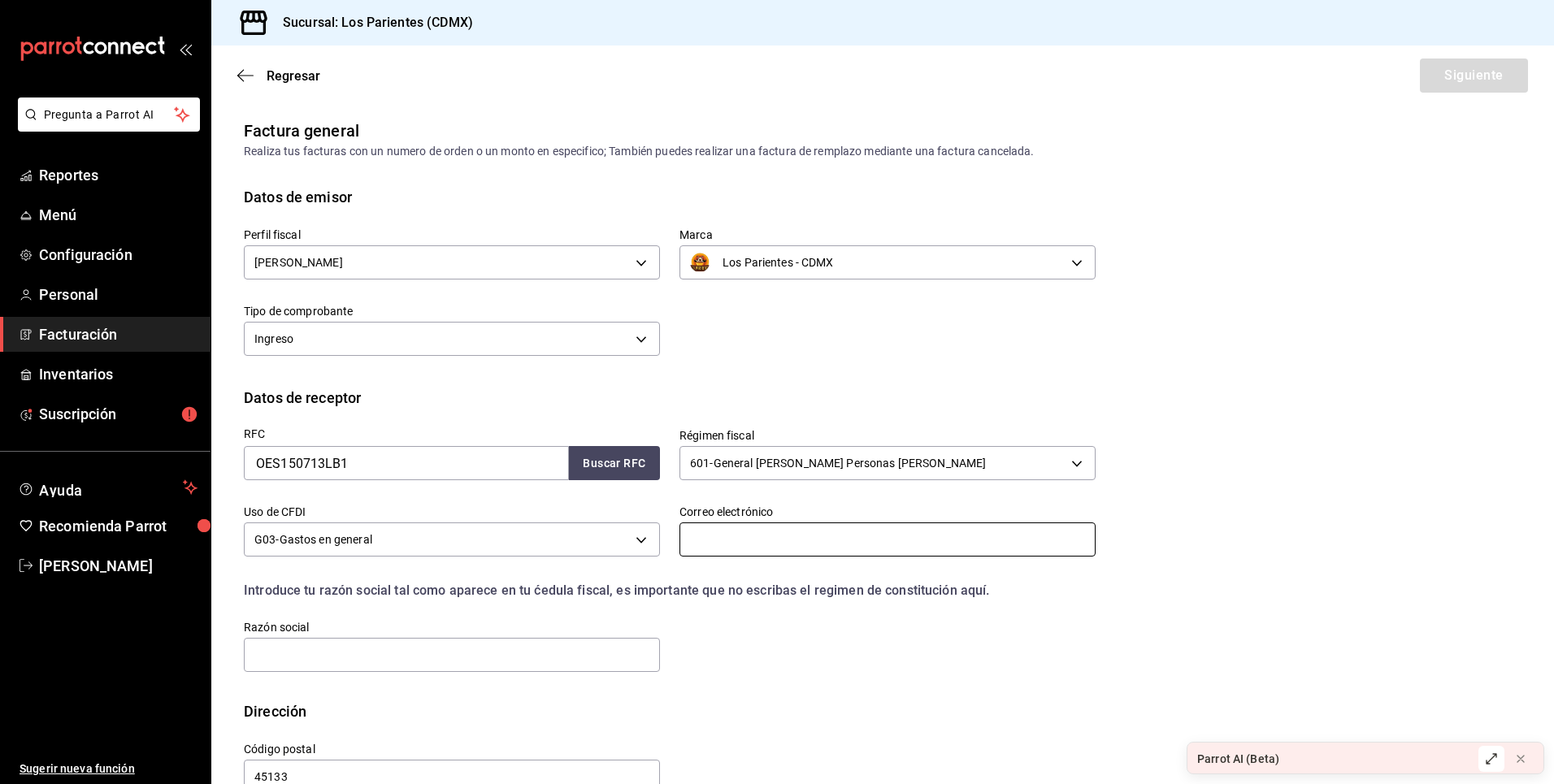
click at [749, 545] on input "text" at bounding box center [887, 539] width 416 height 35
click at [519, 637] on input "text" at bounding box center [452, 654] width 416 height 35
type input "OPTIMIZACION DE ESPACIOS"
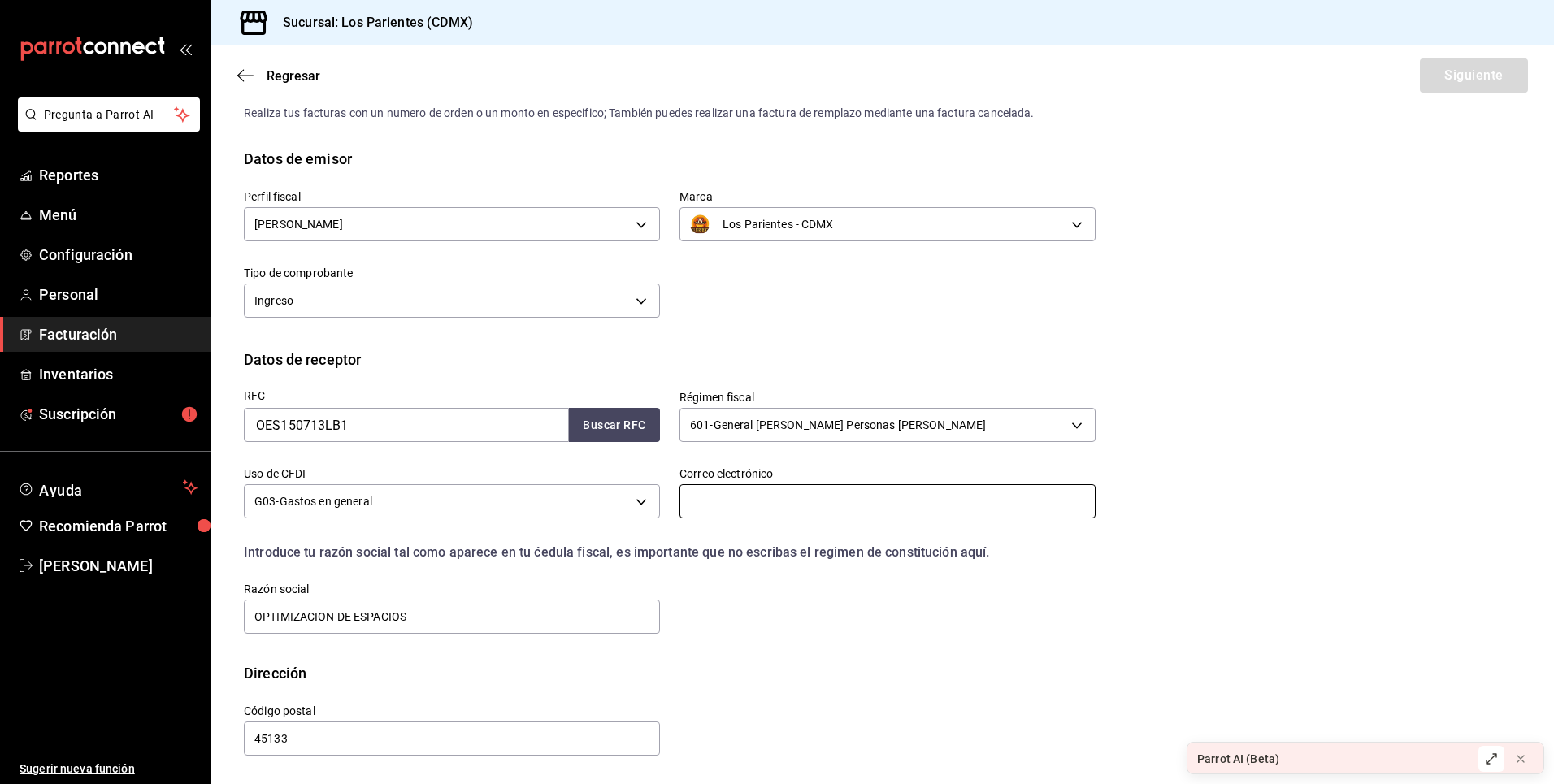
click at [818, 497] on input "text" at bounding box center [887, 501] width 416 height 35
click at [731, 510] on input "text" at bounding box center [887, 501] width 416 height 35
click at [736, 504] on input "text" at bounding box center [887, 501] width 416 height 35
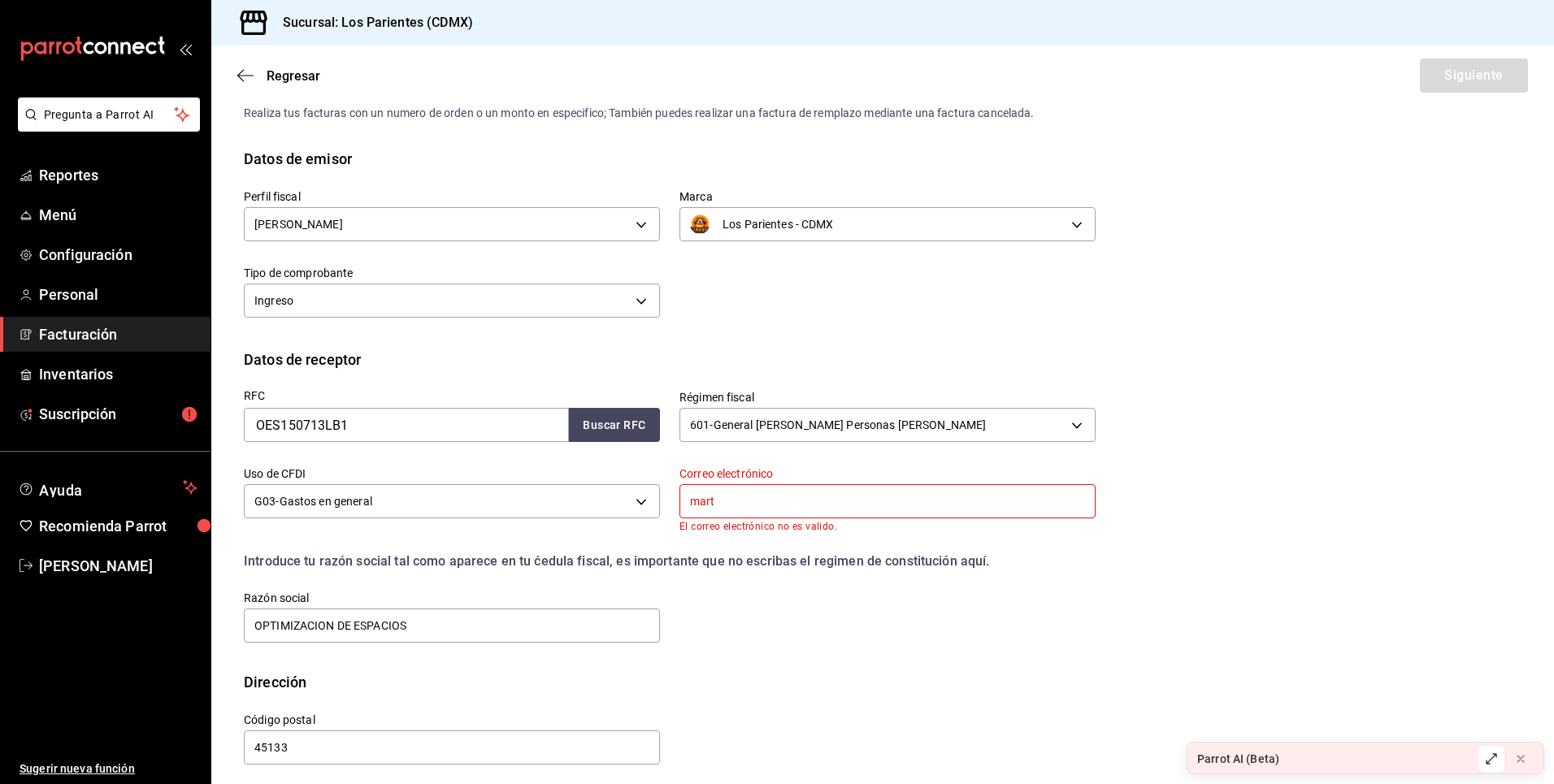
type input "martin.arvizu@gnp.com.mx"
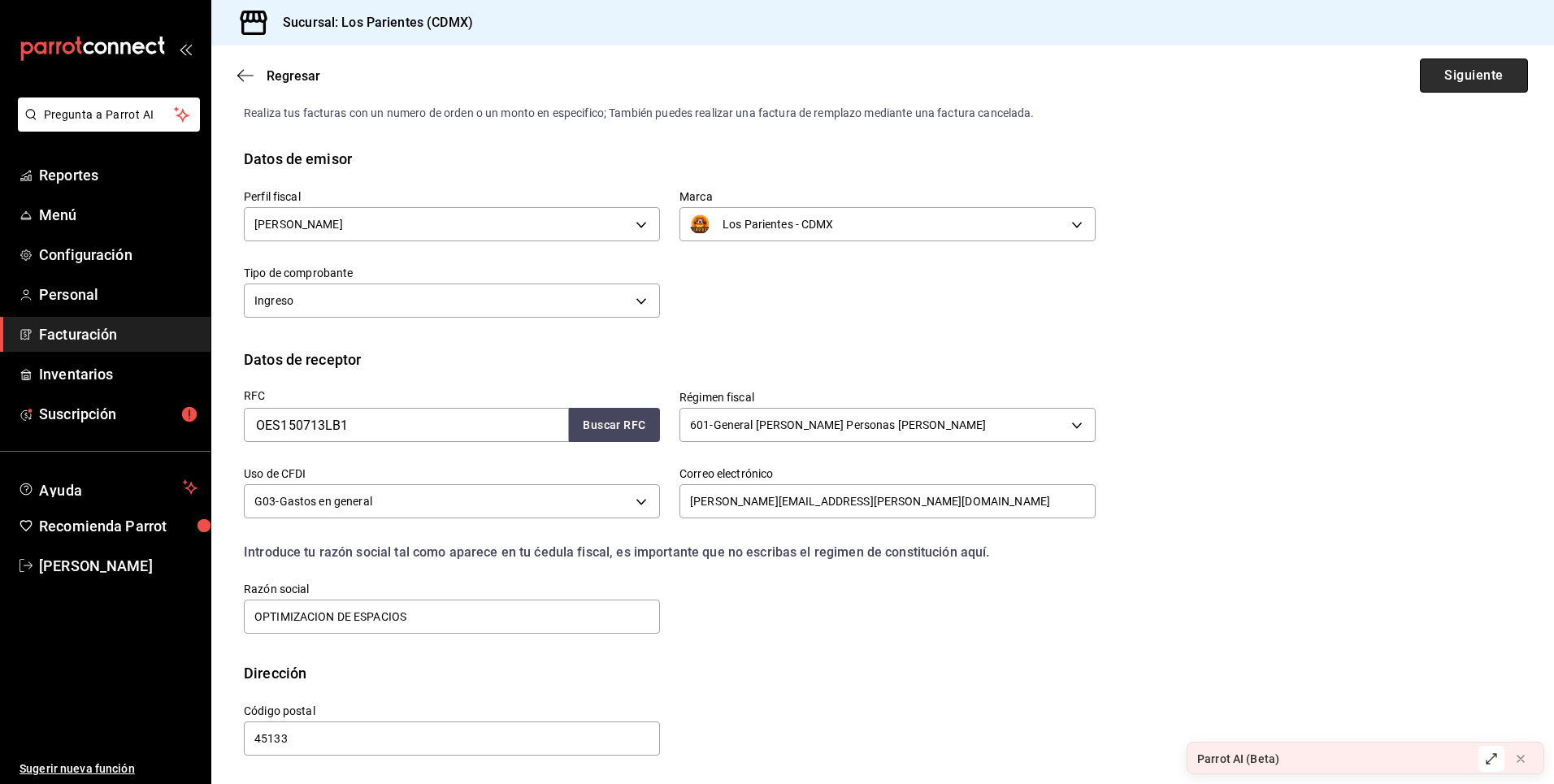
click at [1465, 84] on button "Siguiente" at bounding box center [1474, 76] width 108 height 35
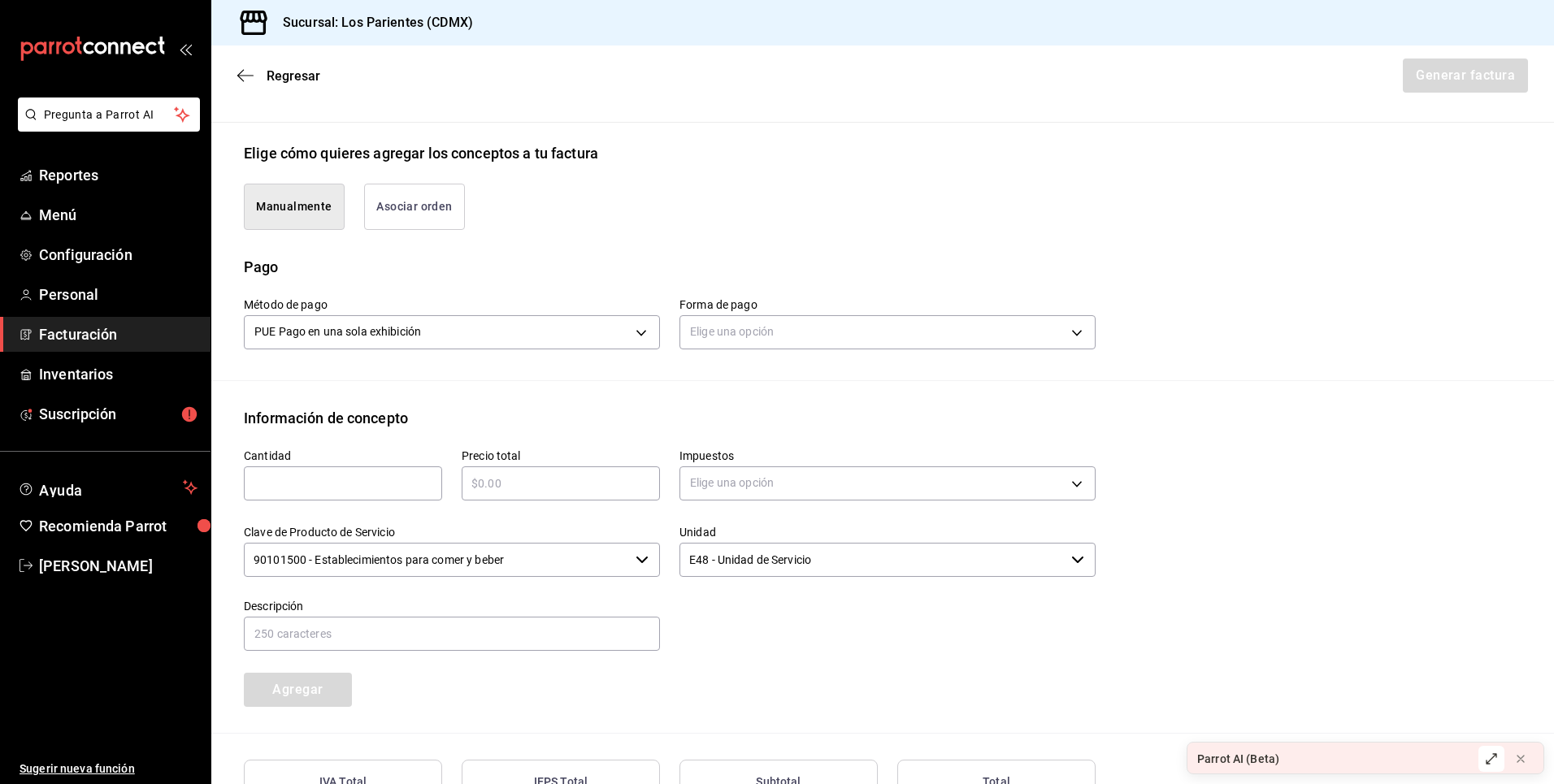
scroll to position [350, 0]
click at [440, 221] on button "Asociar orden" at bounding box center [414, 205] width 101 height 47
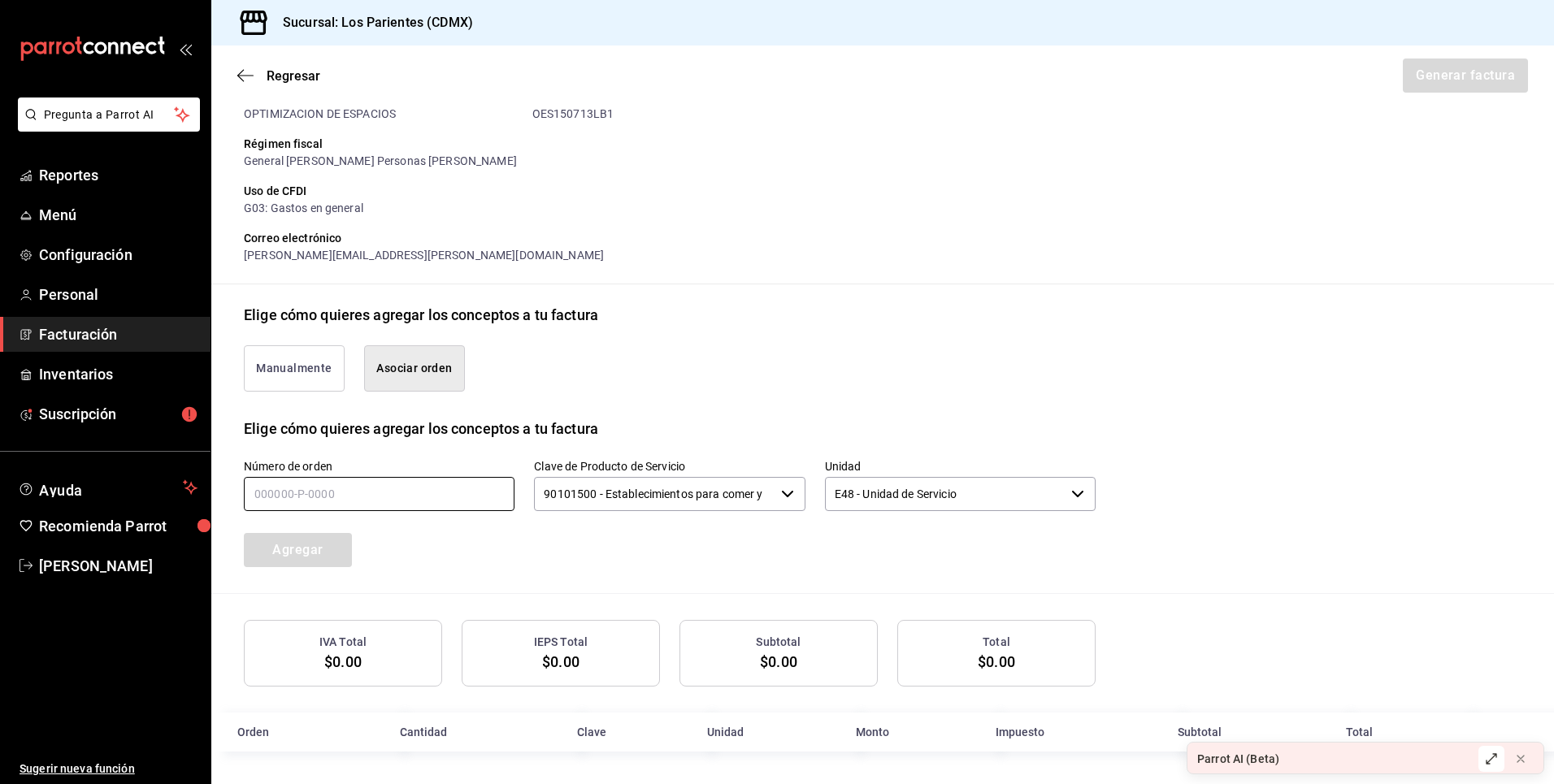
click at [436, 506] on input "text" at bounding box center [379, 493] width 270 height 35
click at [391, 480] on input "text" at bounding box center [379, 493] width 270 height 35
paste input "939120-D-30__"
type input "939120-D-30__"
click at [332, 561] on button "Agregar" at bounding box center [298, 549] width 108 height 35
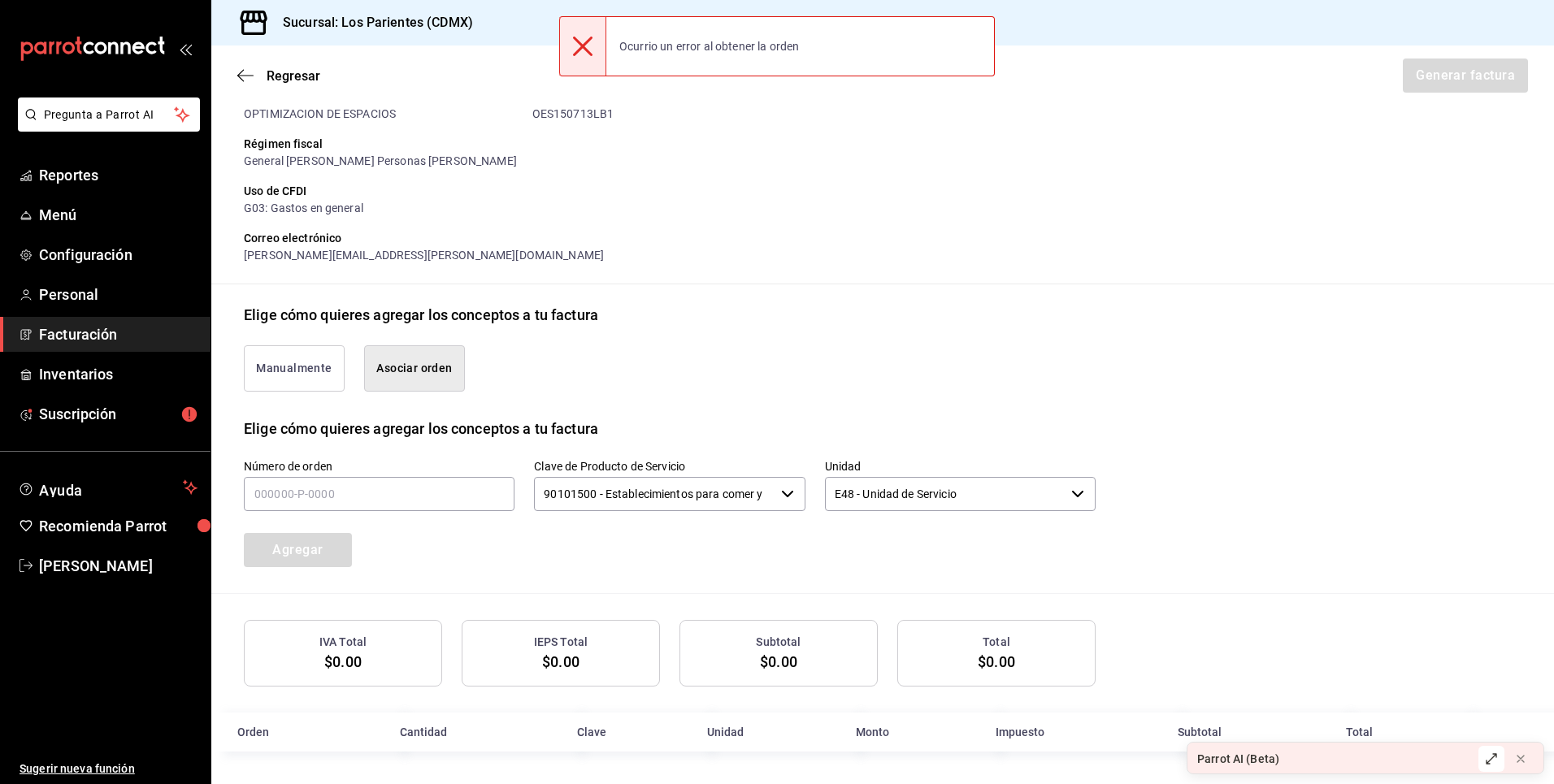
click at [591, 59] on div at bounding box center [583, 46] width 47 height 59
click at [615, 358] on div "Manualmente Asociar orden" at bounding box center [660, 359] width 871 height 65
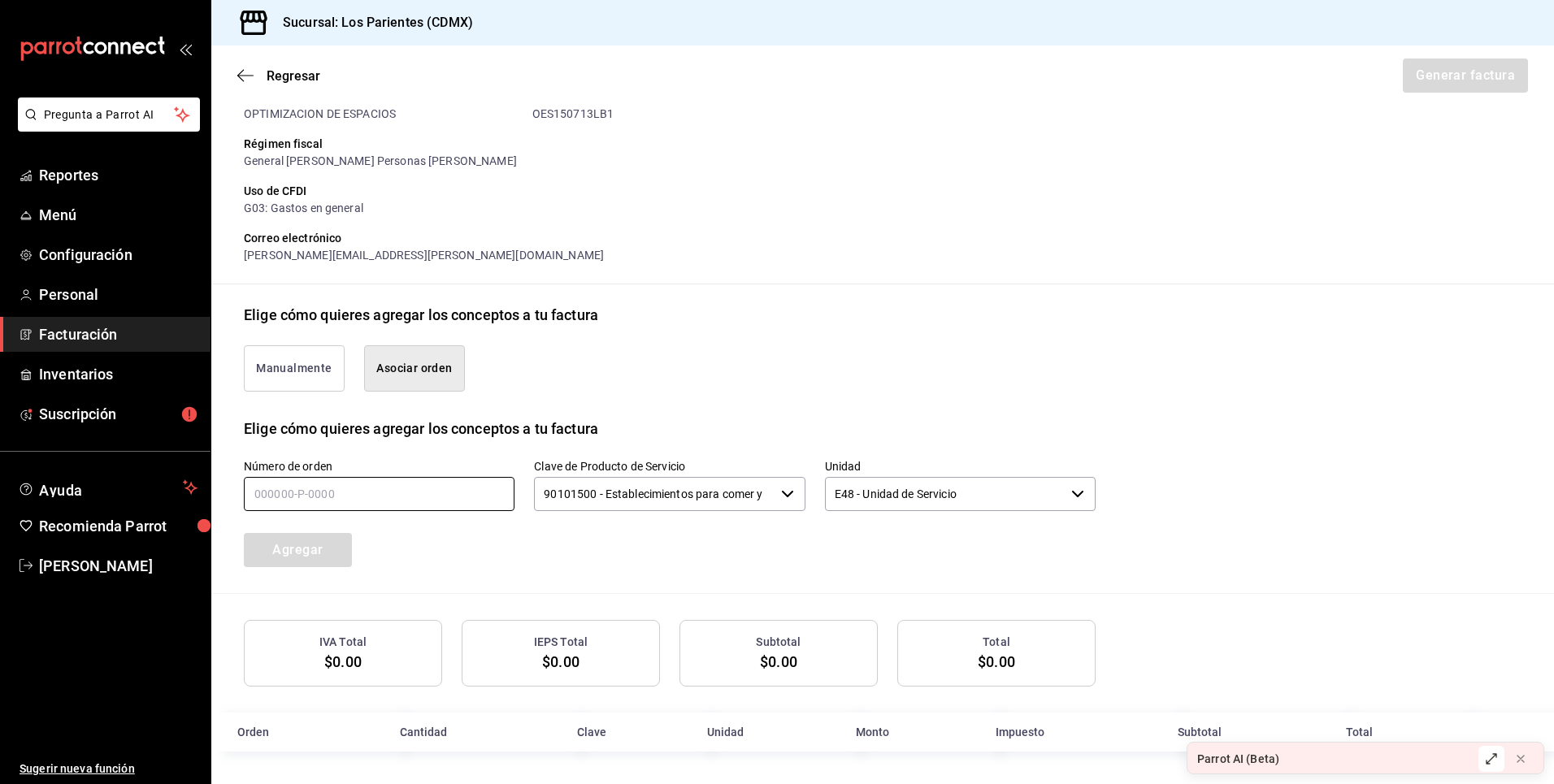
click at [266, 498] on input "text" at bounding box center [379, 493] width 270 height 35
paste input "120925-P-0003"
type input "120925-P-0003"
click at [338, 557] on button "Agregar" at bounding box center [298, 549] width 108 height 35
click at [299, 550] on div "Agregar" at bounding box center [333, 539] width 218 height 53
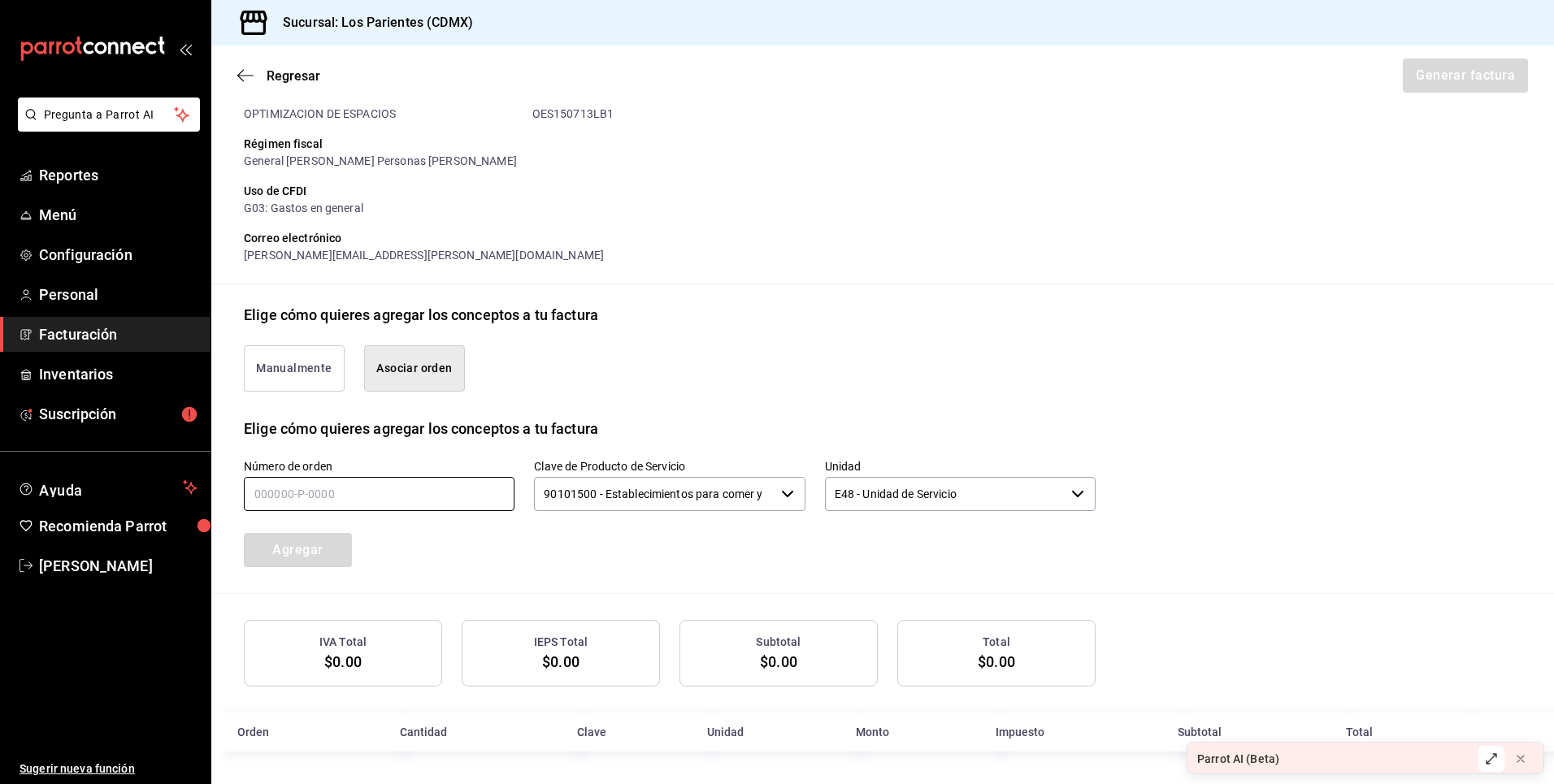
click at [322, 494] on input "text" at bounding box center [379, 493] width 270 height 35
click at [329, 480] on input "text" at bounding box center [379, 493] width 270 height 35
click at [263, 490] on input "text" at bounding box center [379, 493] width 270 height 35
click at [260, 496] on input "text" at bounding box center [379, 493] width 270 height 35
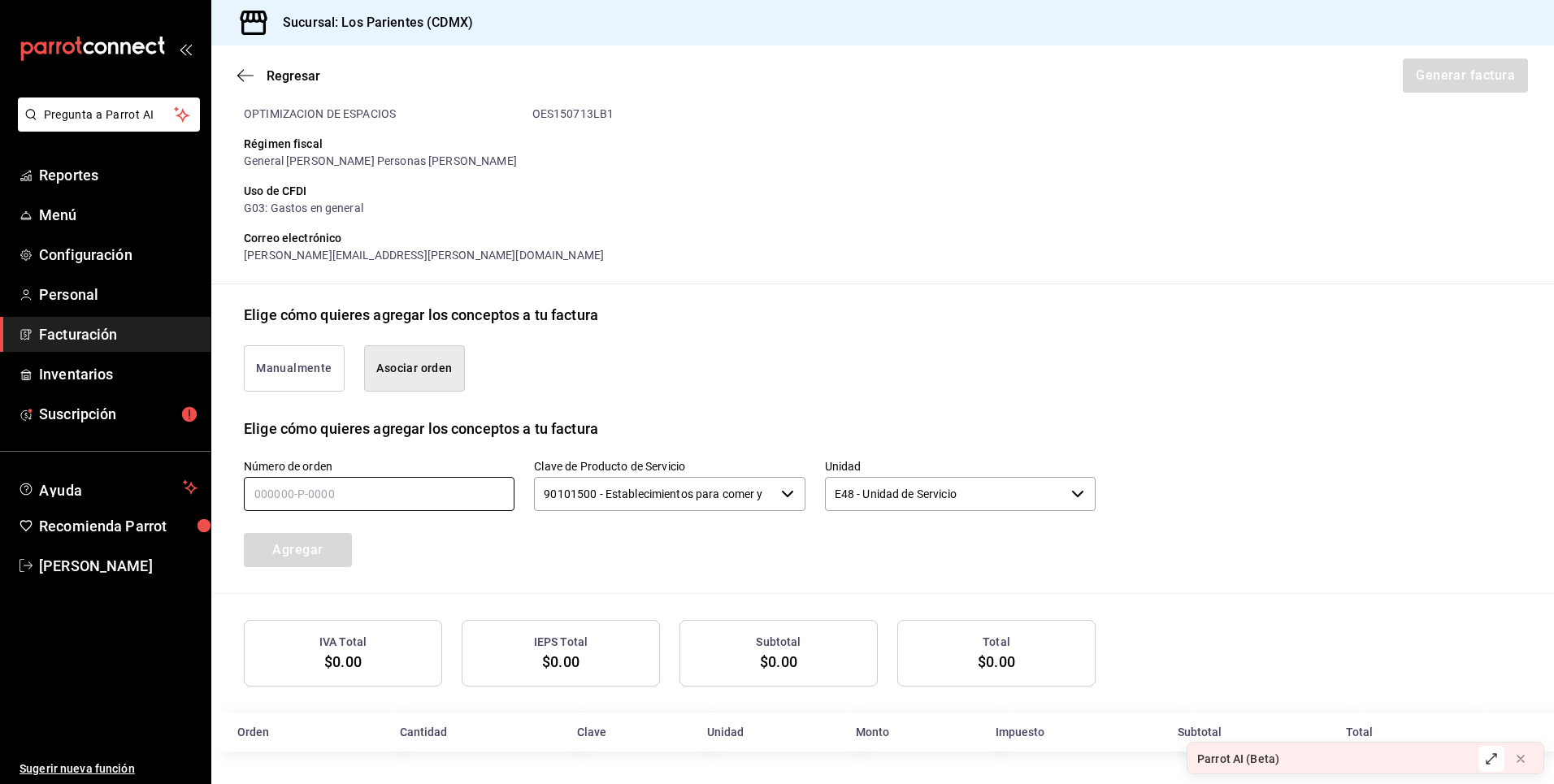
click at [260, 496] on input "text" at bounding box center [379, 493] width 270 height 35
paste input "120925-P-0003"
type input "120925-P-0003"
click at [322, 561] on button "Agregar" at bounding box center [298, 549] width 108 height 35
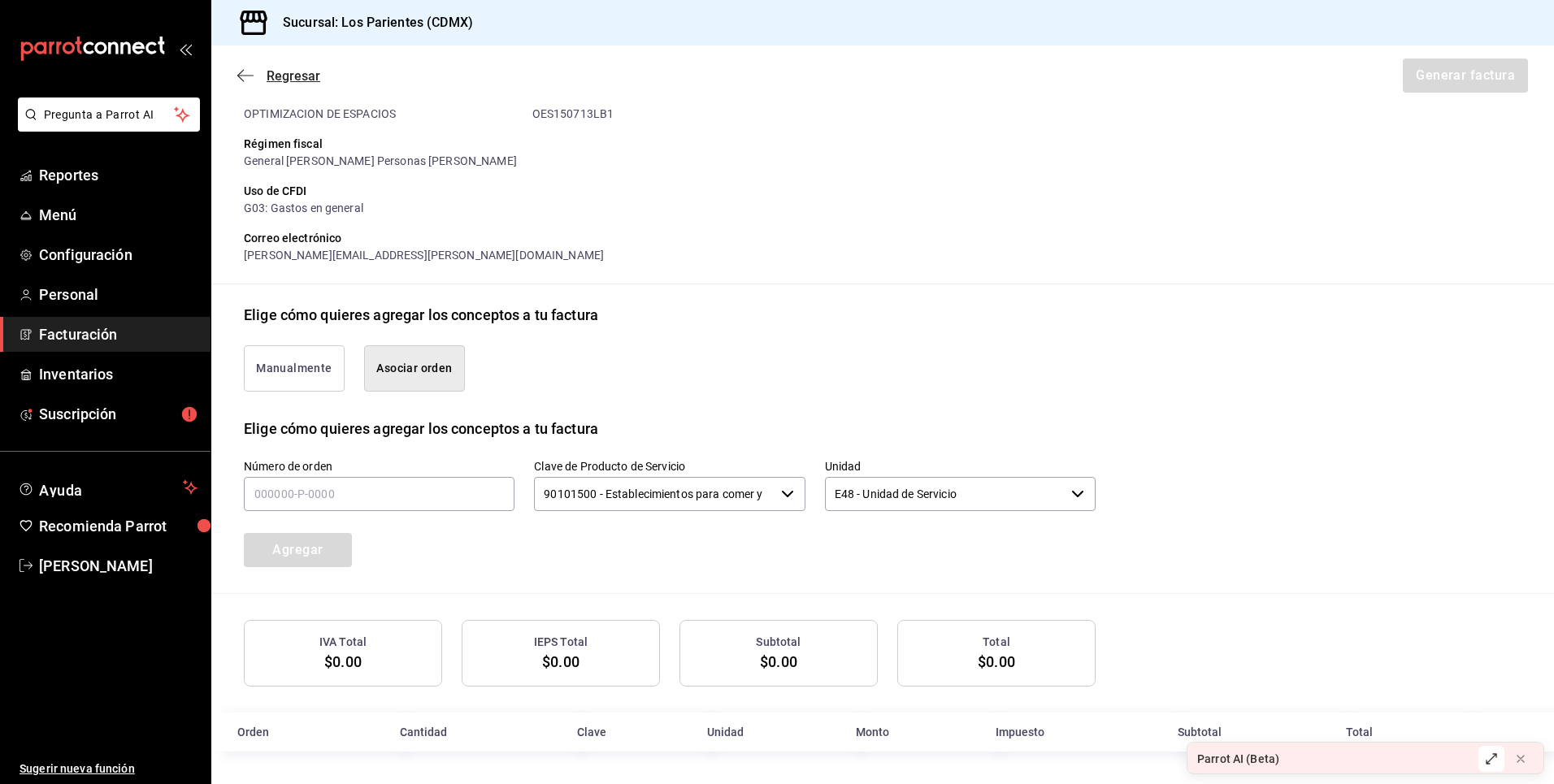
click at [249, 79] on icon "button" at bounding box center [245, 76] width 16 height 15
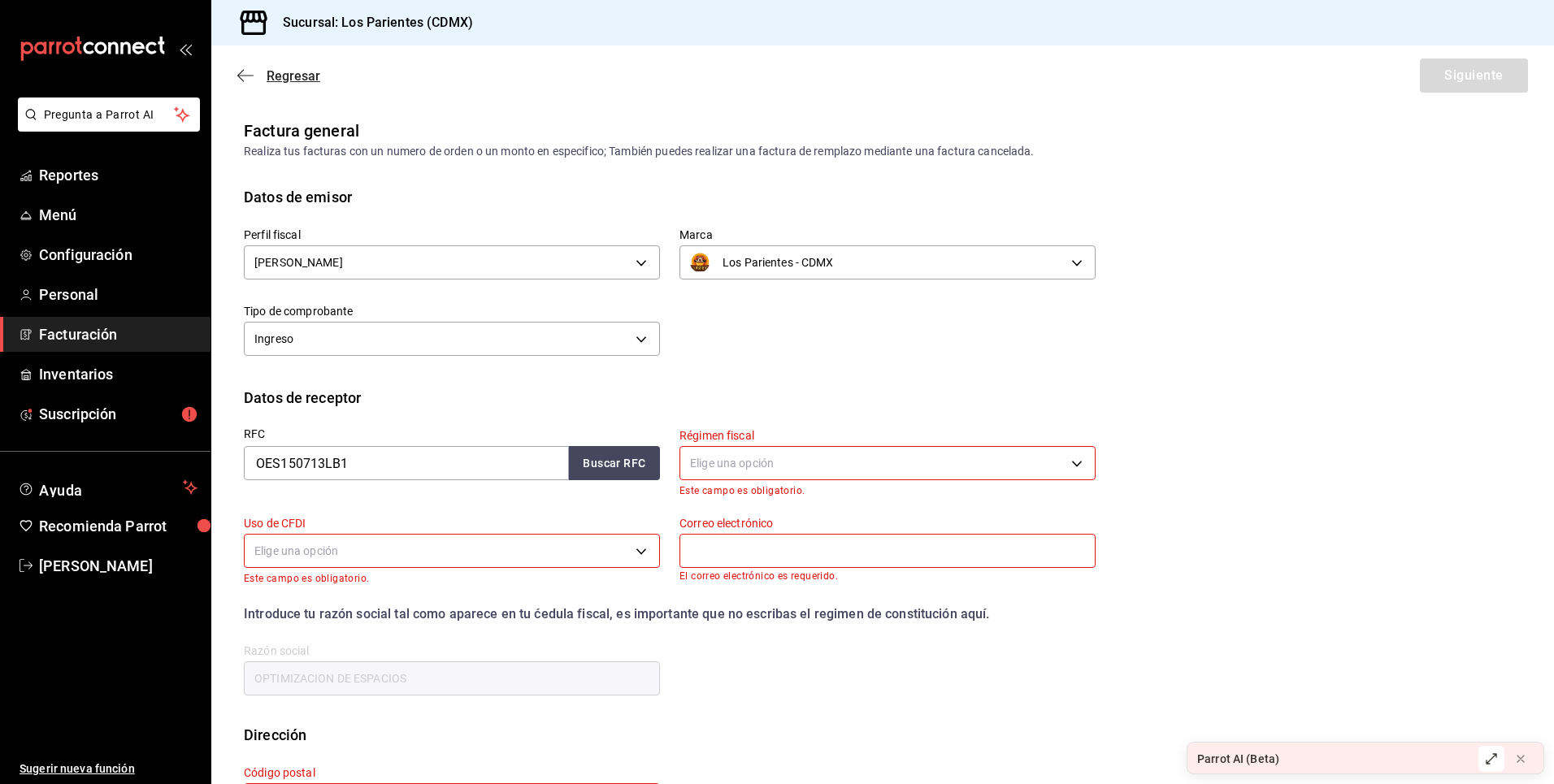
click at [252, 75] on icon "button" at bounding box center [245, 76] width 16 height 15
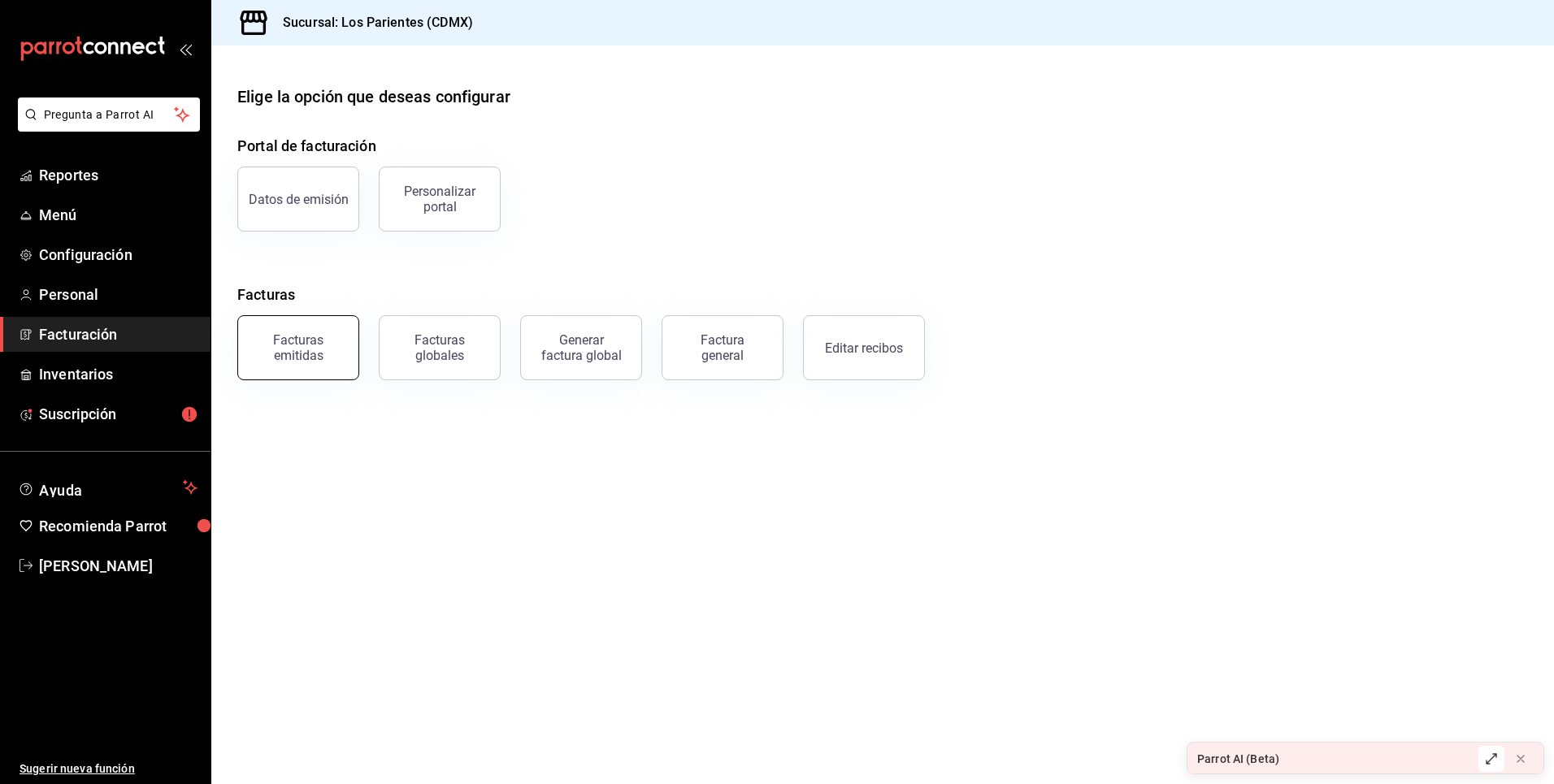
click at [330, 328] on button "Facturas emitidas" at bounding box center [298, 348] width 122 height 65
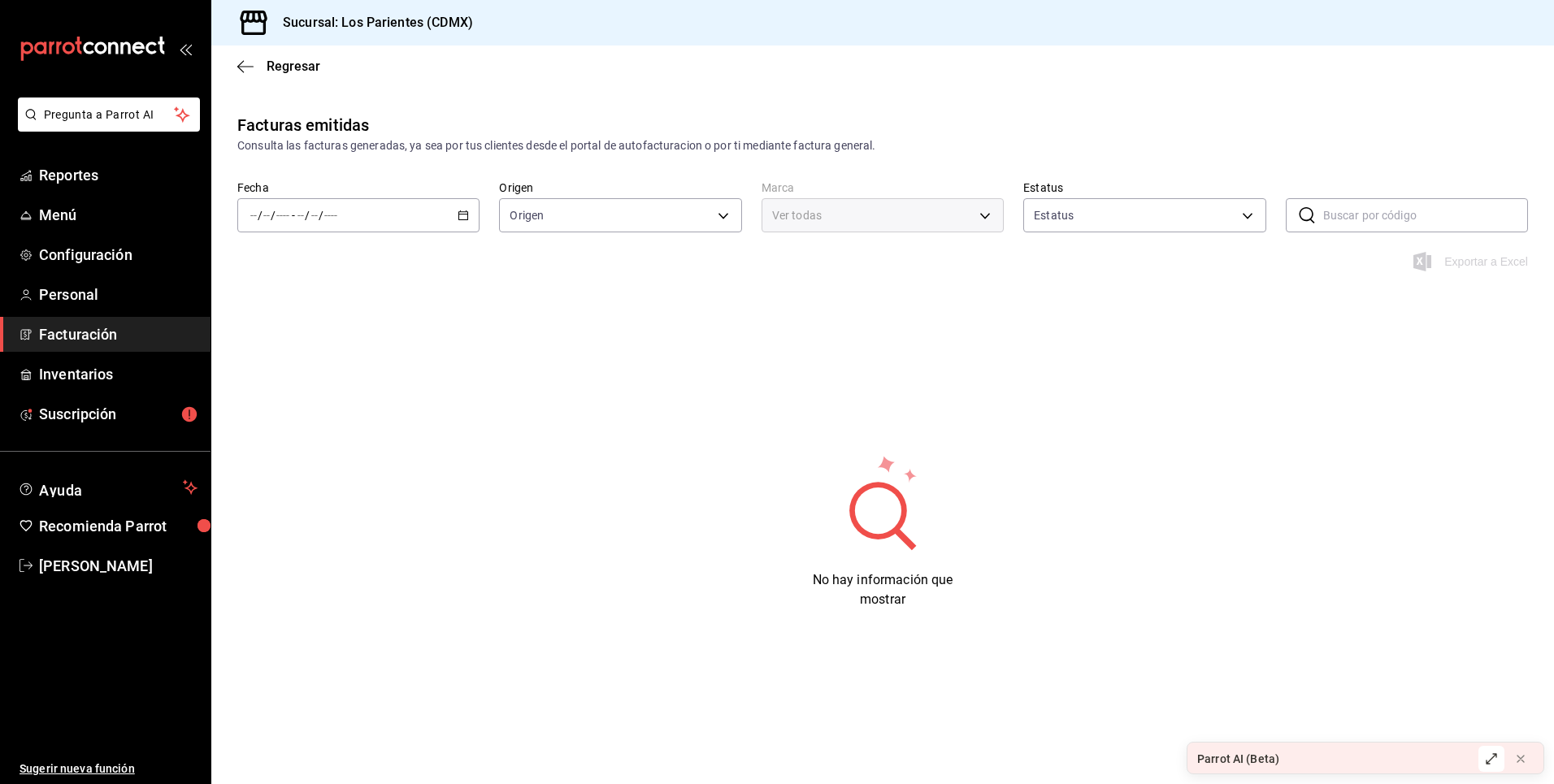
type input "ORDER_INVOICE,GENERAL_INVOICE"
type input "ACTIVE,PENDING_CANCELLATION,CANCELLED,PRE_CANCELLED"
type input "218efea8-b89a-47a4-b29f-5c45bfdf5bde"
click at [461, 219] on icon "button" at bounding box center [463, 215] width 11 height 11
click at [315, 379] on span "Mes actual" at bounding box center [314, 374] width 126 height 17
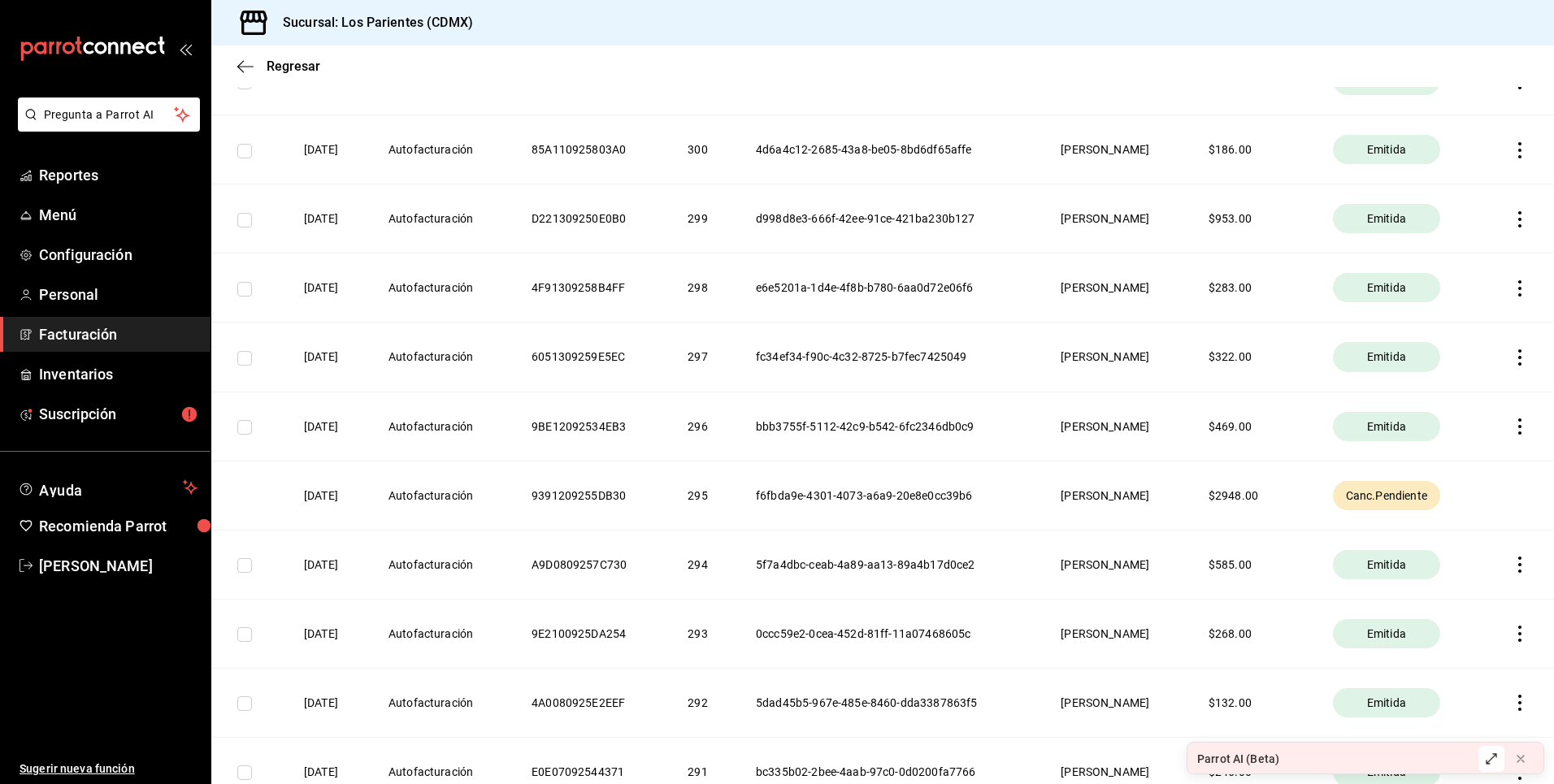
scroll to position [878, 0]
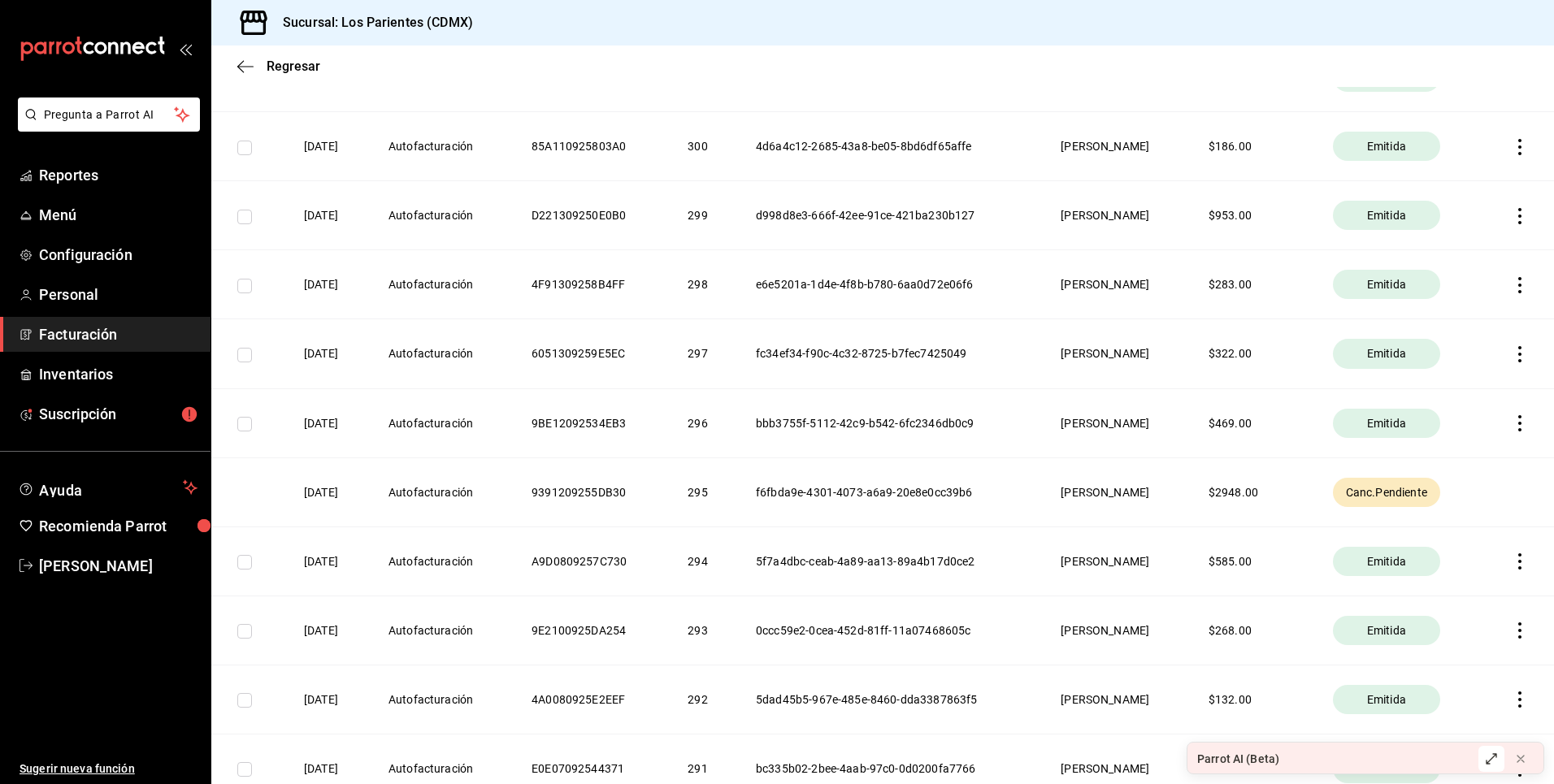
click at [1389, 486] on span "Canc.Pendiente" at bounding box center [1386, 492] width 94 height 16
click at [369, 493] on th "[DATE]" at bounding box center [326, 492] width 84 height 69
drag, startPoint x: 750, startPoint y: 494, endPoint x: 967, endPoint y: 496, distance: 217.0
click at [967, 496] on th "f6fbda9e-4301-4073-a6a9-20e8e0cc39b6" at bounding box center [888, 492] width 305 height 69
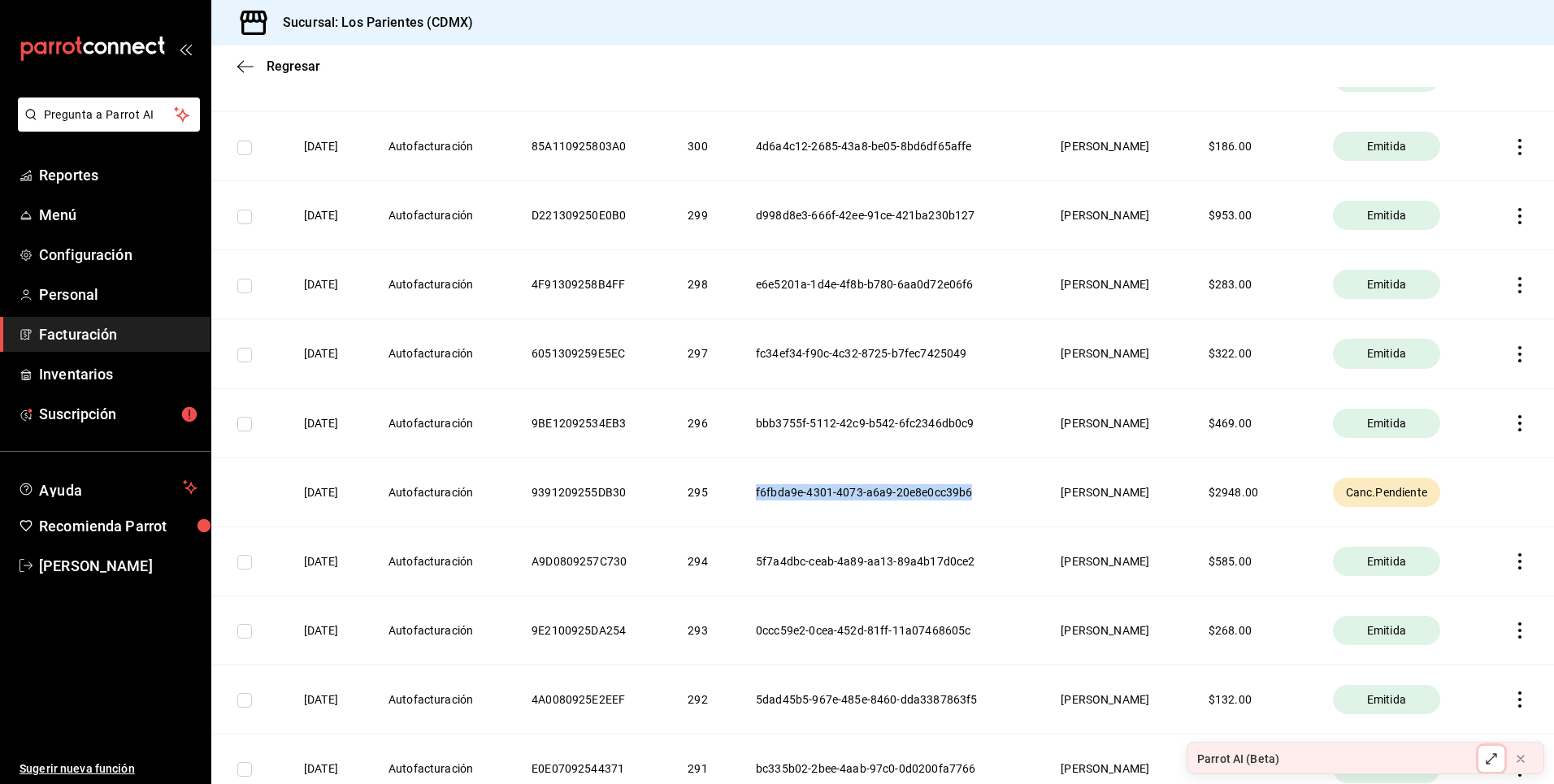
click at [1492, 752] on icon at bounding box center [1491, 759] width 13 height 13
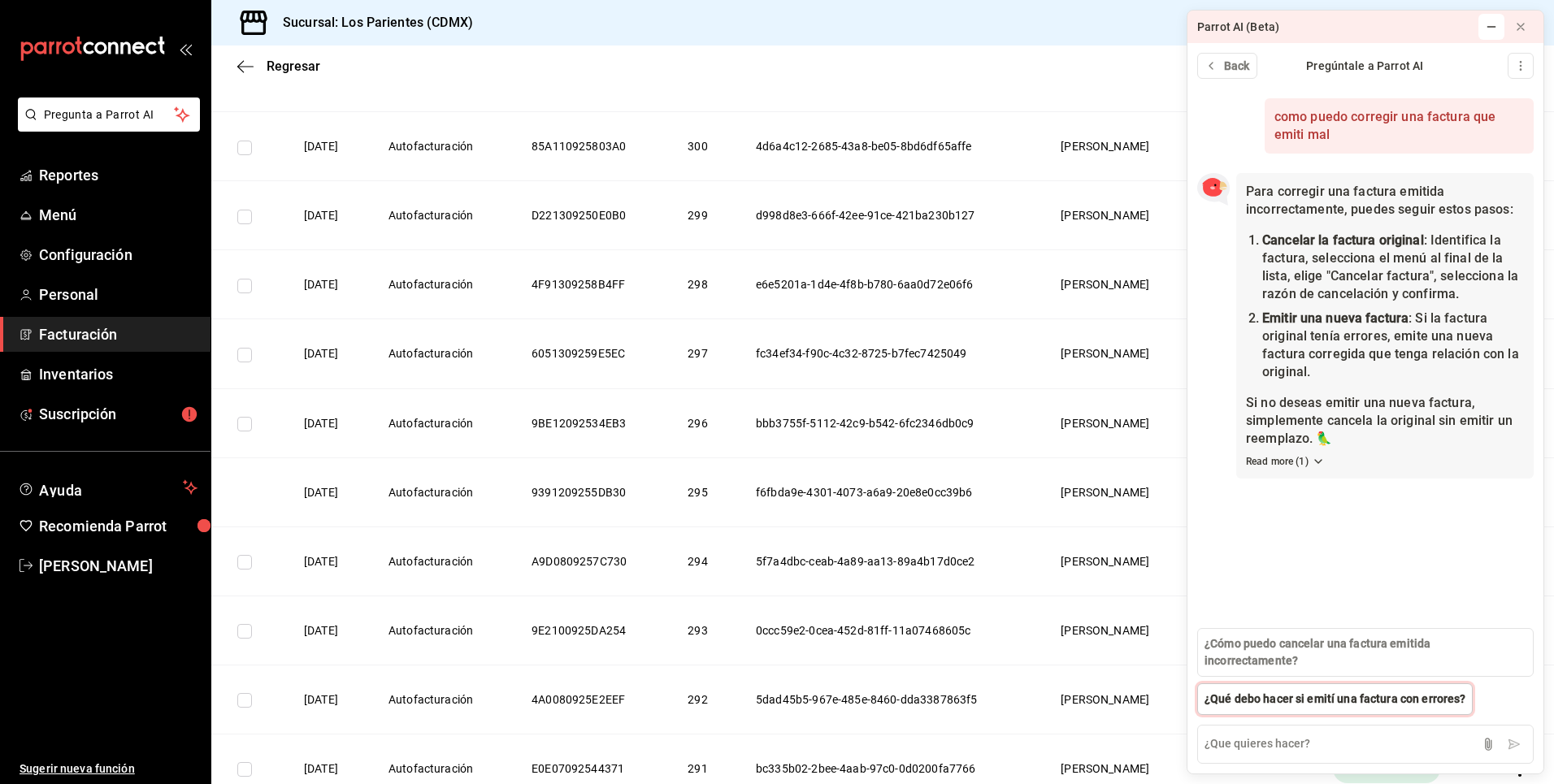
click at [1350, 699] on span "¿Qué debo hacer si emití una factura con errores?" at bounding box center [1334, 699] width 261 height 17
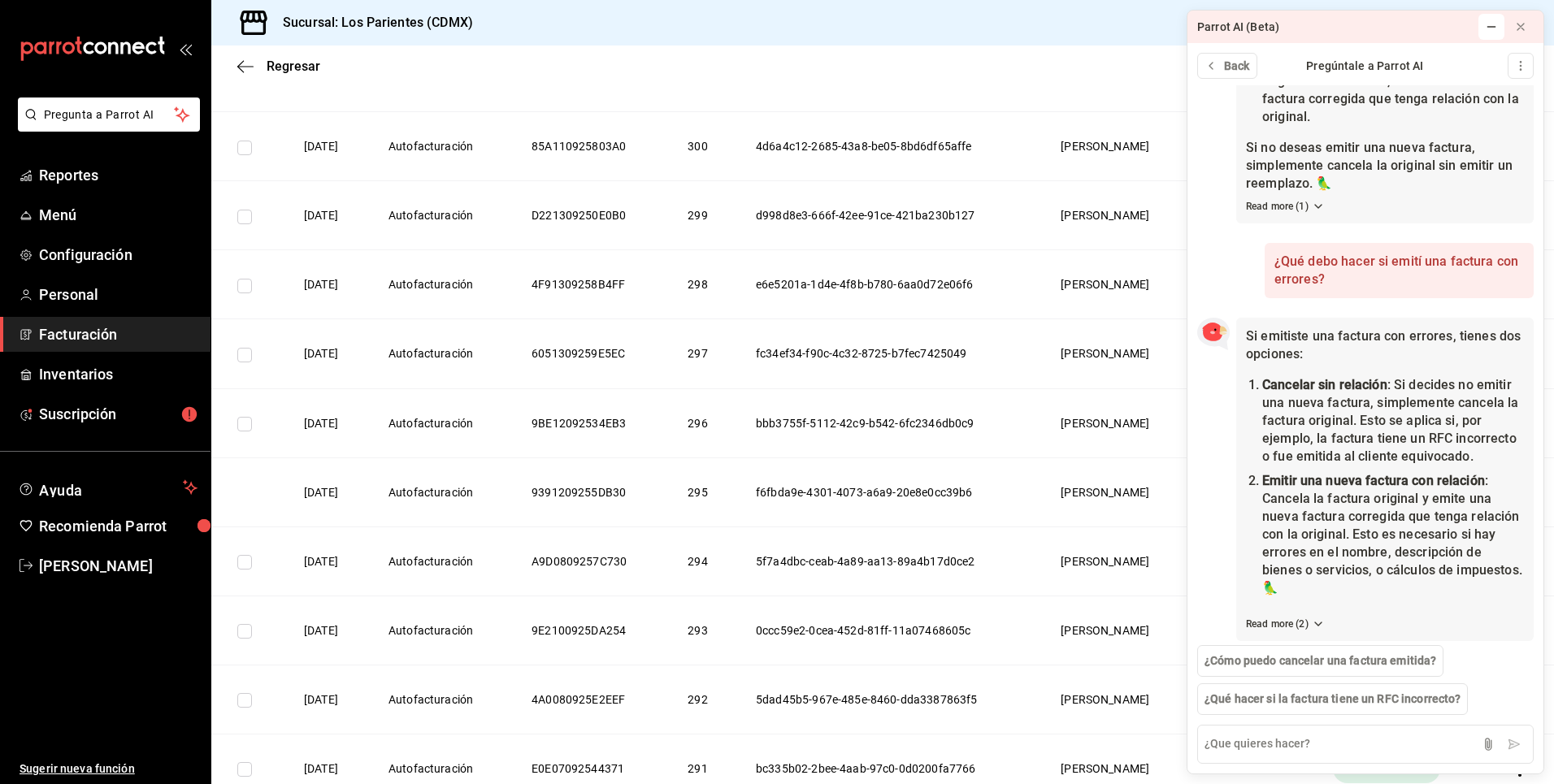
scroll to position [284, 0]
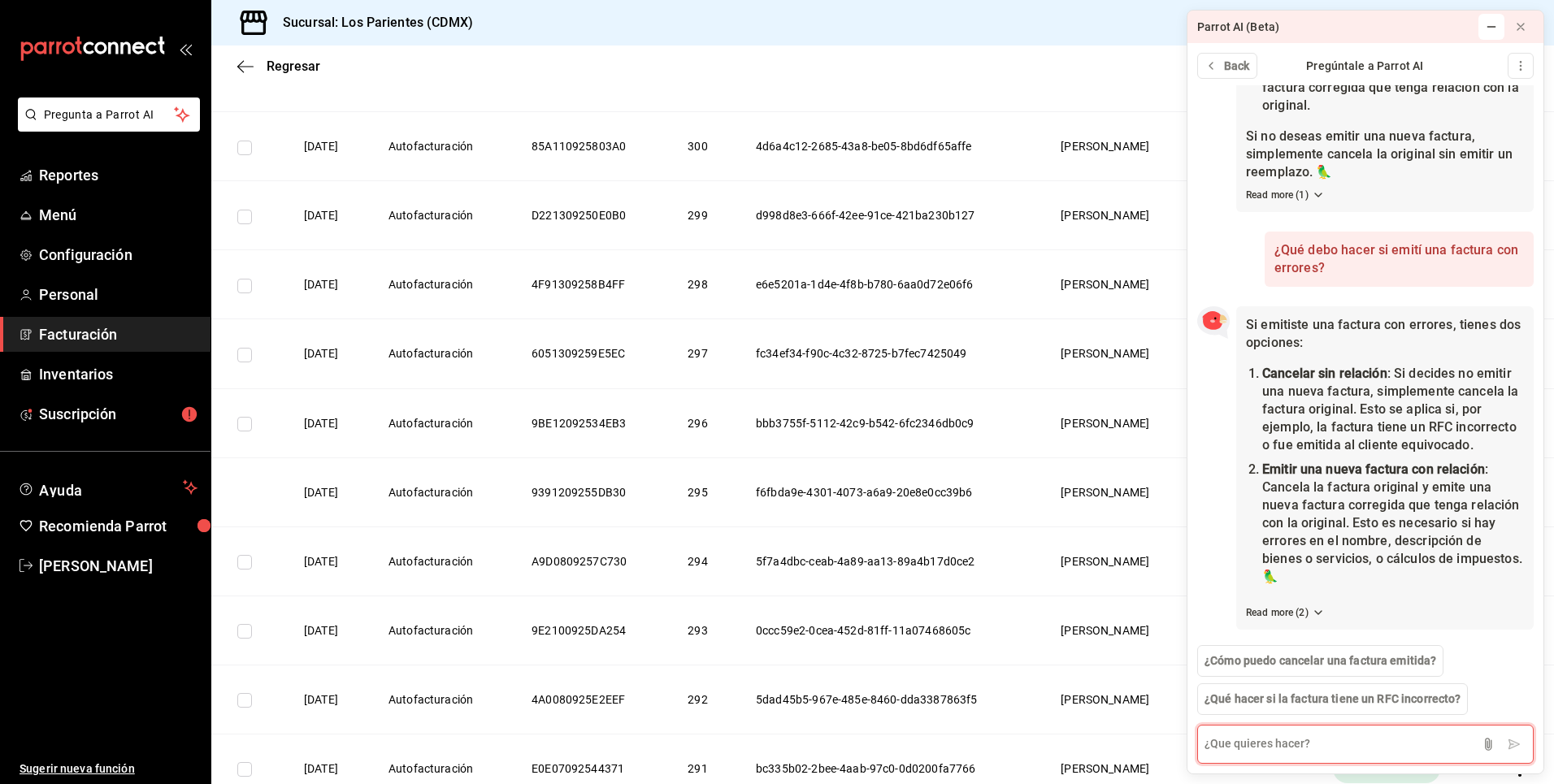
click at [1309, 750] on textarea at bounding box center [1365, 744] width 337 height 39
type textarea "Como emito la segunda factura con relacion"
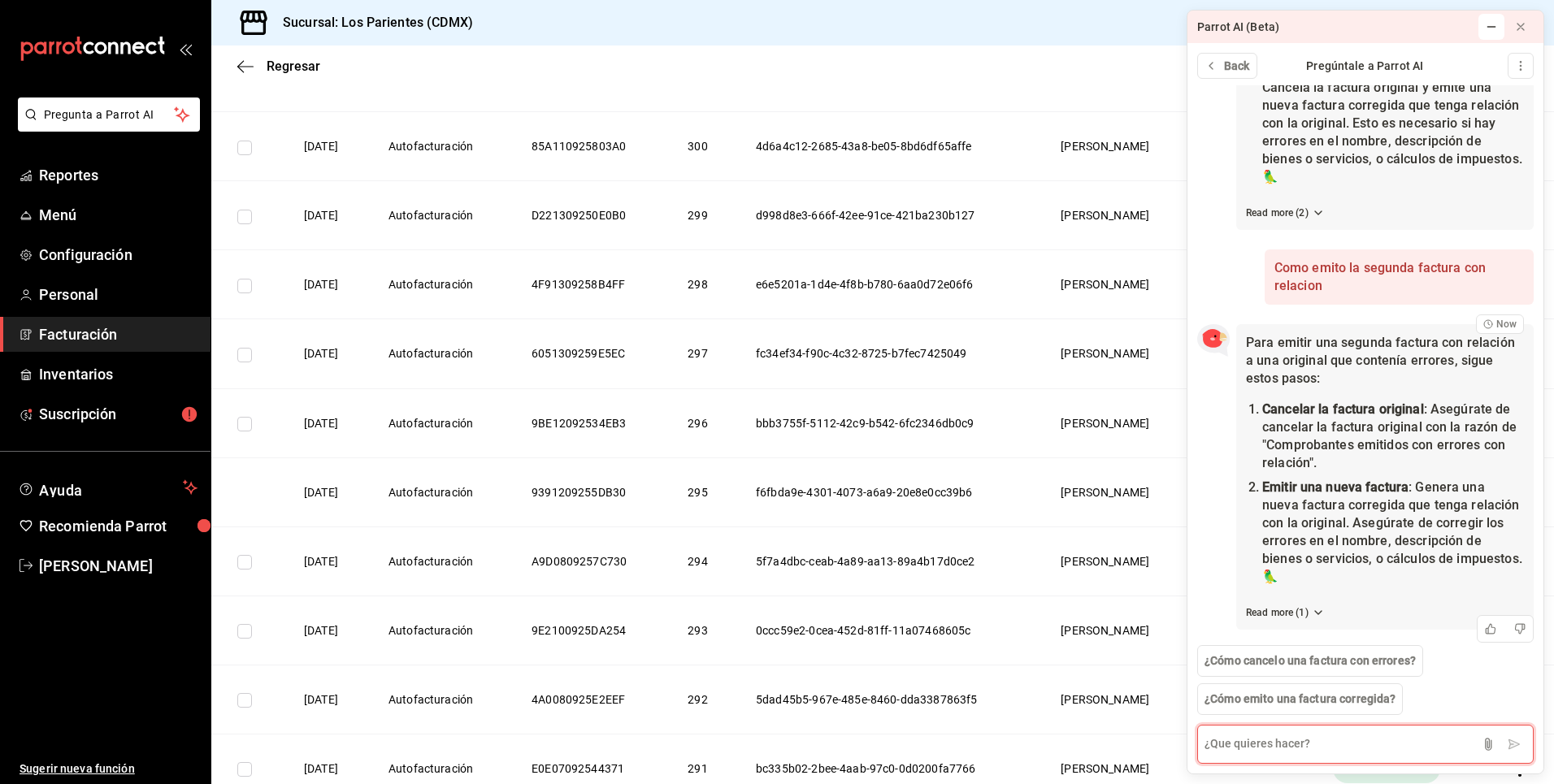
scroll to position [684, 0]
click at [107, 338] on span "Facturación" at bounding box center [118, 334] width 158 height 21
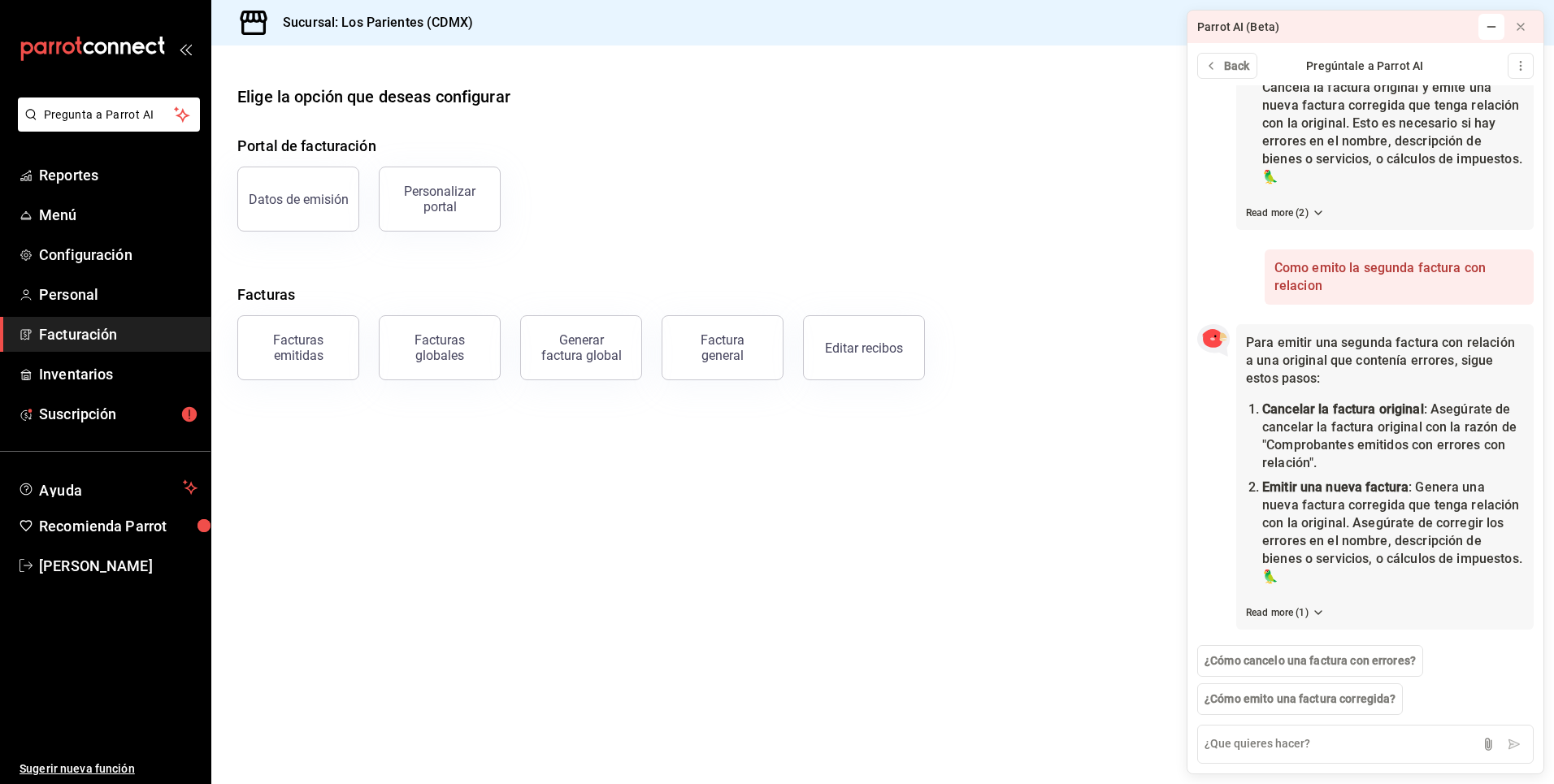
click at [411, 251] on div "Portal de facturación Datos de emisión Personalizar portal Facturas Facturas em…" at bounding box center [883, 257] width 1290 height 245
click at [883, 345] on div "Editar recibos" at bounding box center [863, 348] width 78 height 16
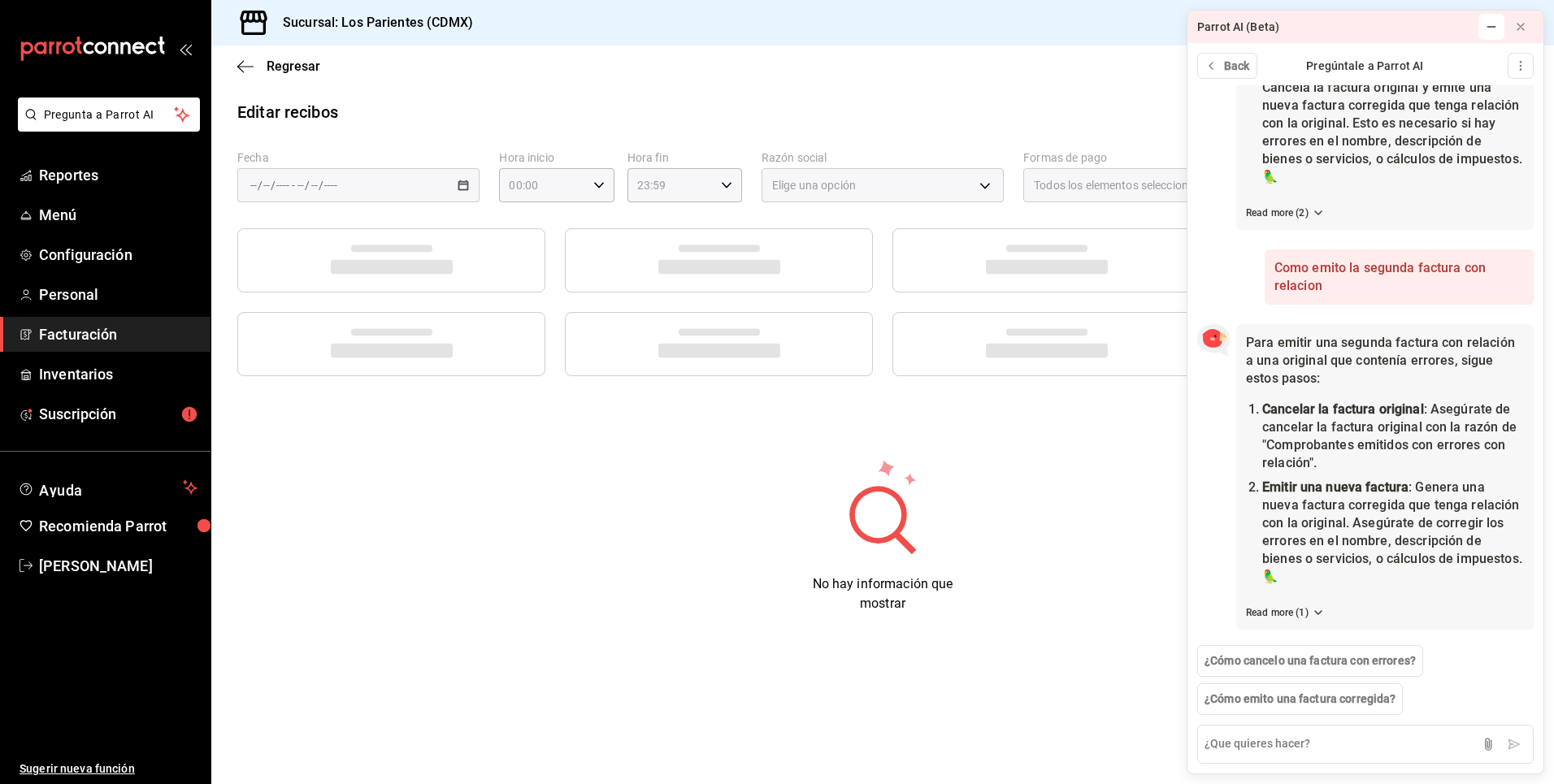
type input "25ad6996-583e-45fb-be09-aef5f951e07a"
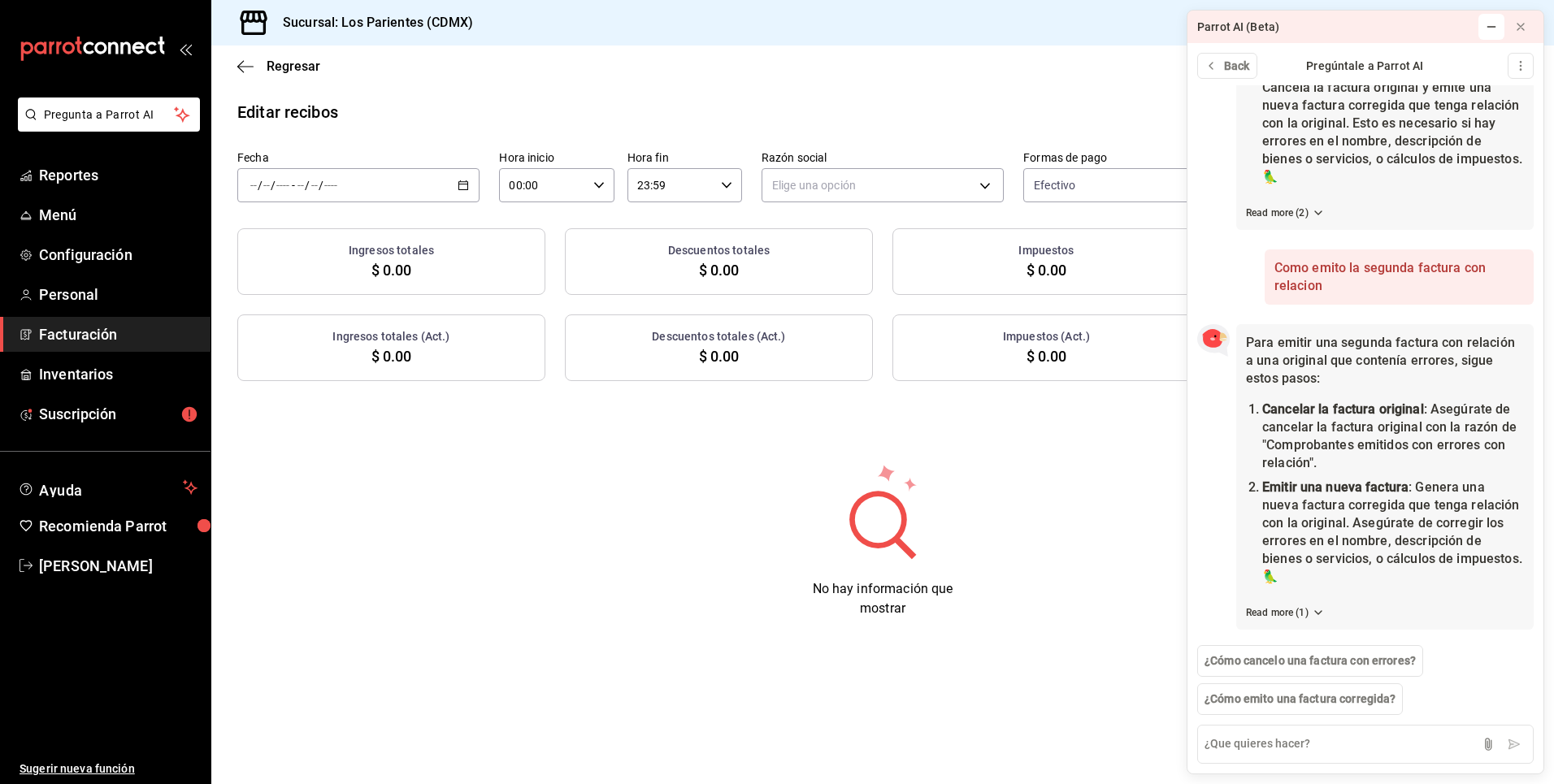
click at [464, 191] on div "/ / - / /" at bounding box center [358, 185] width 242 height 35
click at [308, 355] on li "Mes actual" at bounding box center [314, 344] width 152 height 36
click at [1492, 31] on icon at bounding box center [1491, 27] width 13 height 13
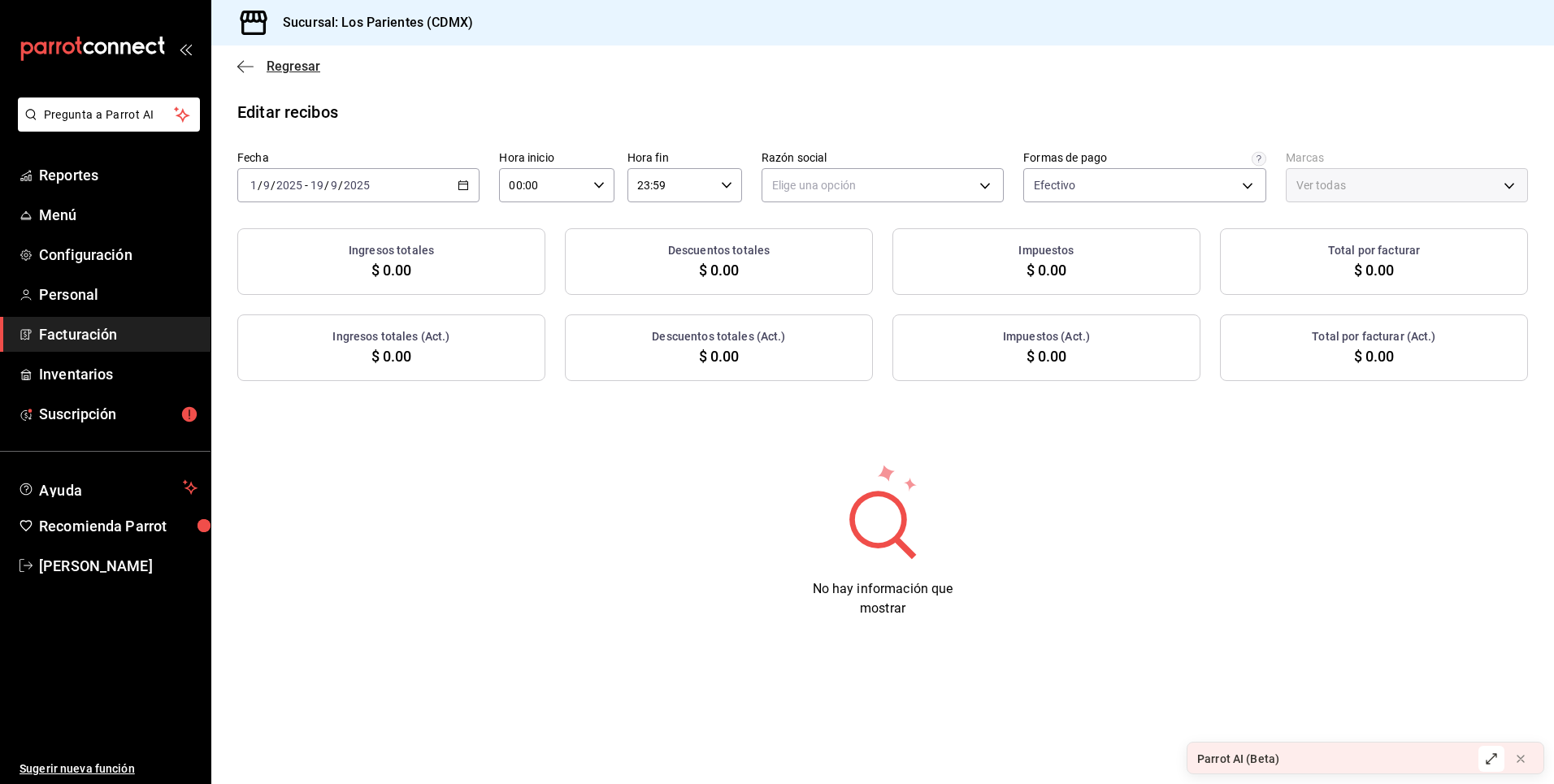
click at [252, 67] on icon "button" at bounding box center [245, 66] width 16 height 15
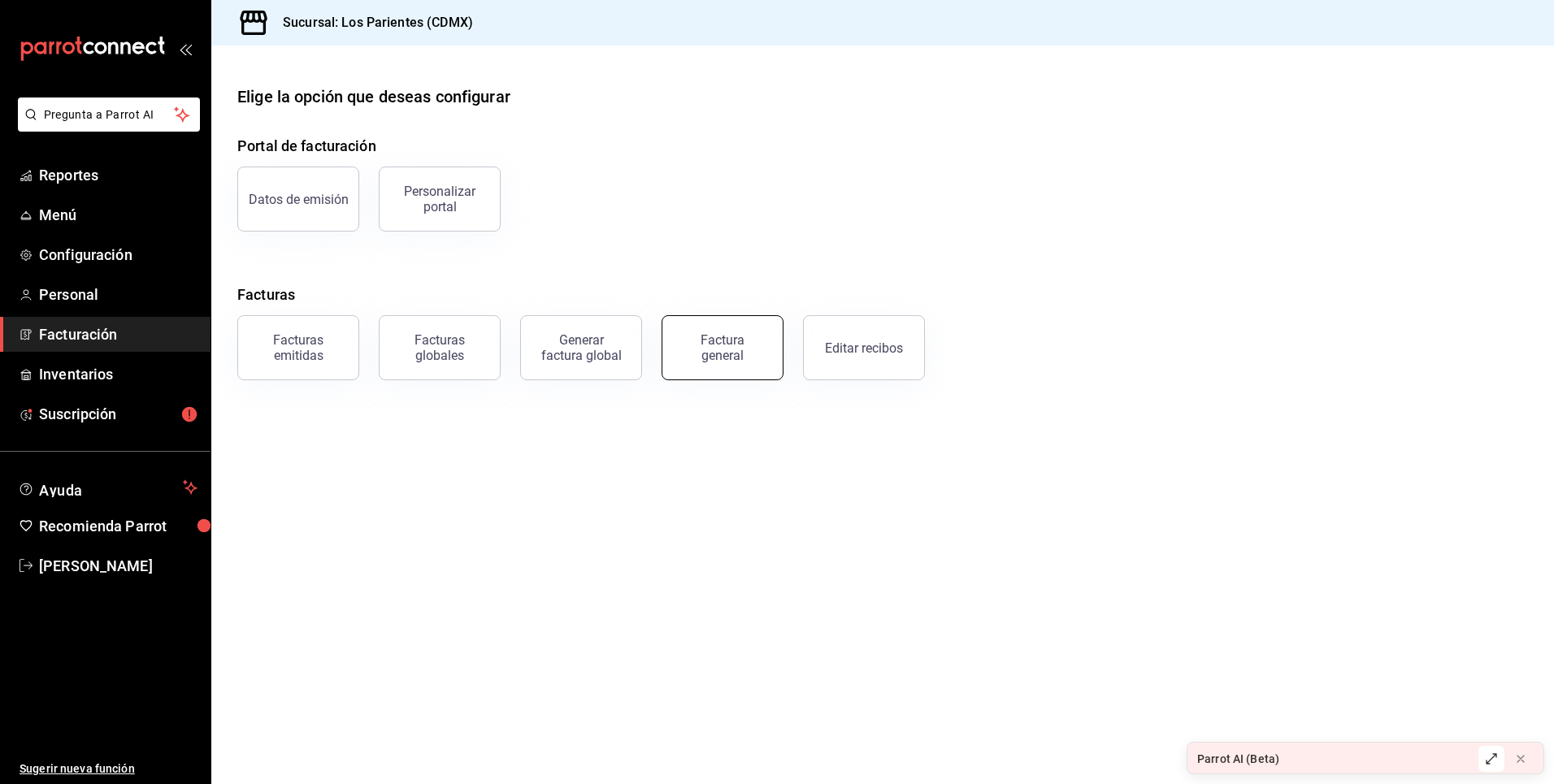
click at [724, 347] on div "Factura general" at bounding box center [722, 347] width 81 height 31
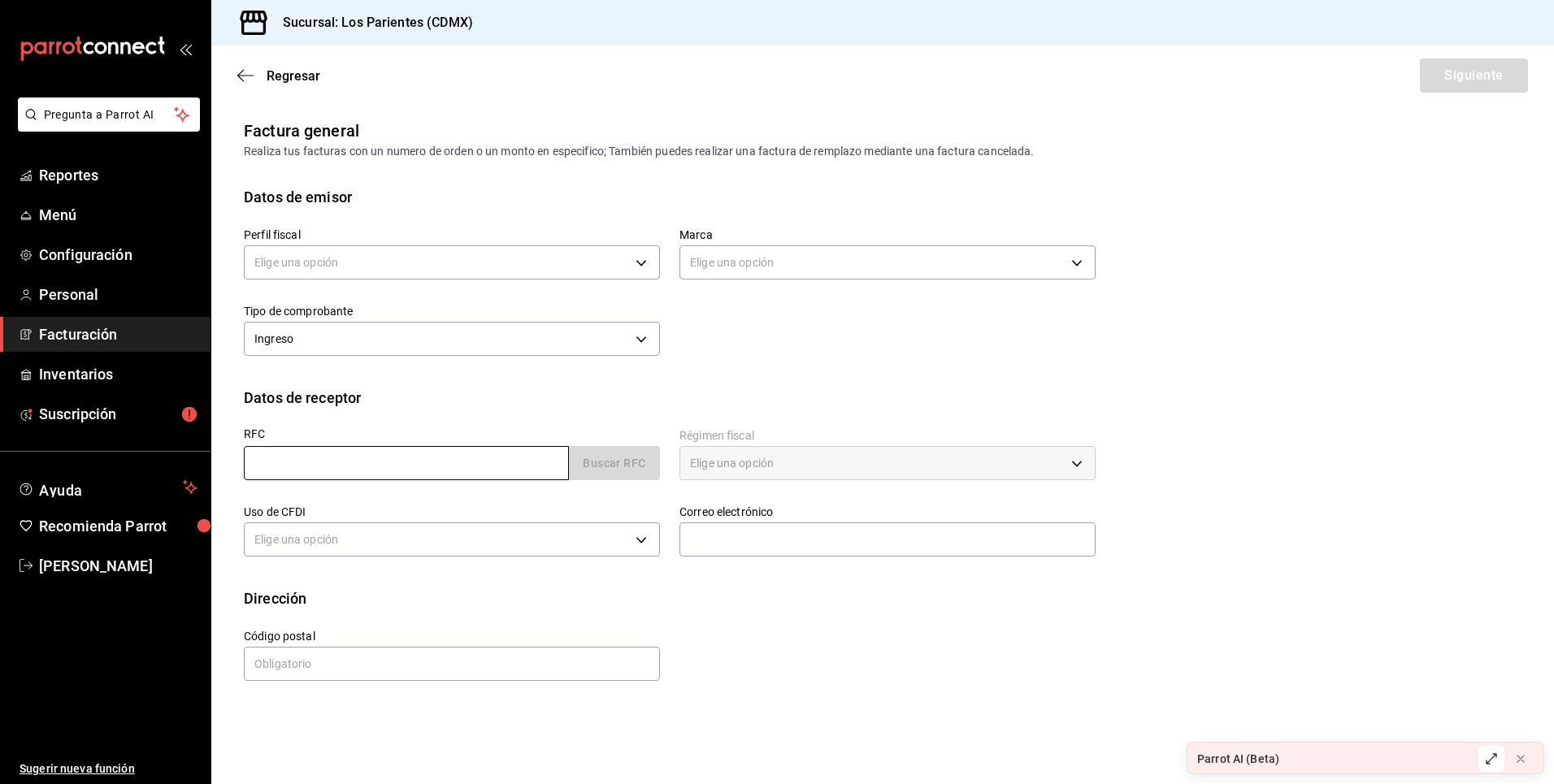
click at [497, 463] on input "text" at bounding box center [407, 463] width 325 height 35
type input "OES150713LB1"
type input "arvizucm81@gmail.com"
type input "45133"
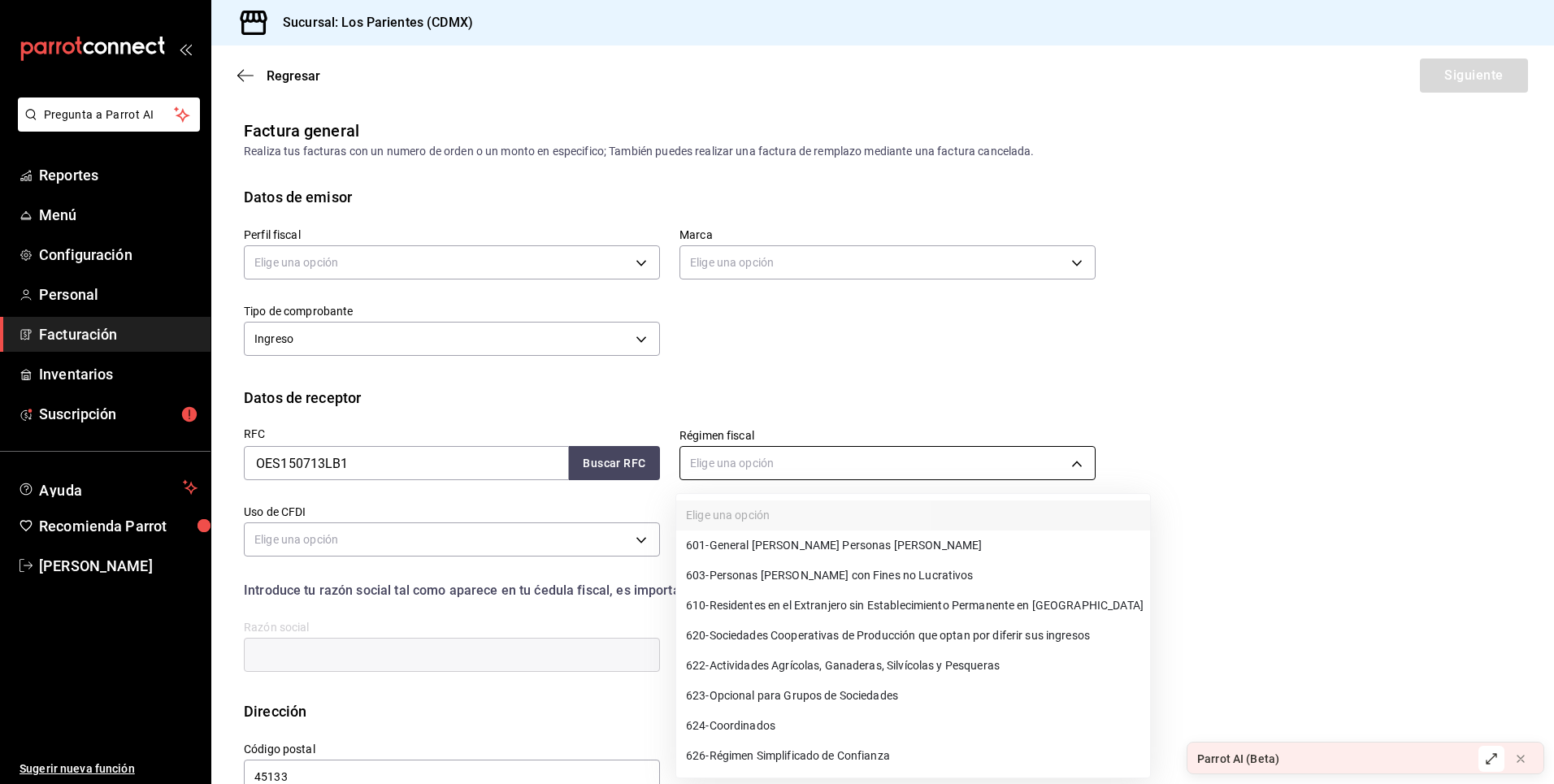
click at [890, 460] on body "Pregunta a Parrot AI Reportes Menú Configuración Personal Facturación Inventari…" at bounding box center [777, 392] width 1554 height 784
click at [838, 553] on span "601 - General de Ley Personas Morales" at bounding box center [834, 546] width 295 height 17
type input "601"
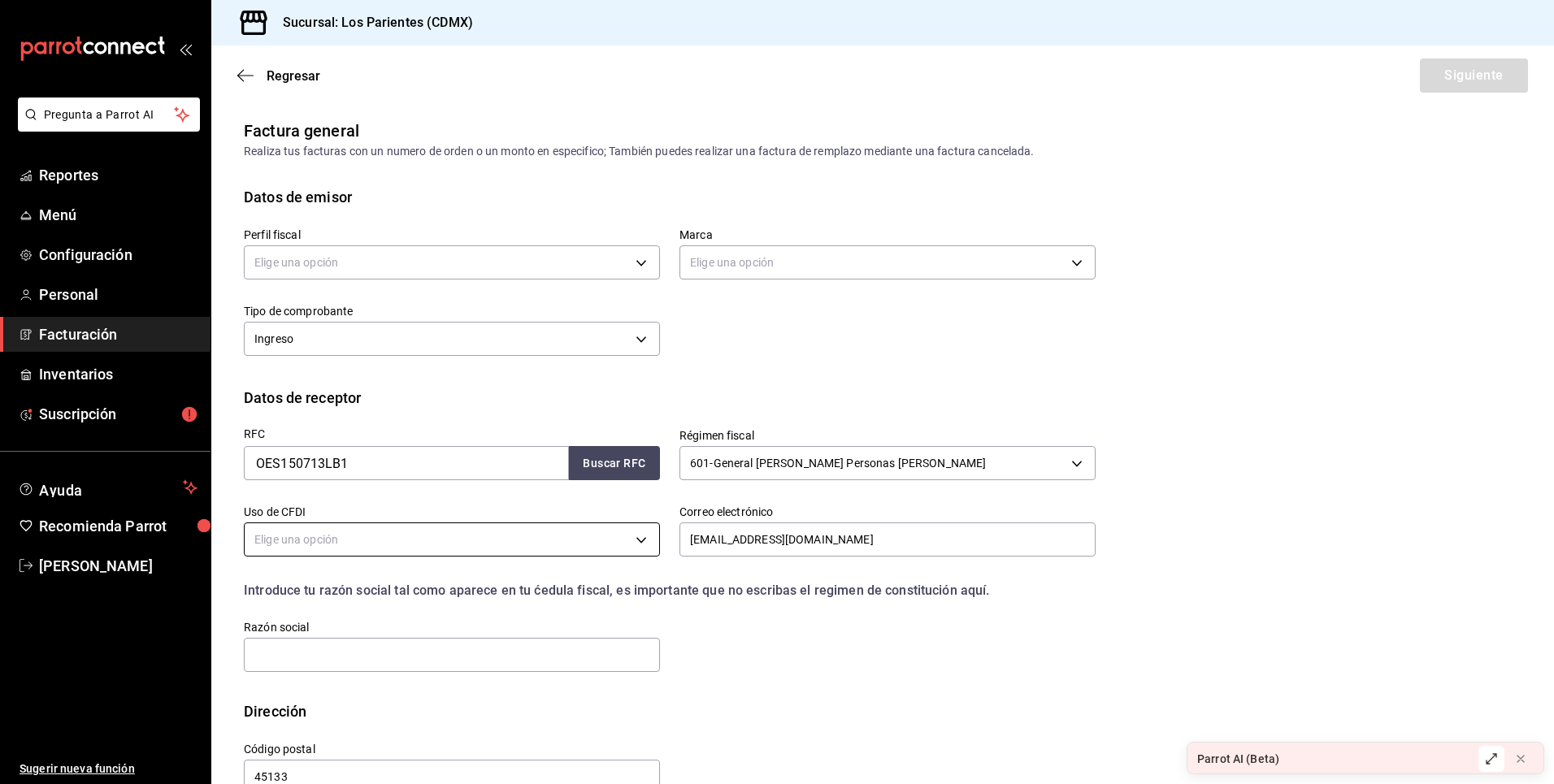
click at [613, 546] on body "Pregunta a Parrot AI Reportes Menú Configuración Personal Facturación Inventari…" at bounding box center [777, 392] width 1554 height 784
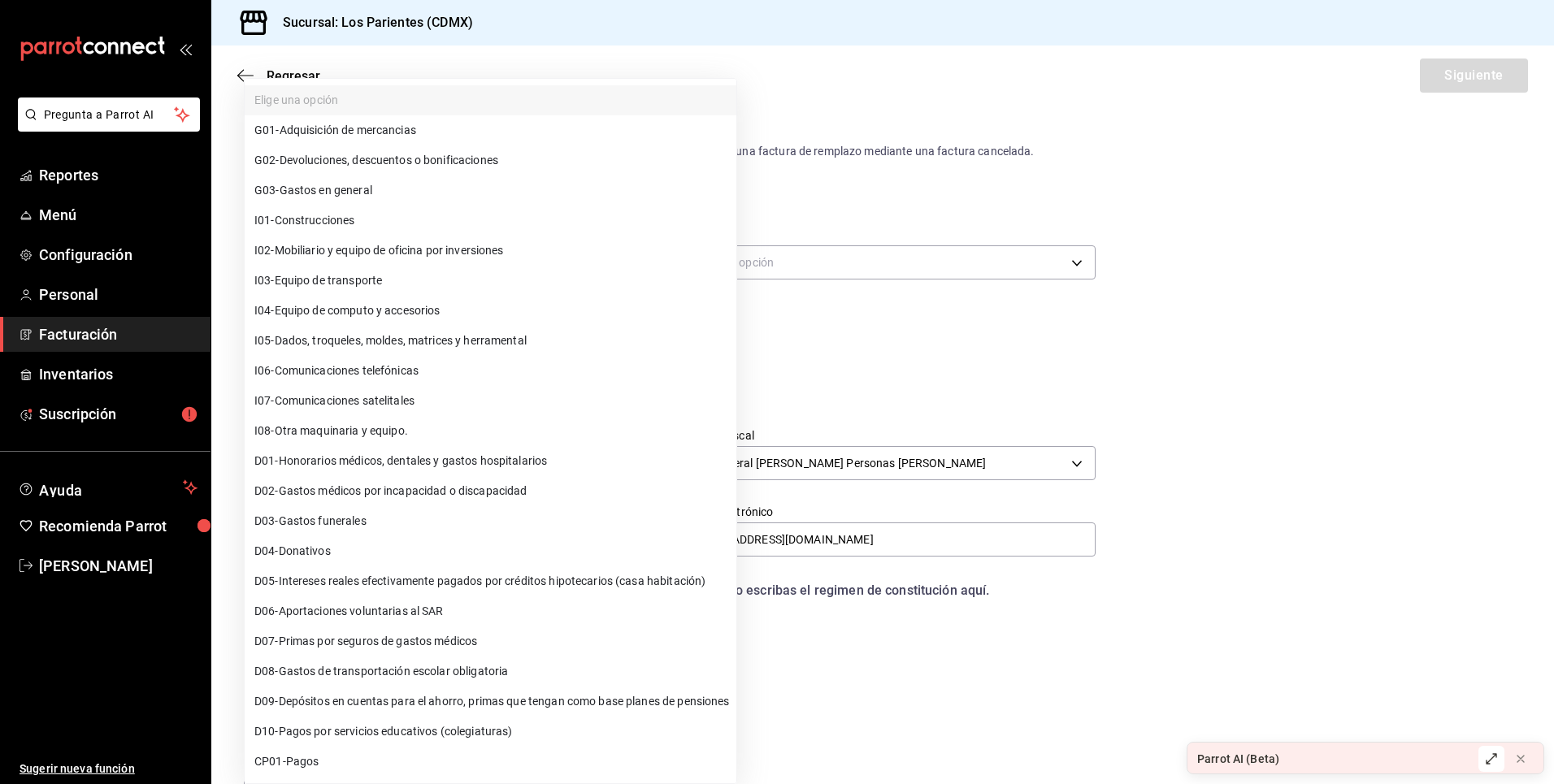
click at [377, 203] on li "G03 - Gastos en general" at bounding box center [491, 191] width 492 height 30
type input "G03"
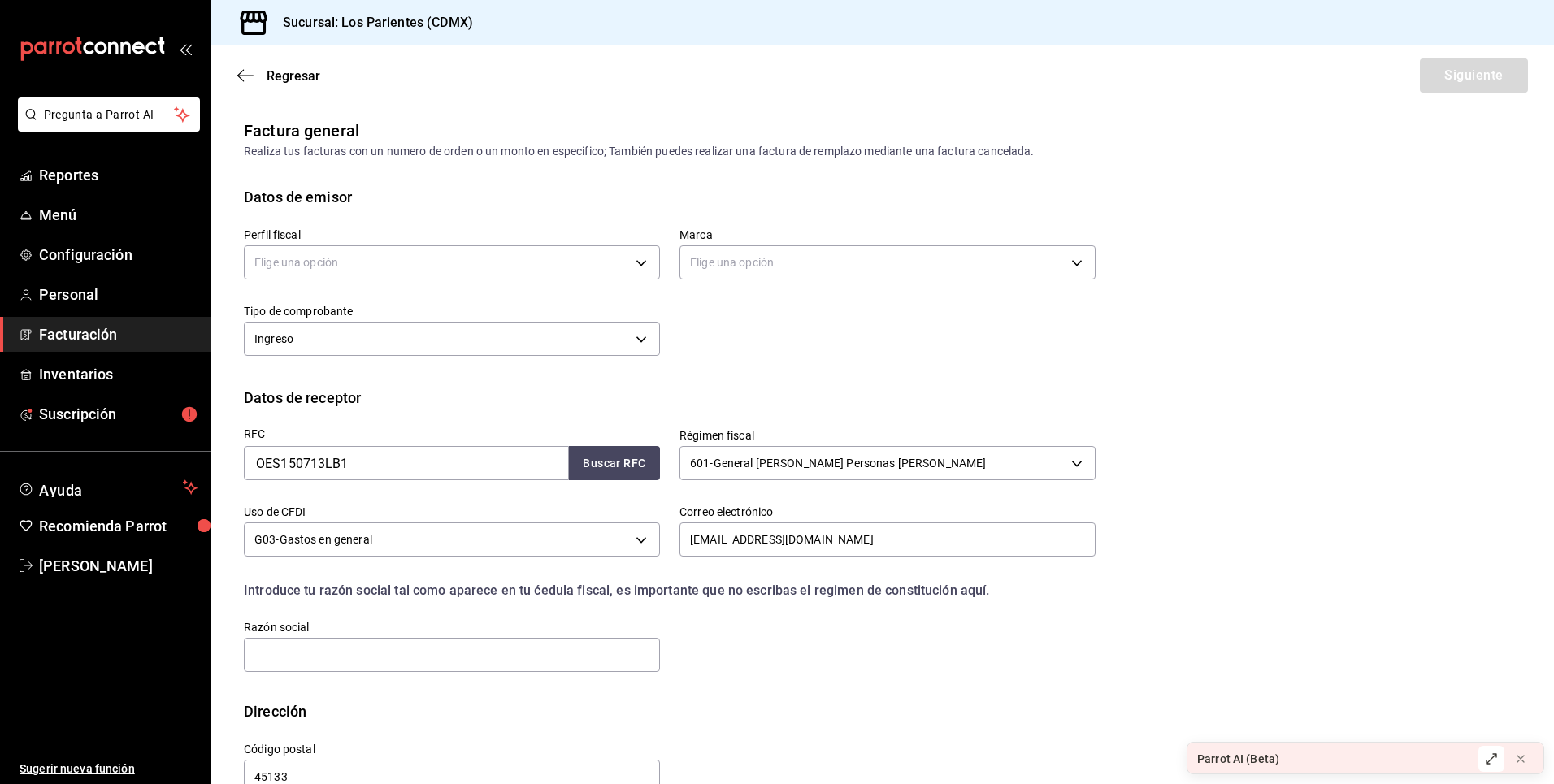
click at [377, 348] on li "G03 - Gastos en general" at bounding box center [429, 356] width 368 height 17
click at [428, 663] on input "text" at bounding box center [452, 654] width 416 height 35
type input "OPTIMIZACION DE ESPACIOS"
click at [1463, 79] on div "Regresar Siguiente" at bounding box center [883, 76] width 1343 height 60
click at [631, 263] on body "Pregunta a Parrot AI Reportes Menú Configuración Personal Facturación Inventari…" at bounding box center [777, 392] width 1554 height 784
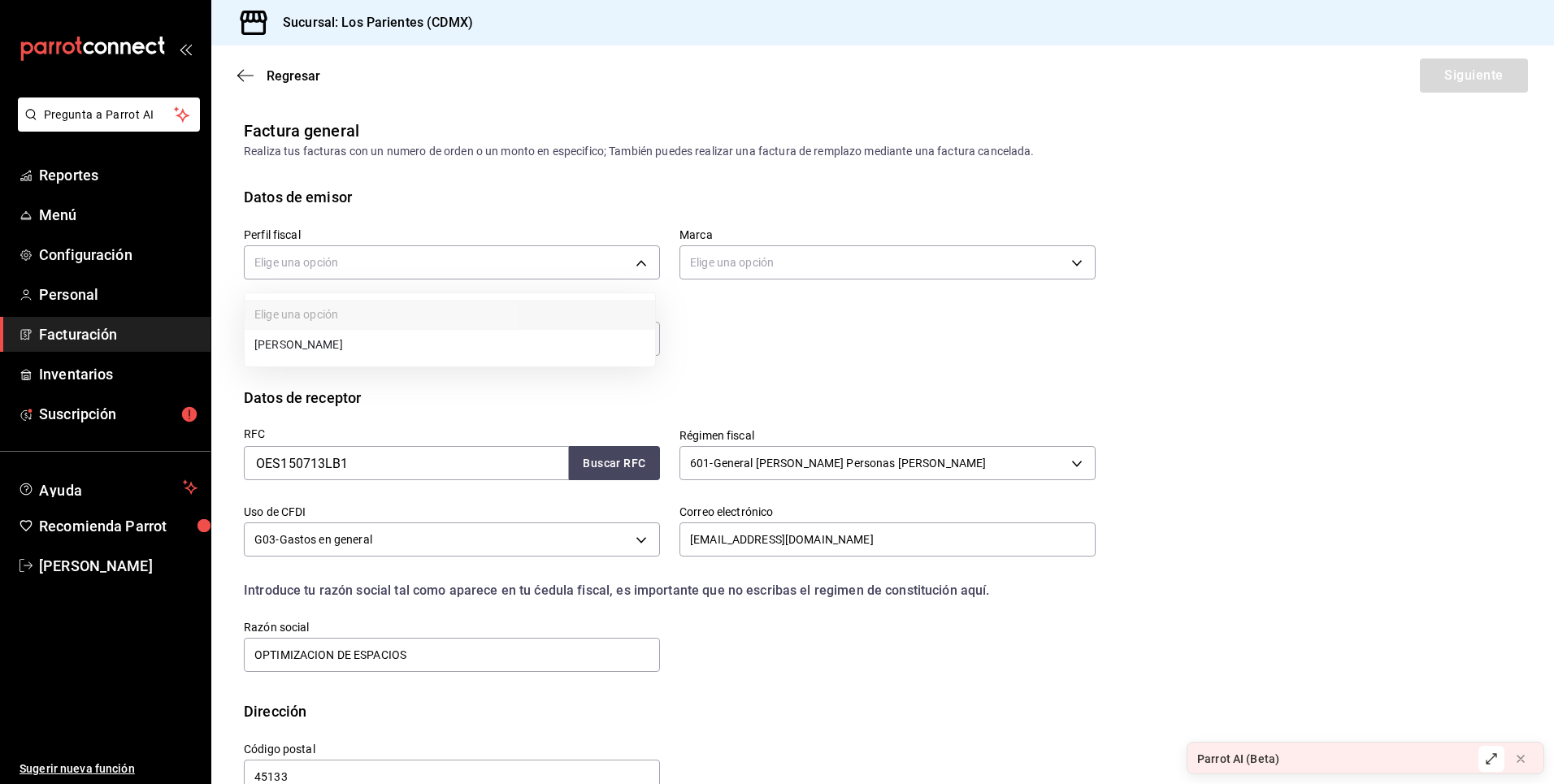
click at [446, 344] on li "[PERSON_NAME]" at bounding box center [450, 345] width 410 height 30
type input "bab29986-f525-43ee-82a6-d2b1163dbe8b"
type input "218efea8-b89a-47a4-b29f-5c45bfdf5bde"
click at [1475, 71] on button "Siguiente" at bounding box center [1474, 76] width 108 height 35
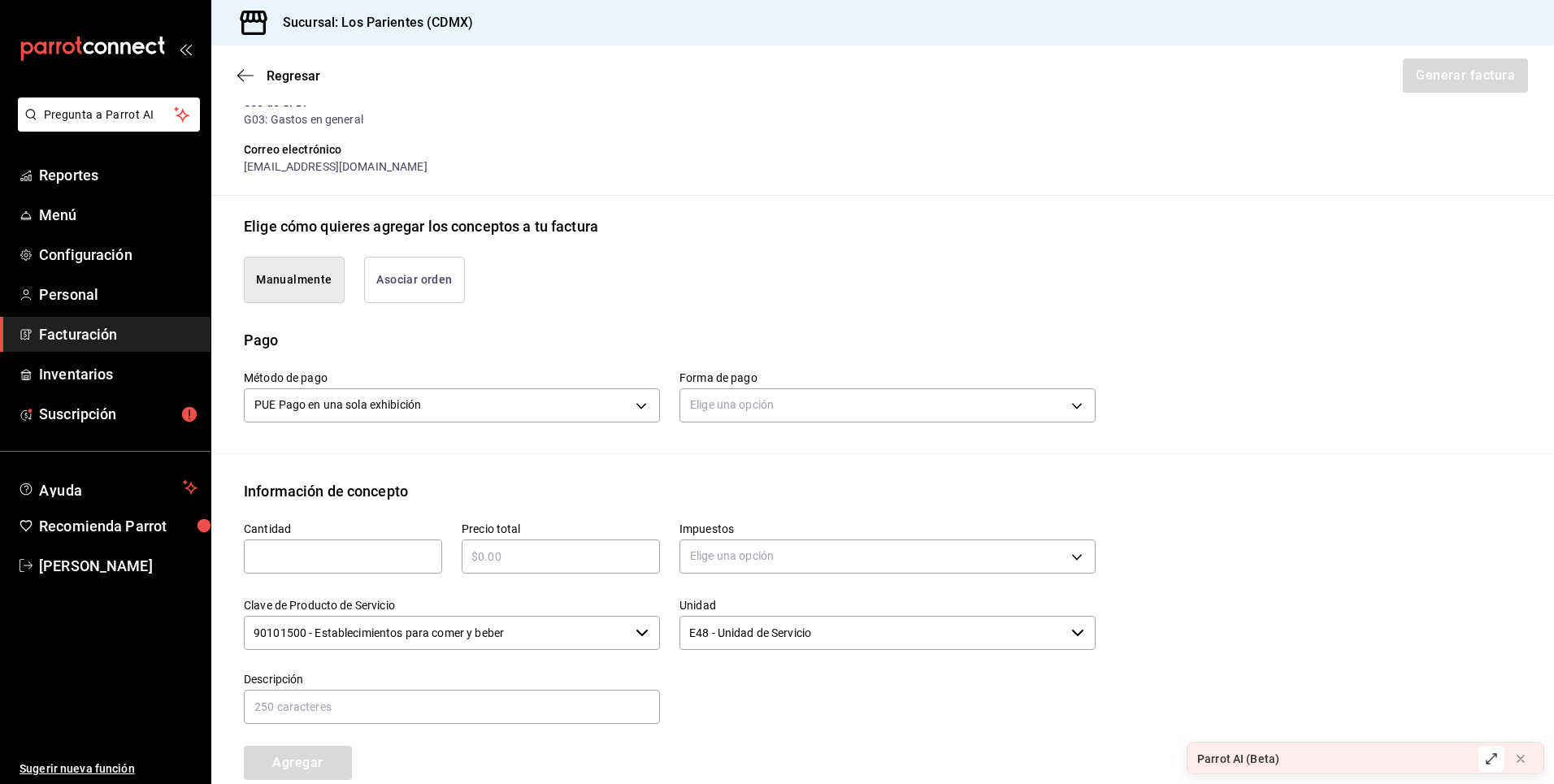
scroll to position [277, 0]
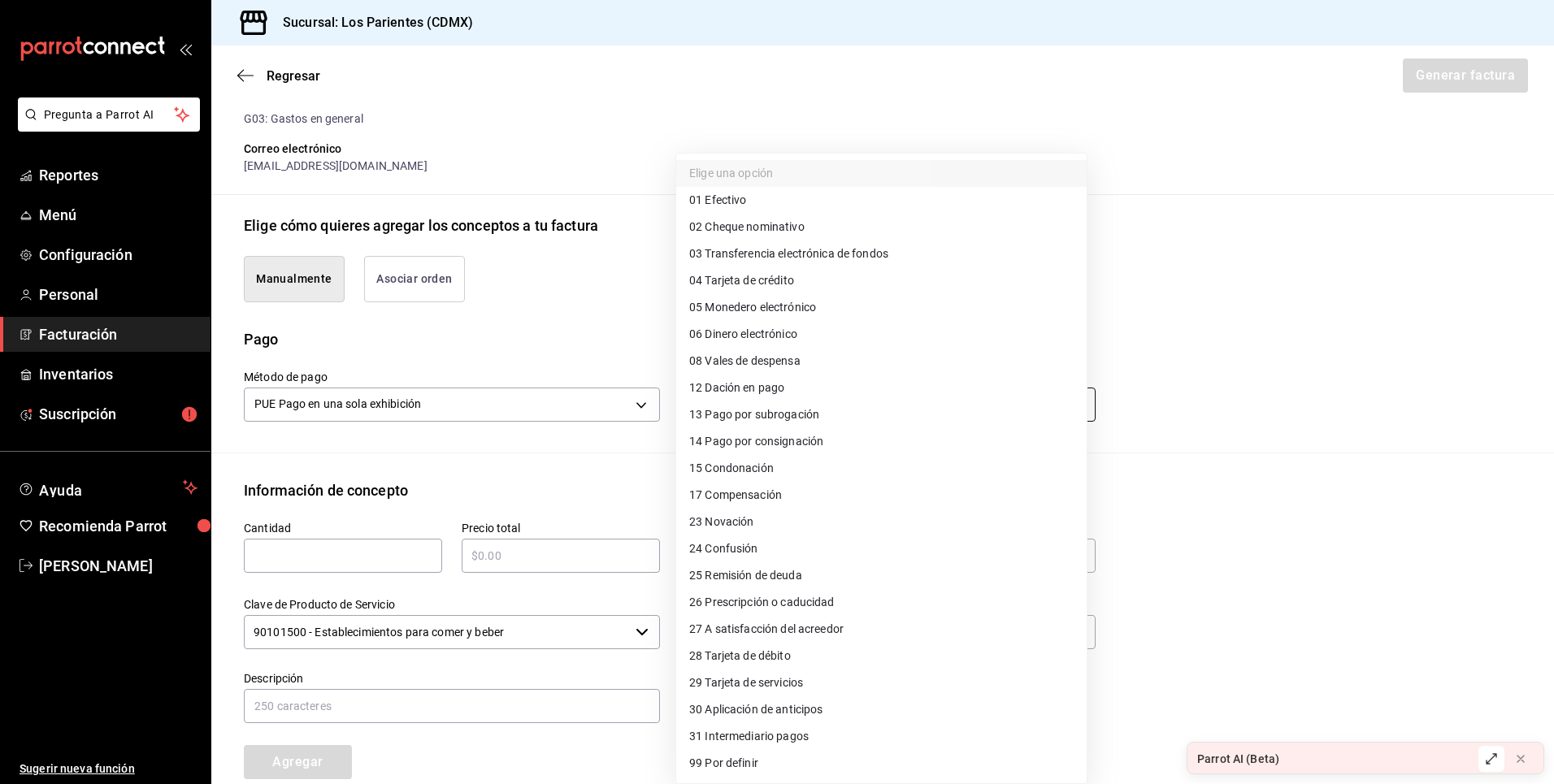
click at [884, 404] on body "Pregunta a Parrot AI Reportes Menú Configuración Personal Facturación Inventari…" at bounding box center [777, 392] width 1554 height 784
click at [379, 554] on div at bounding box center [777, 392] width 1554 height 784
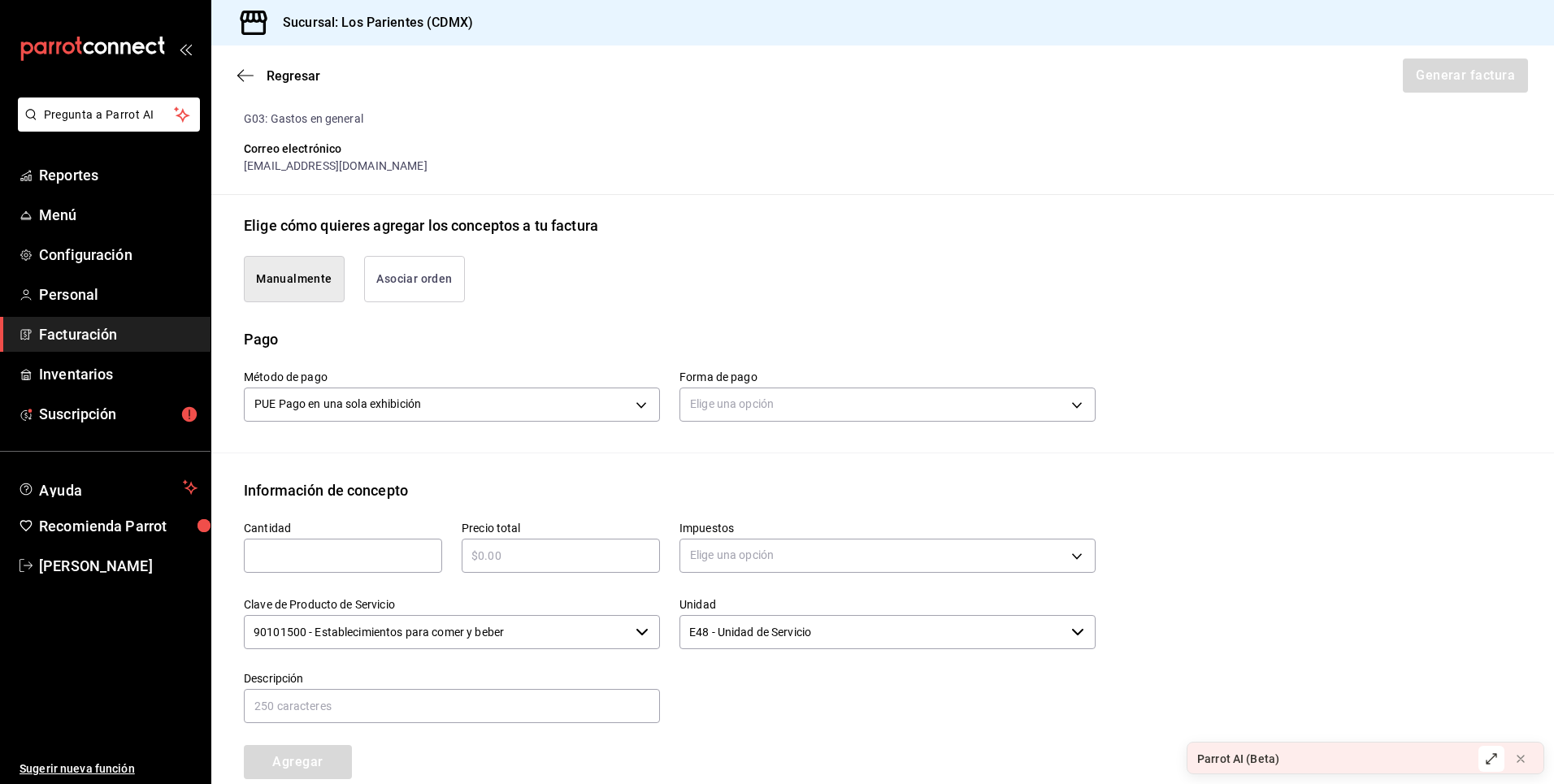
click at [326, 558] on input "text" at bounding box center [343, 555] width 198 height 20
type input "1"
type input "$2541.38"
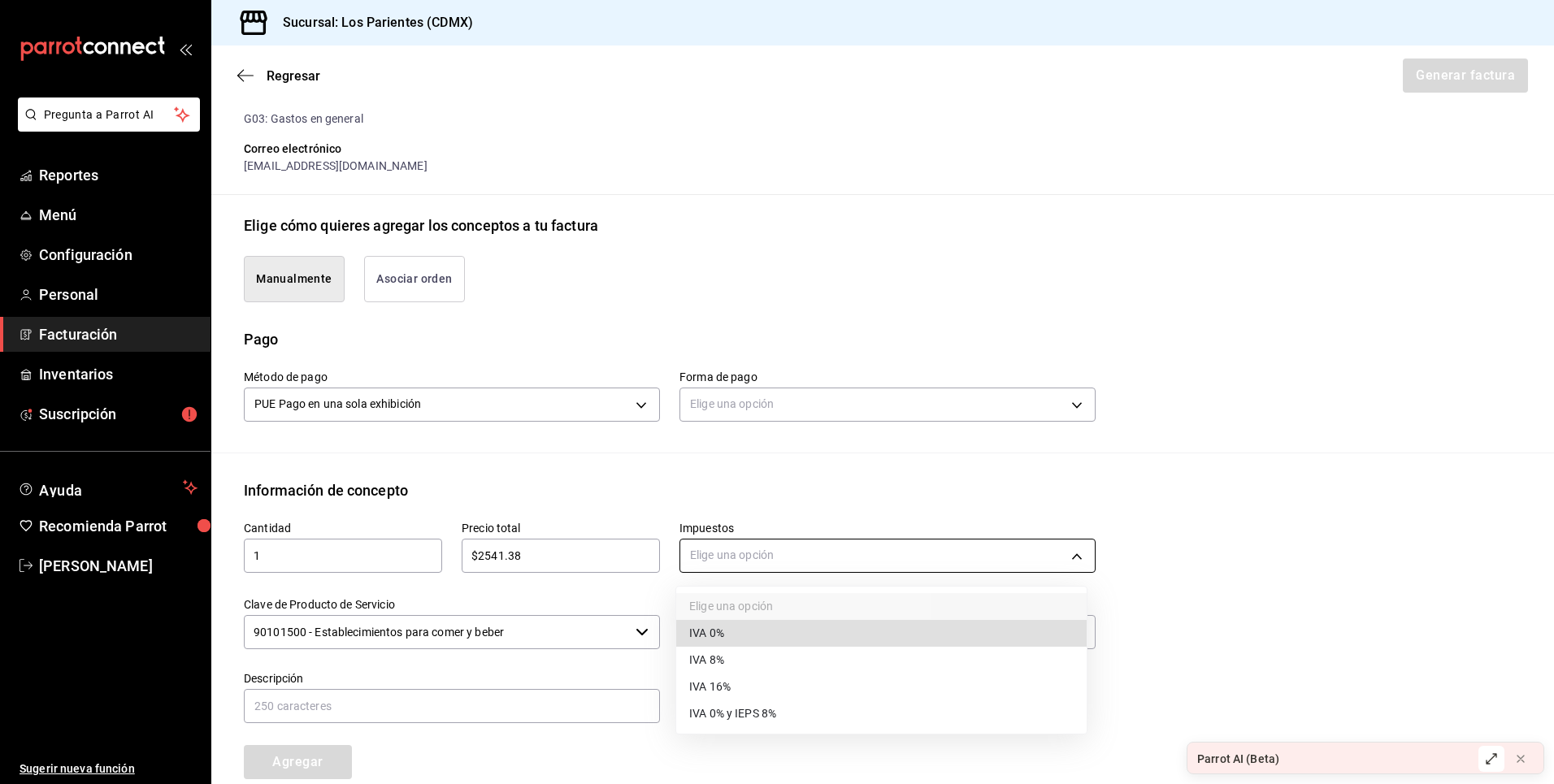
click at [934, 559] on body "Pregunta a Parrot AI Reportes Menú Configuración Personal Facturación Inventari…" at bounding box center [777, 392] width 1554 height 784
click at [768, 686] on li "IVA 16%" at bounding box center [881, 687] width 410 height 27
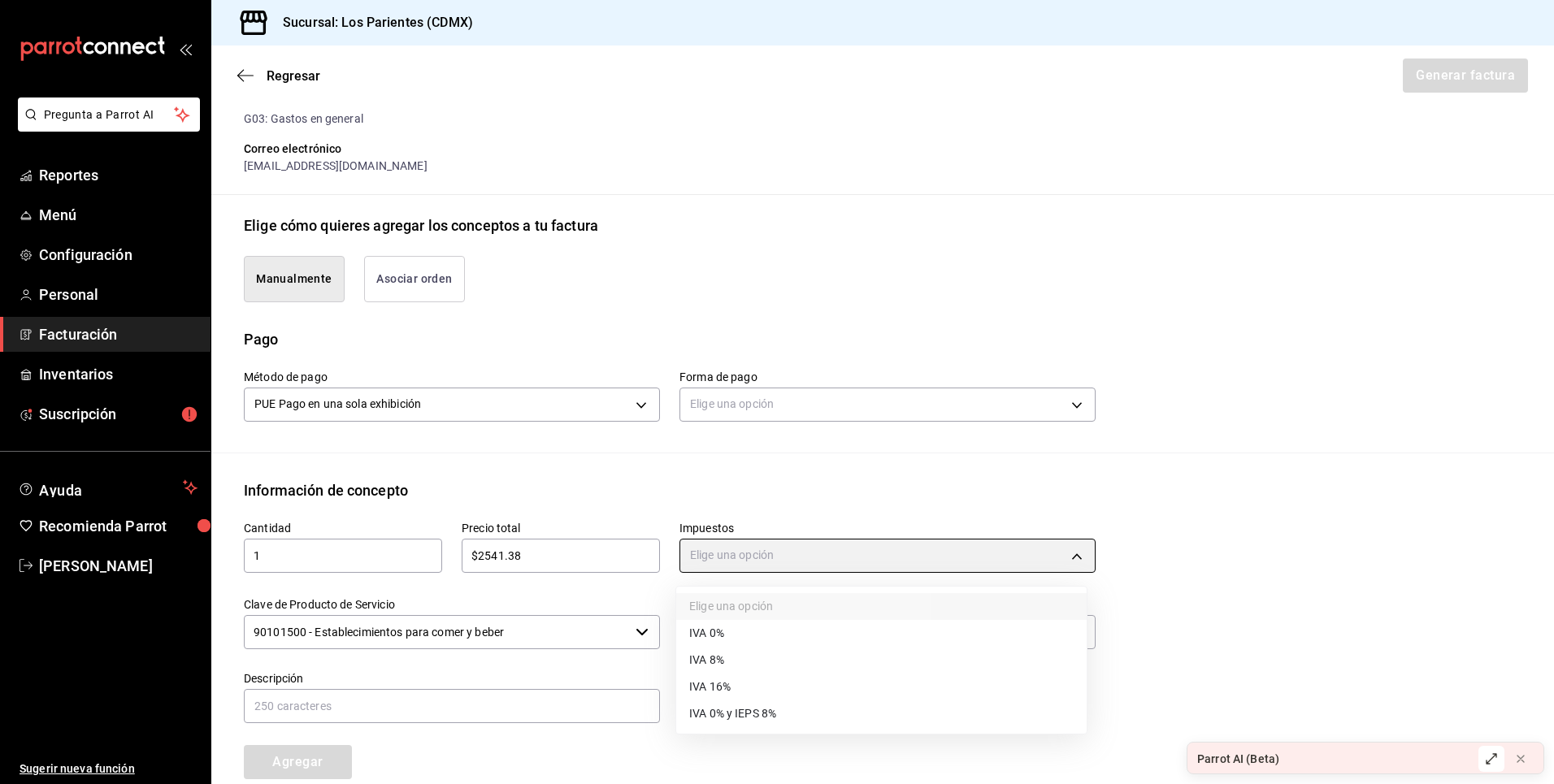
type input "IVA_16"
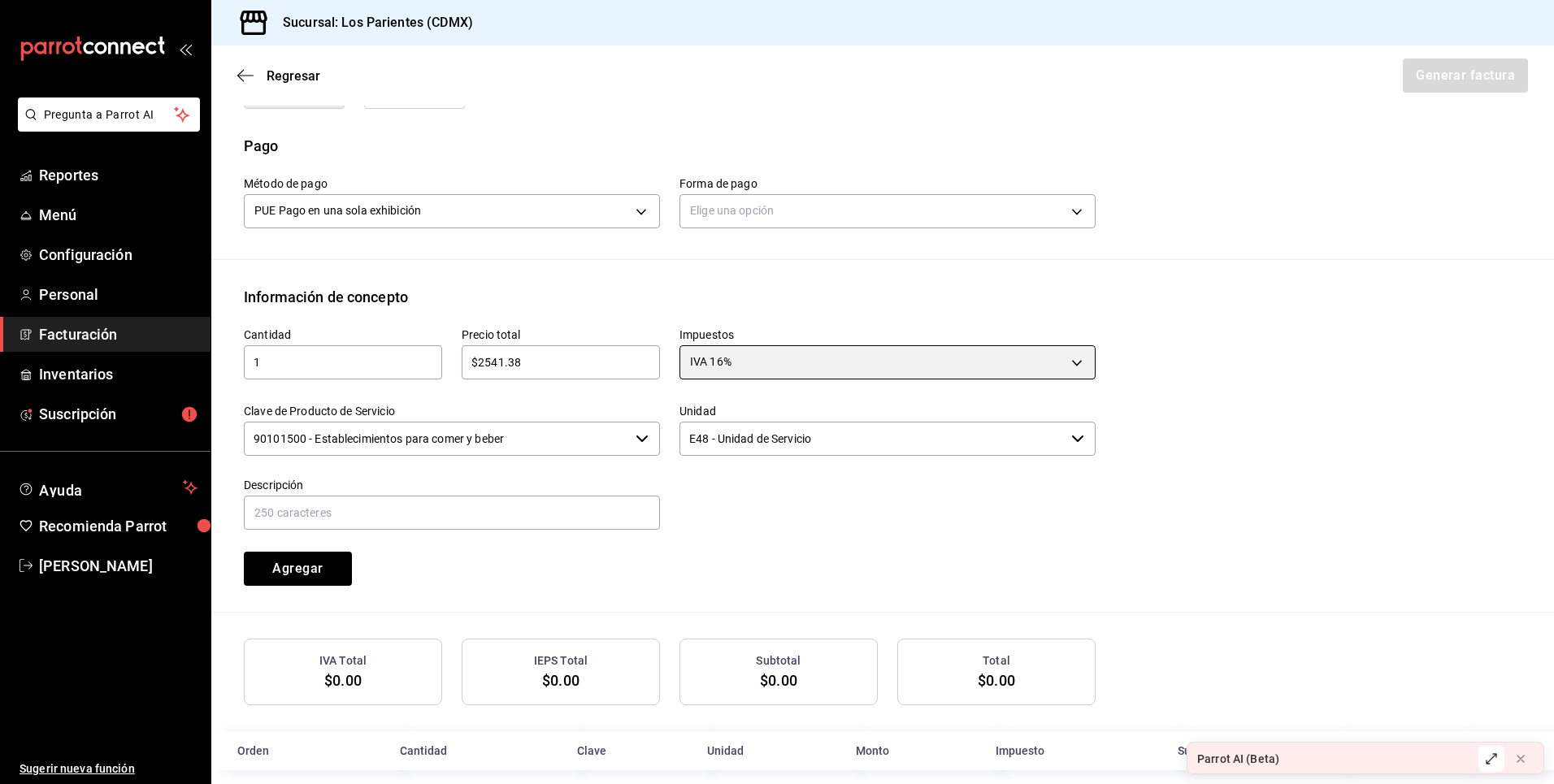
scroll to position [488, 0]
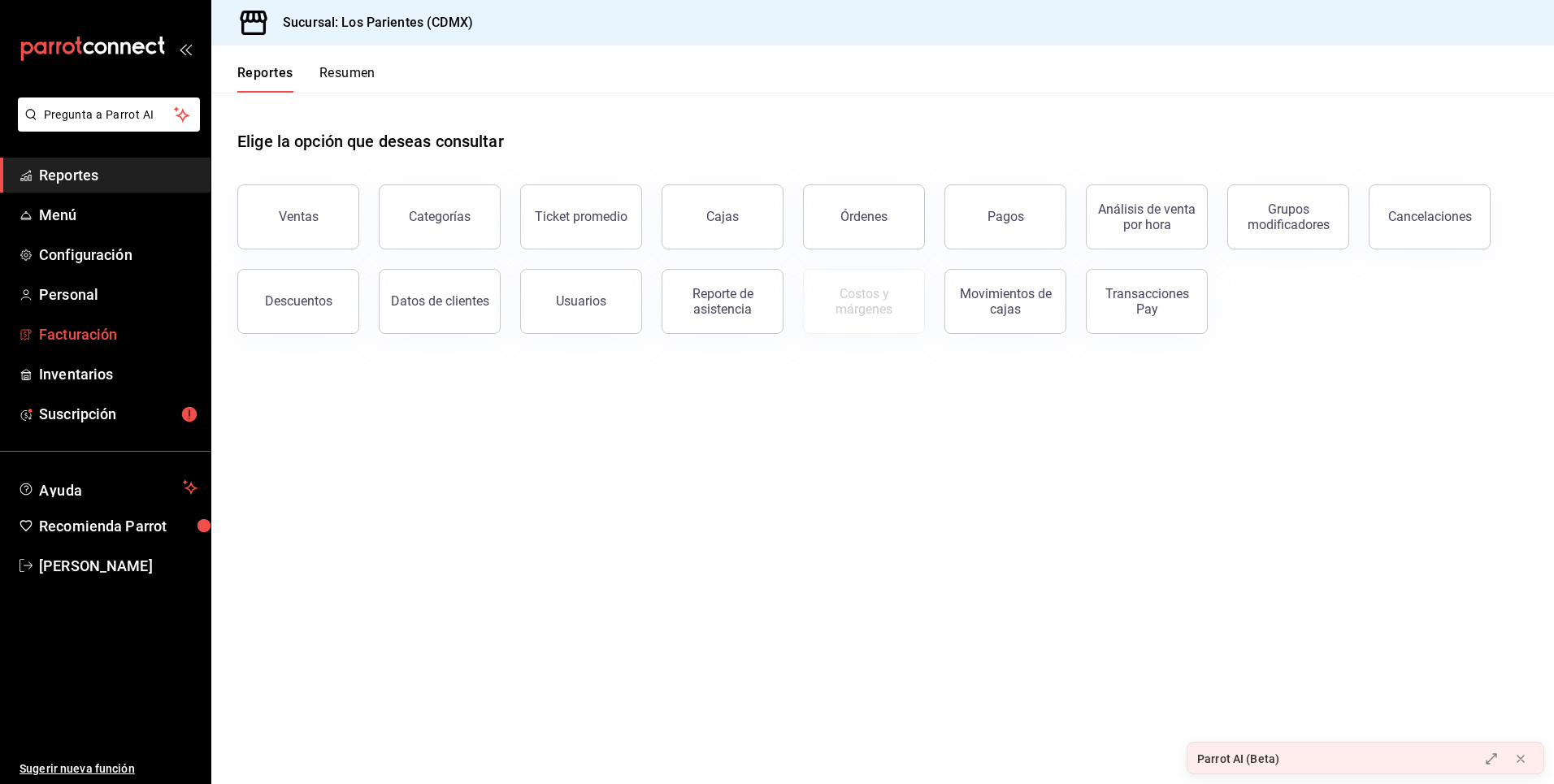
click at [95, 332] on span "Facturación" at bounding box center [118, 334] width 158 height 21
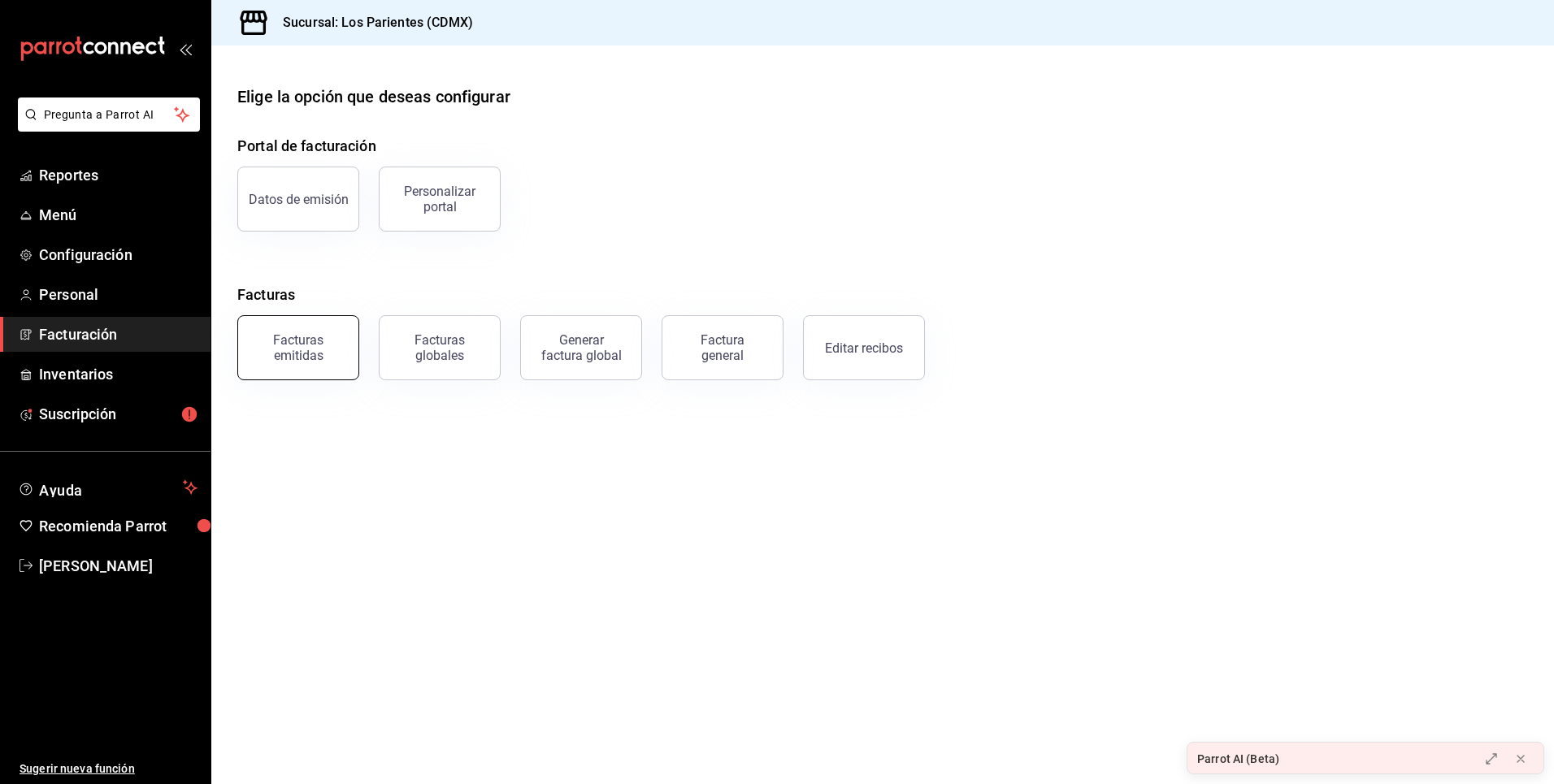
click at [323, 349] on div "Facturas emitidas" at bounding box center [298, 347] width 101 height 31
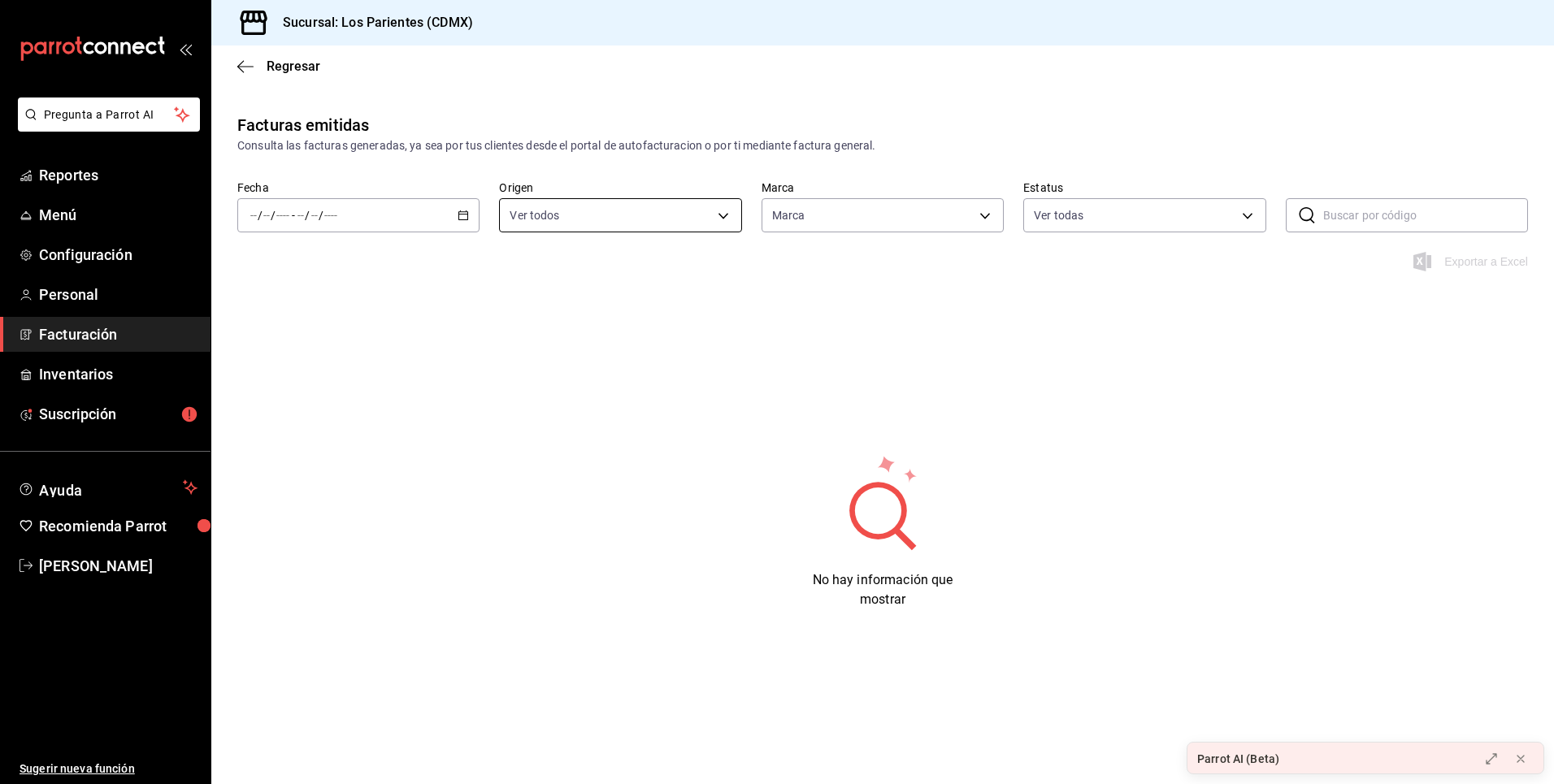
type input "218efea8-b89a-47a4-b29f-5c45bfdf5bde"
click at [471, 215] on div "/ / - / /" at bounding box center [358, 215] width 242 height 35
click at [322, 377] on span "Mes actual" at bounding box center [314, 374] width 126 height 17
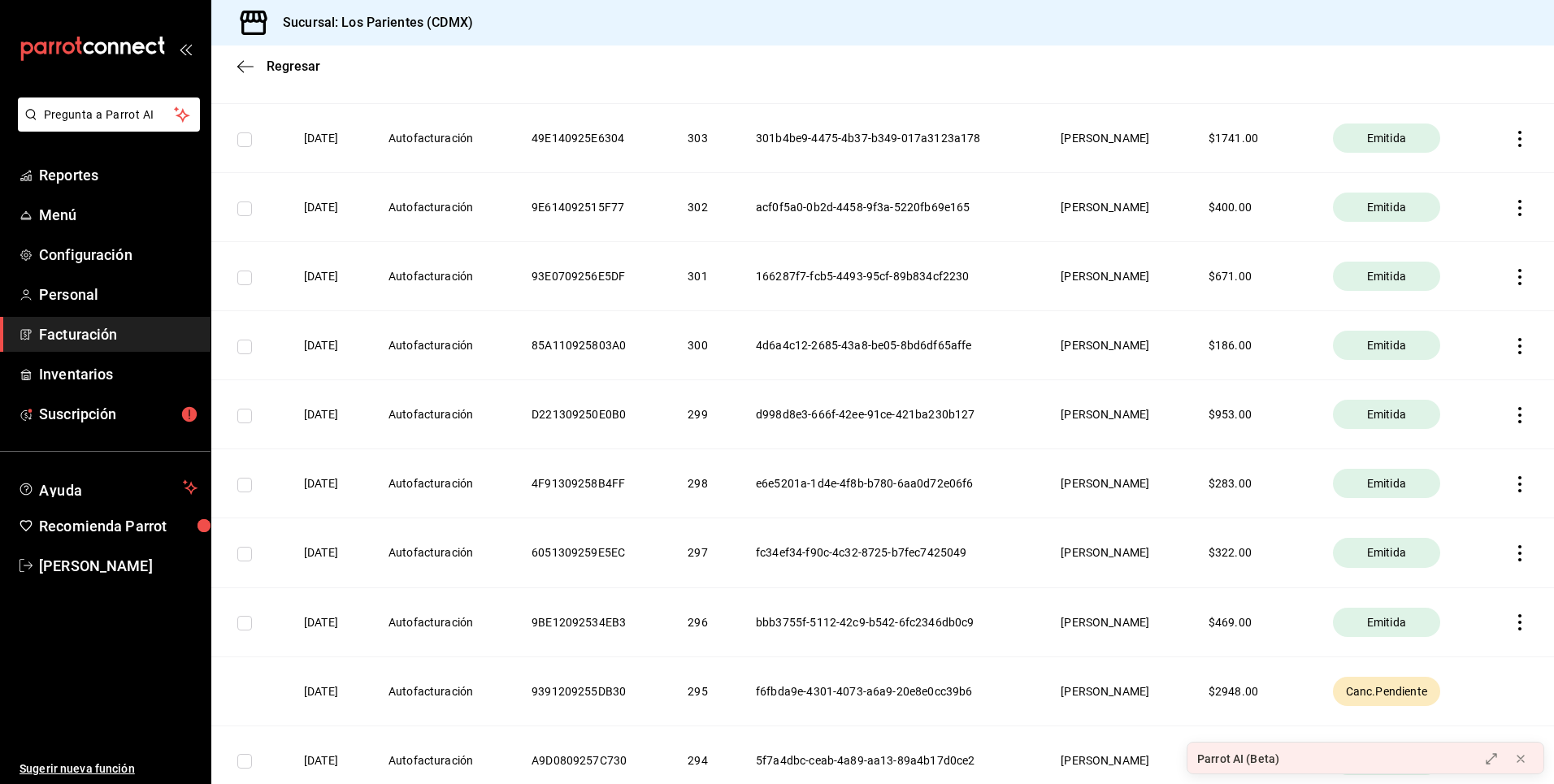
scroll to position [682, 0]
click at [598, 686] on th "9391209255DB30" at bounding box center [590, 688] width 156 height 69
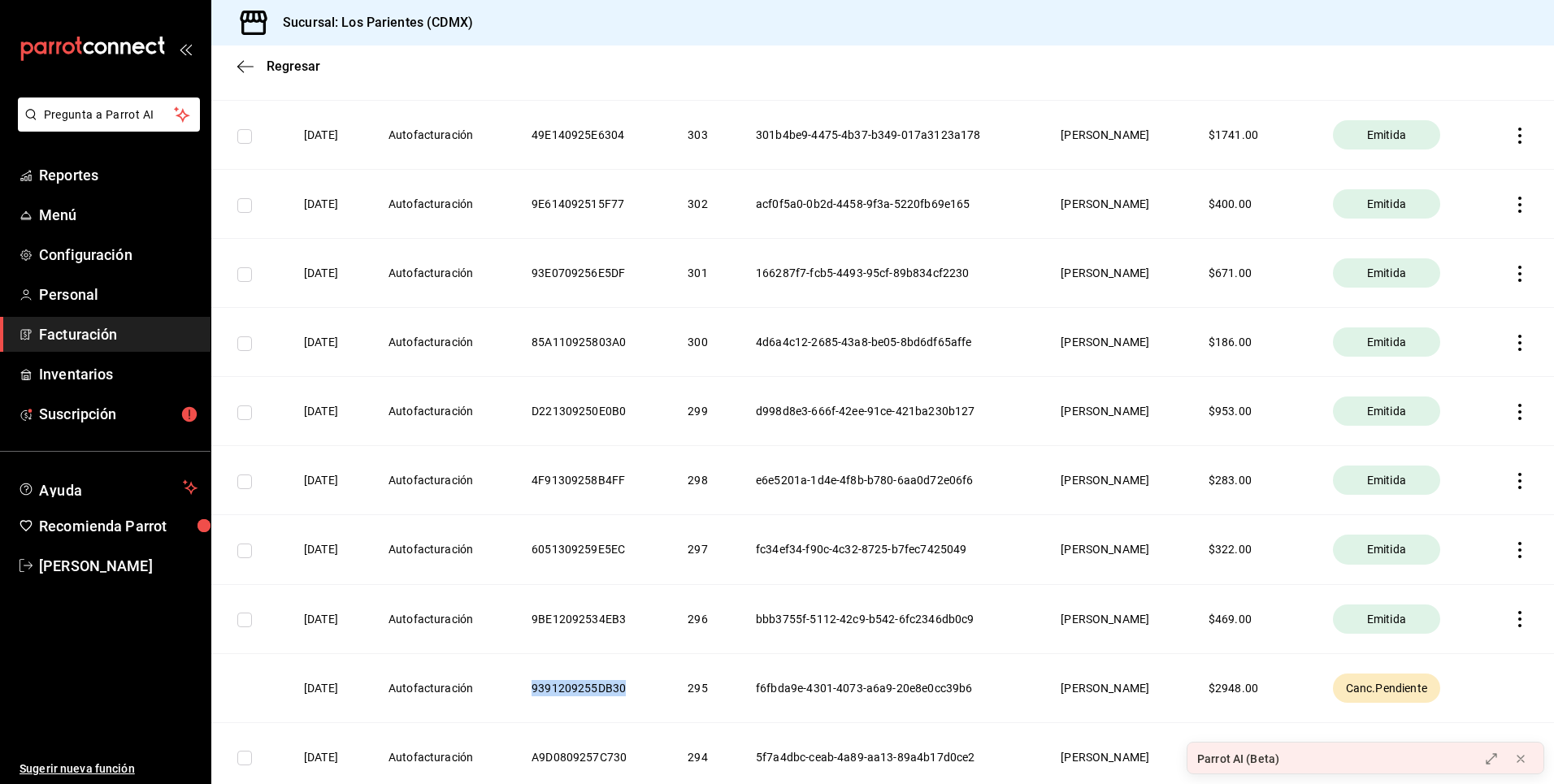
click at [598, 686] on th "9391209255DB30" at bounding box center [590, 688] width 156 height 69
copy th "9391209255DB30"
click at [102, 341] on span "Facturación" at bounding box center [118, 334] width 158 height 21
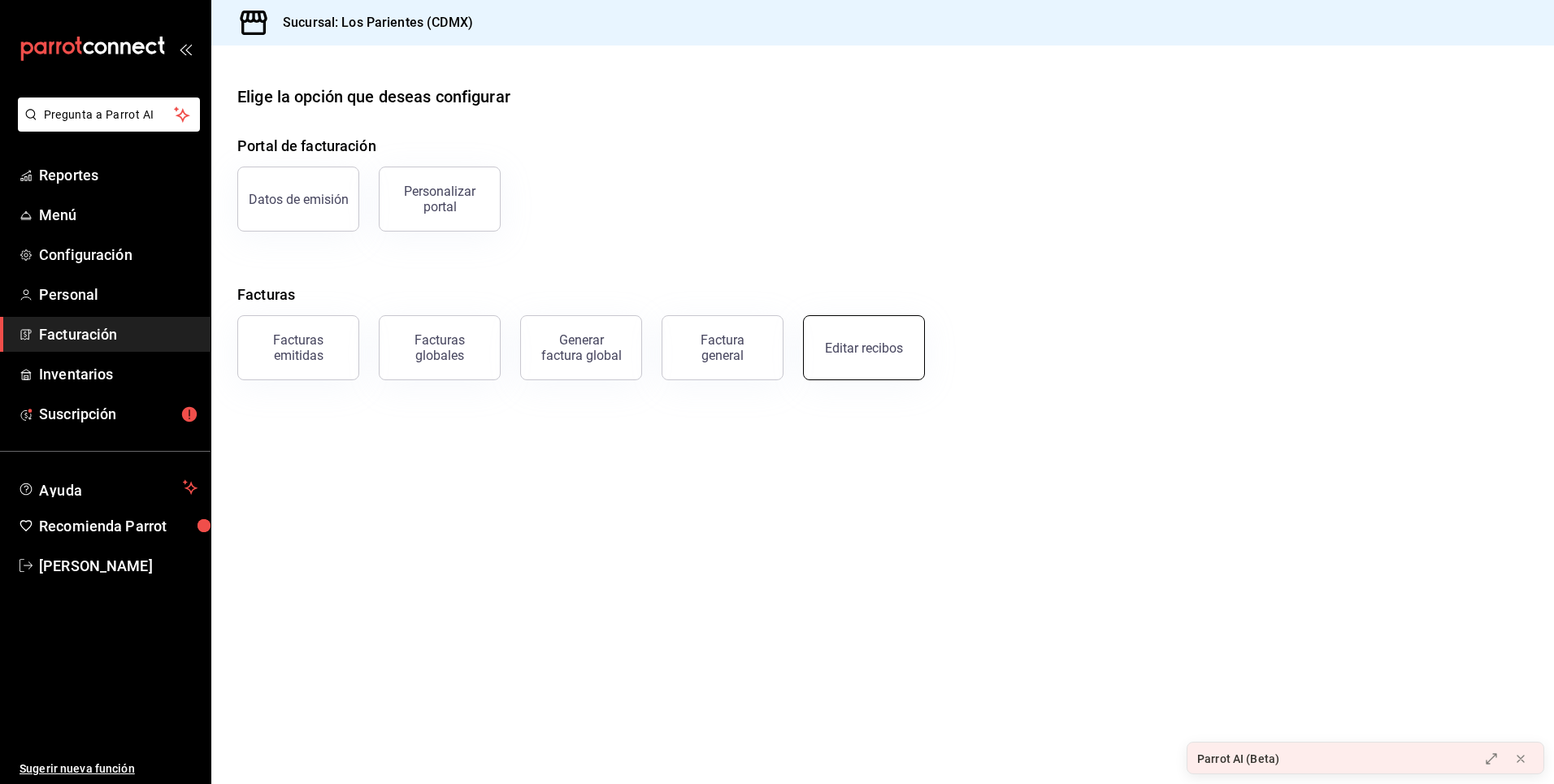
click at [869, 340] on div "Editar recibos" at bounding box center [863, 348] width 78 height 16
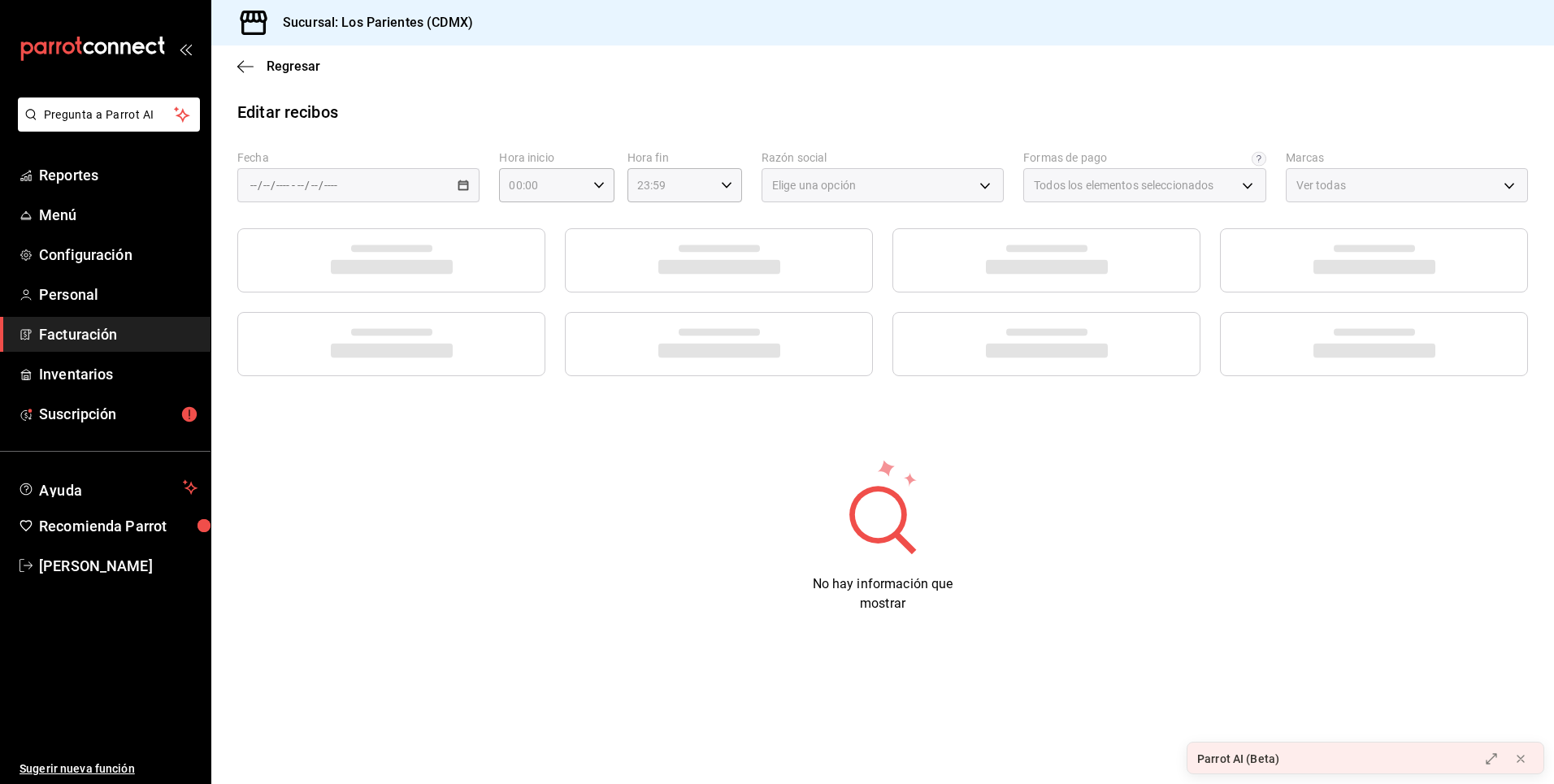
type input "25ad6996-583e-45fb-be09-aef5f951e07a"
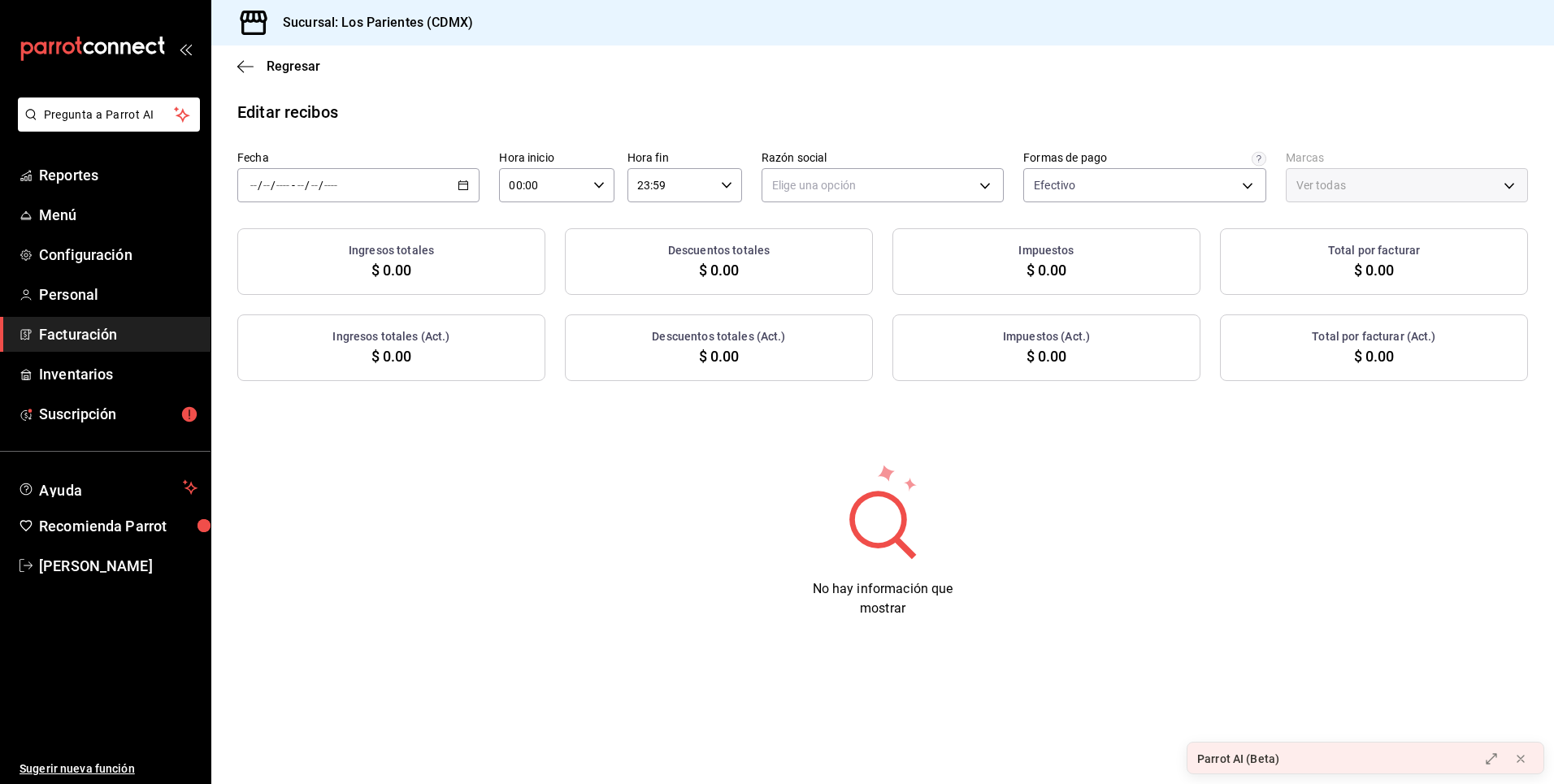
click at [459, 185] on icon "button" at bounding box center [463, 185] width 11 height 11
click at [308, 349] on span "Mes actual" at bounding box center [314, 344] width 126 height 17
click at [986, 547] on div "No hay información que mostrar" at bounding box center [883, 540] width 1343 height 156
click at [461, 180] on icon "button" at bounding box center [463, 185] width 11 height 11
click at [339, 379] on span "Año actual" at bounding box center [314, 380] width 126 height 17
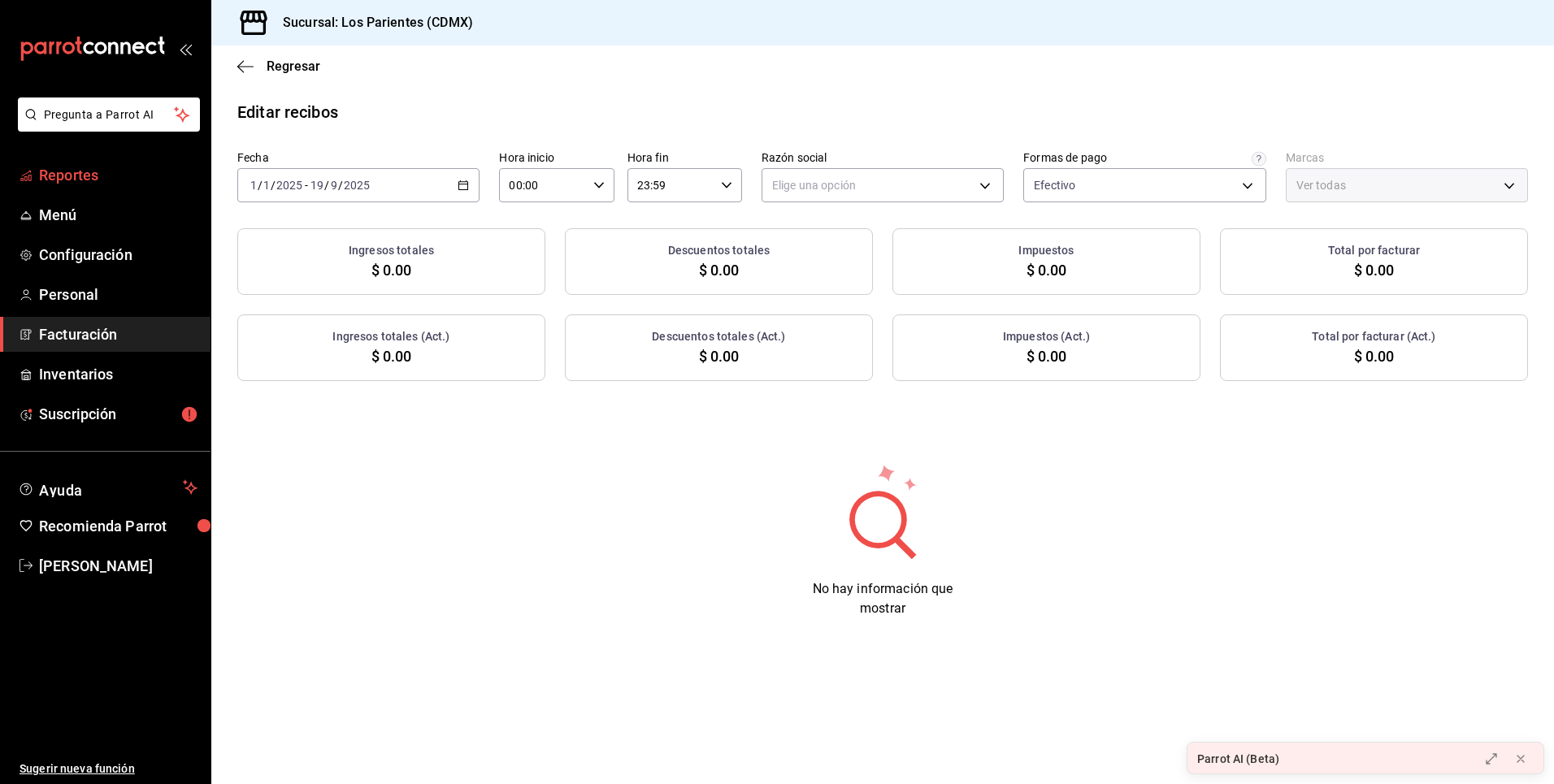
click at [85, 169] on span "Reportes" at bounding box center [118, 175] width 158 height 21
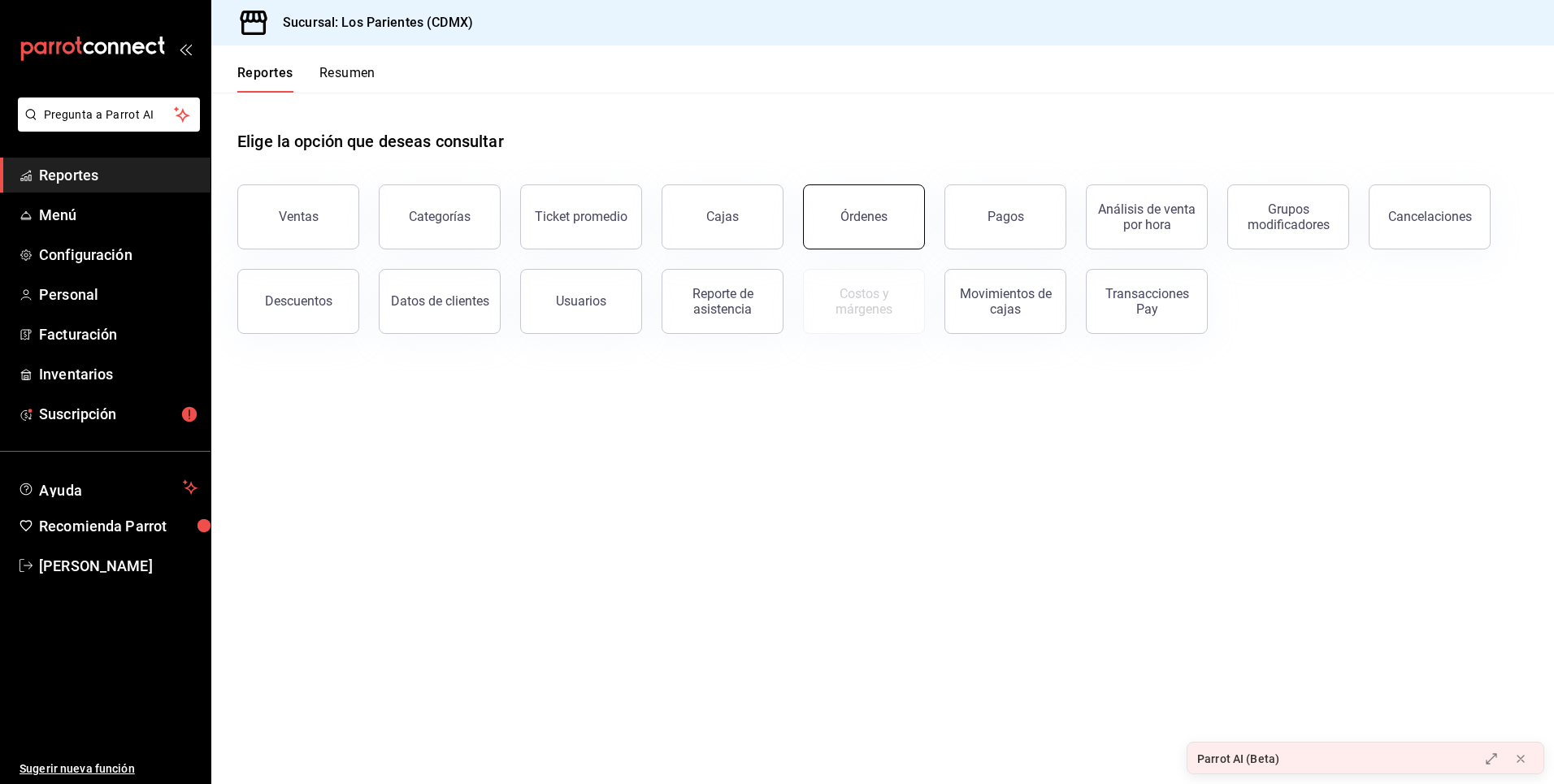
click at [897, 210] on button "Órdenes" at bounding box center [864, 217] width 122 height 65
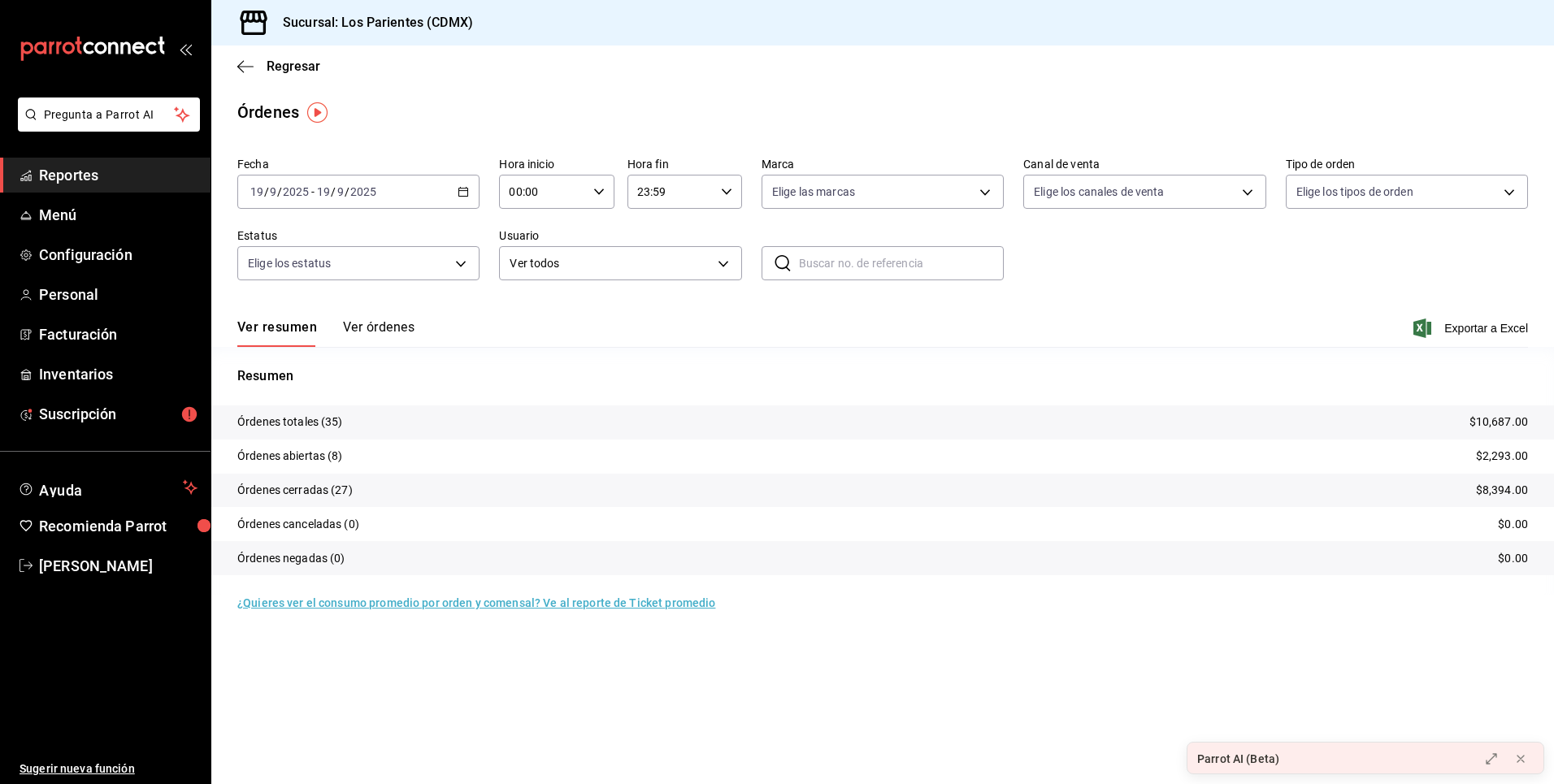
click at [465, 198] on div "[DATE] [DATE] - [DATE] [DATE]" at bounding box center [358, 192] width 242 height 35
click at [324, 355] on span "Mes actual" at bounding box center [314, 350] width 126 height 17
click at [376, 324] on button "Ver órdenes" at bounding box center [379, 334] width 71 height 28
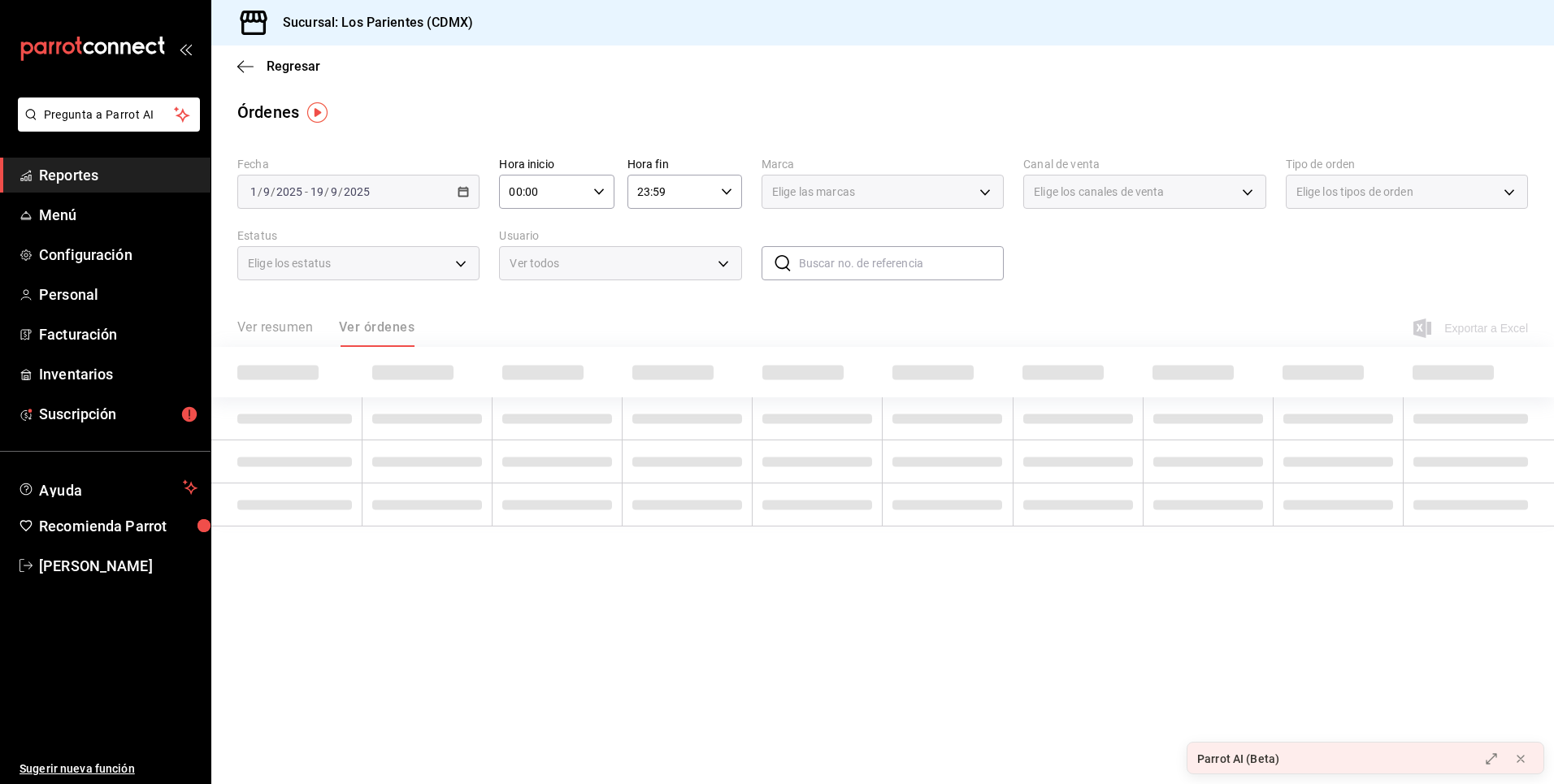
click at [476, 185] on div "[DATE] [DATE] - [DATE] [DATE]" at bounding box center [358, 192] width 242 height 35
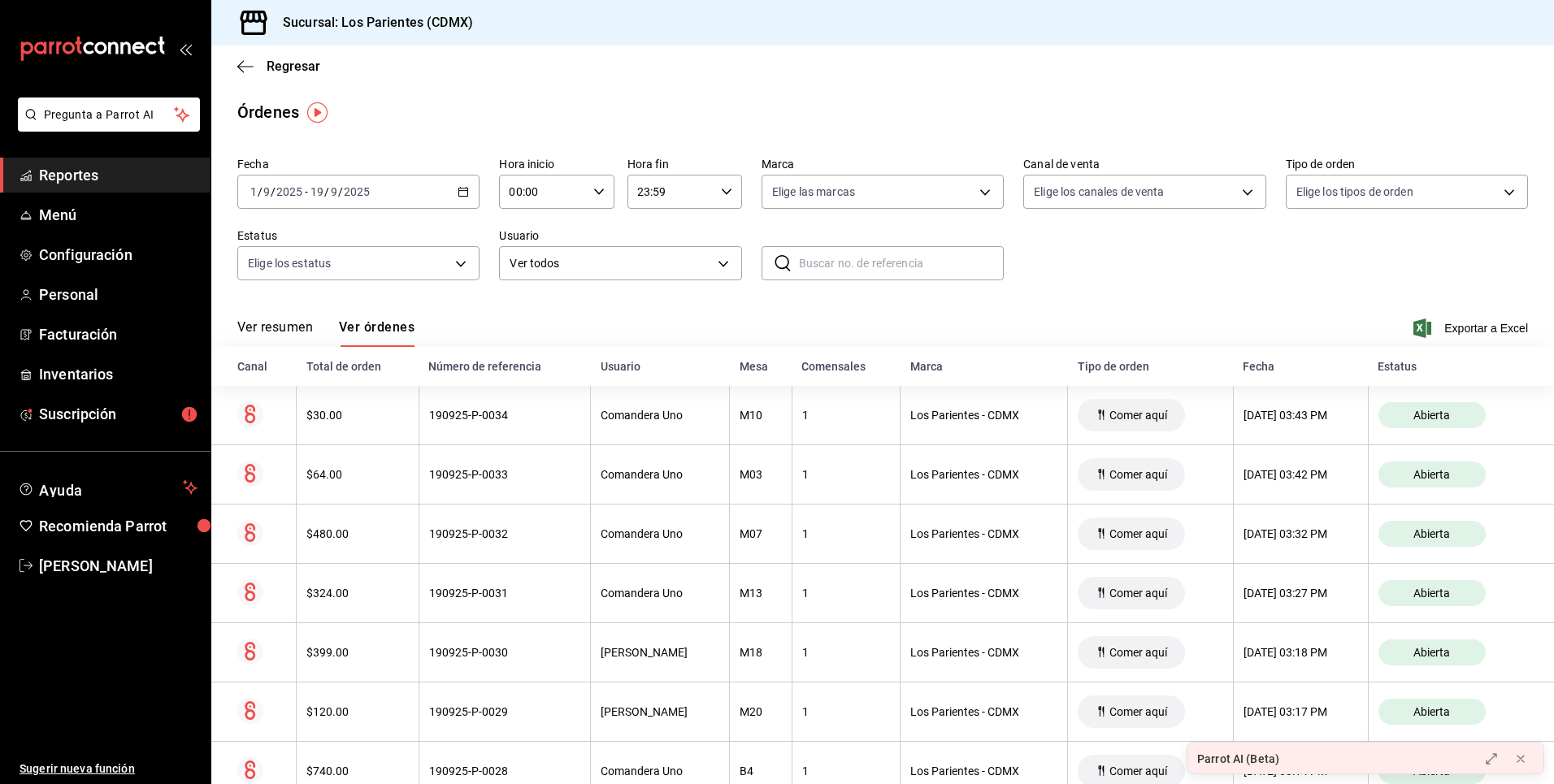
click at [466, 191] on icon "button" at bounding box center [463, 192] width 11 height 11
click at [320, 419] on span "Rango de fechas" at bounding box center [314, 423] width 126 height 17
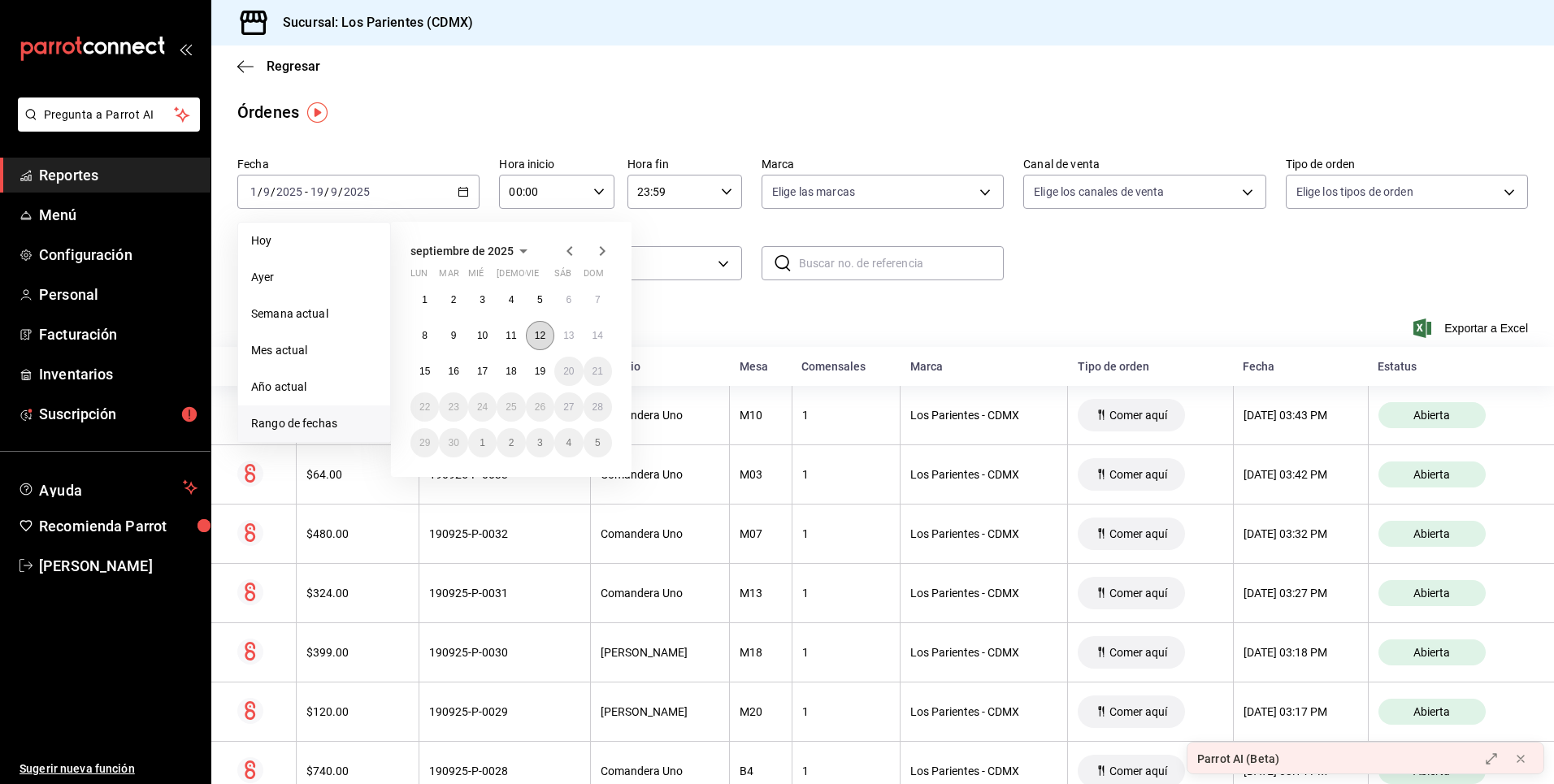
click at [540, 338] on abbr "12" at bounding box center [540, 335] width 10 height 11
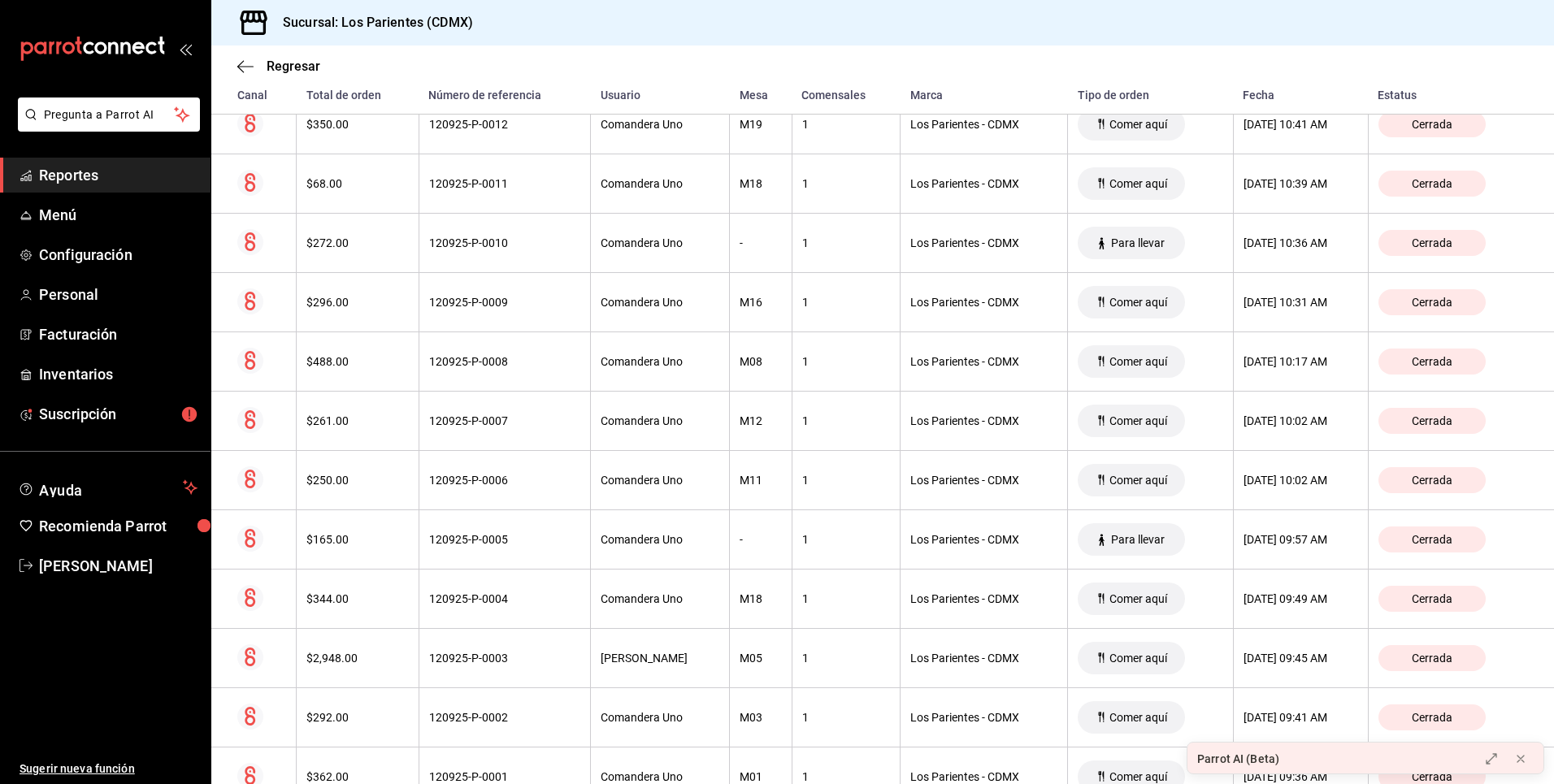
scroll to position [3749, 0]
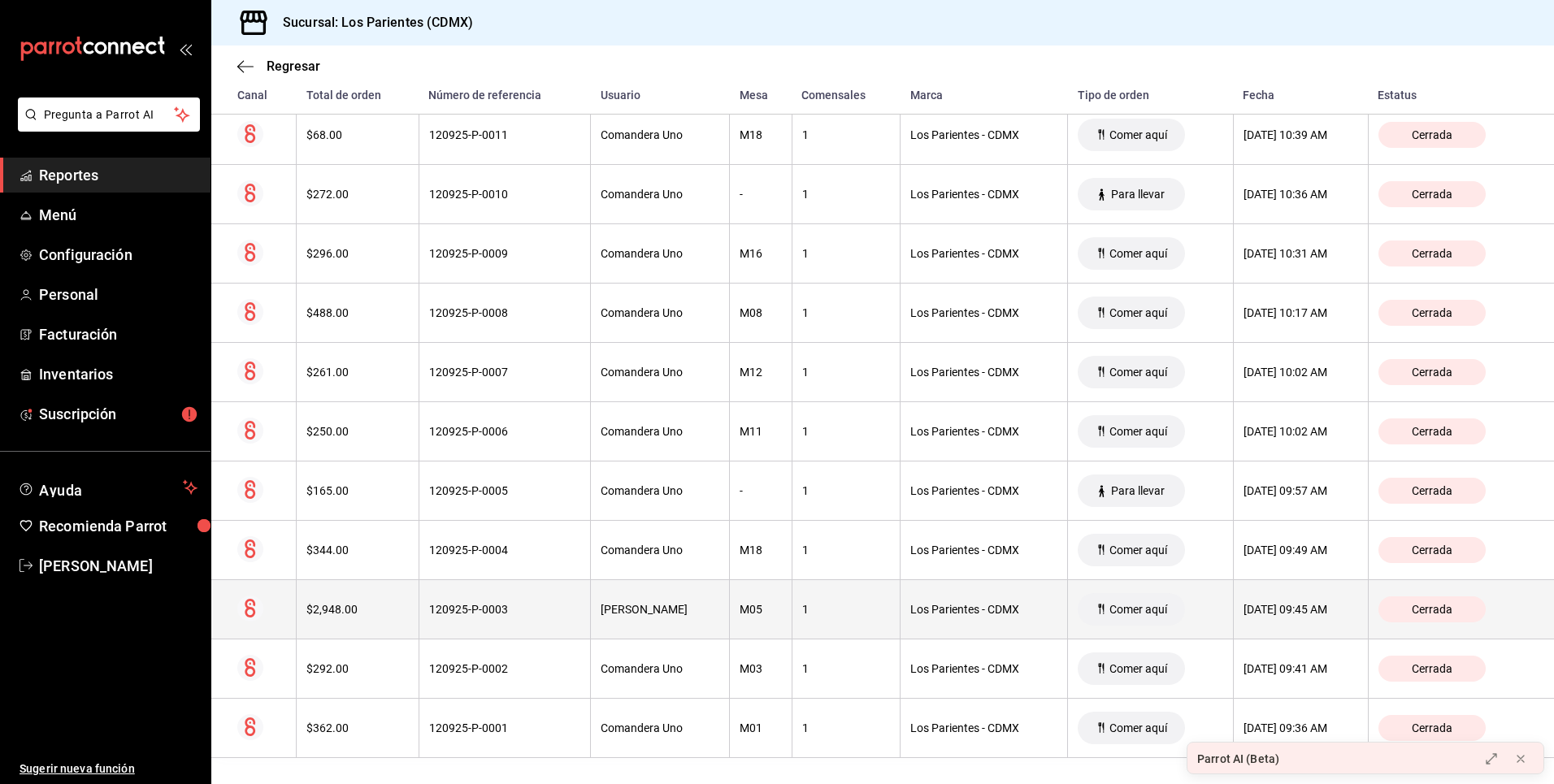
click at [419, 611] on th "120925-P-0003" at bounding box center [504, 609] width 171 height 59
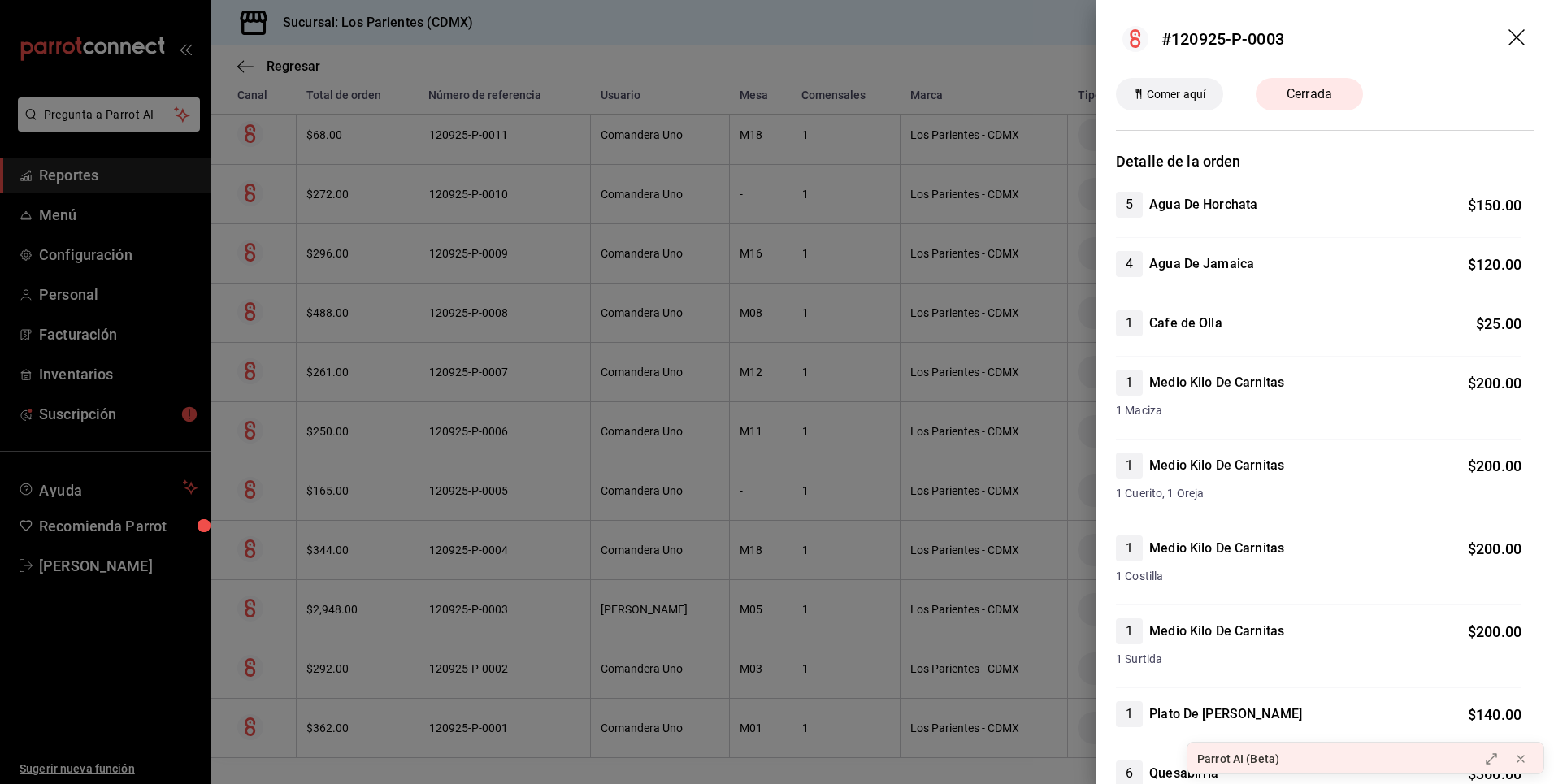
click at [487, 612] on div at bounding box center [777, 392] width 1554 height 784
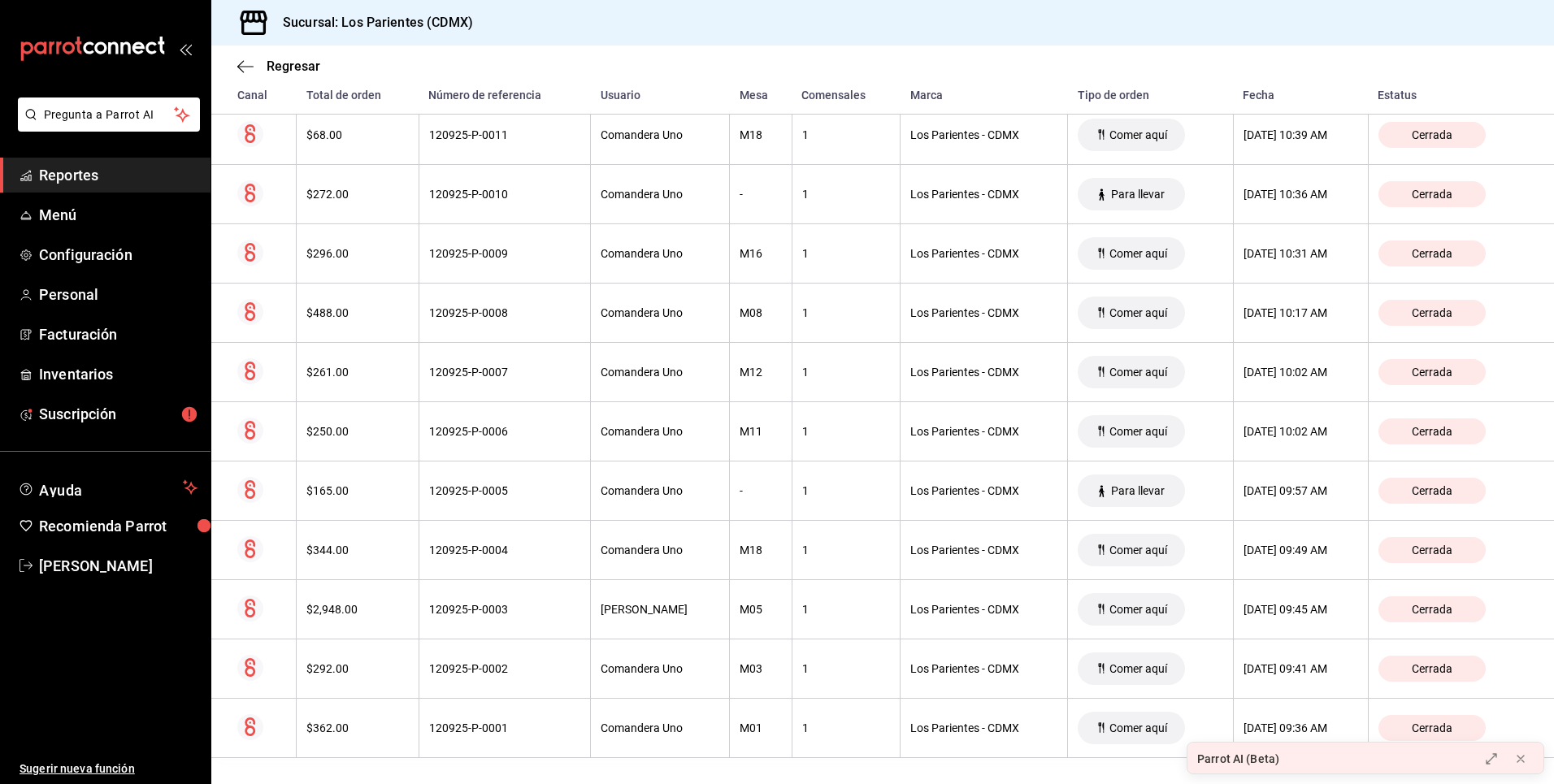
click at [487, 612] on div "120925-P-0003" at bounding box center [505, 609] width 151 height 13
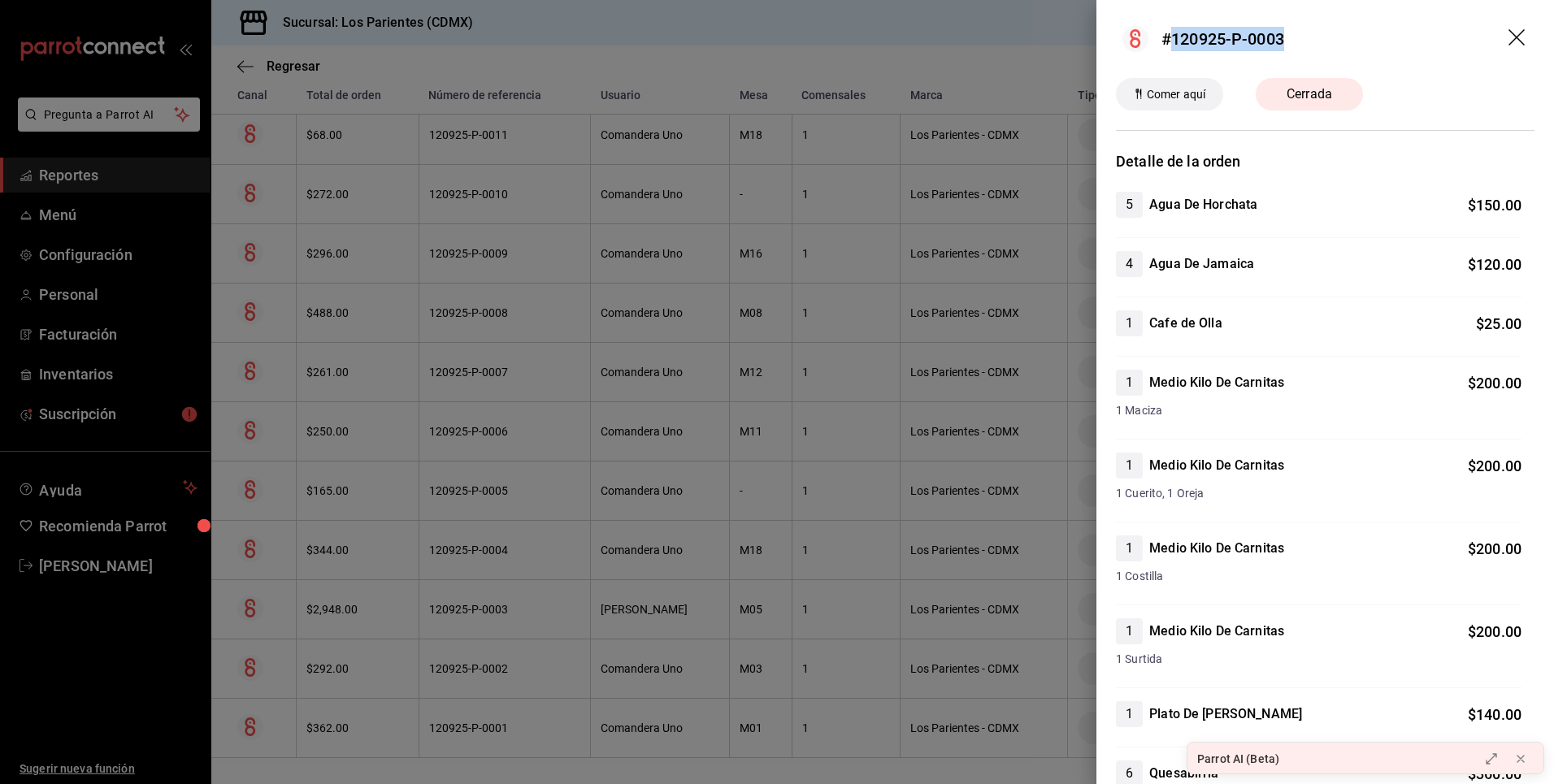
drag, startPoint x: 1287, startPoint y: 40, endPoint x: 1174, endPoint y: 43, distance: 113.0
click at [1174, 43] on header "#120925-P-0003" at bounding box center [1325, 38] width 457 height 78
copy div "120925-P-0003"
